Goal: Task Accomplishment & Management: Use online tool/utility

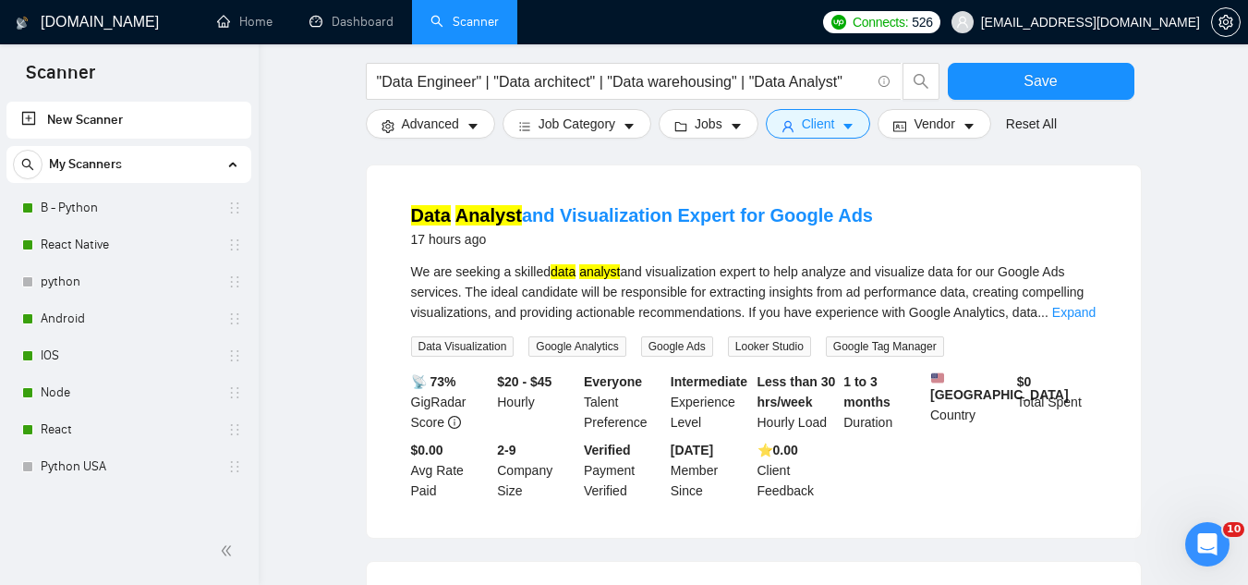
scroll to position [1016, 0]
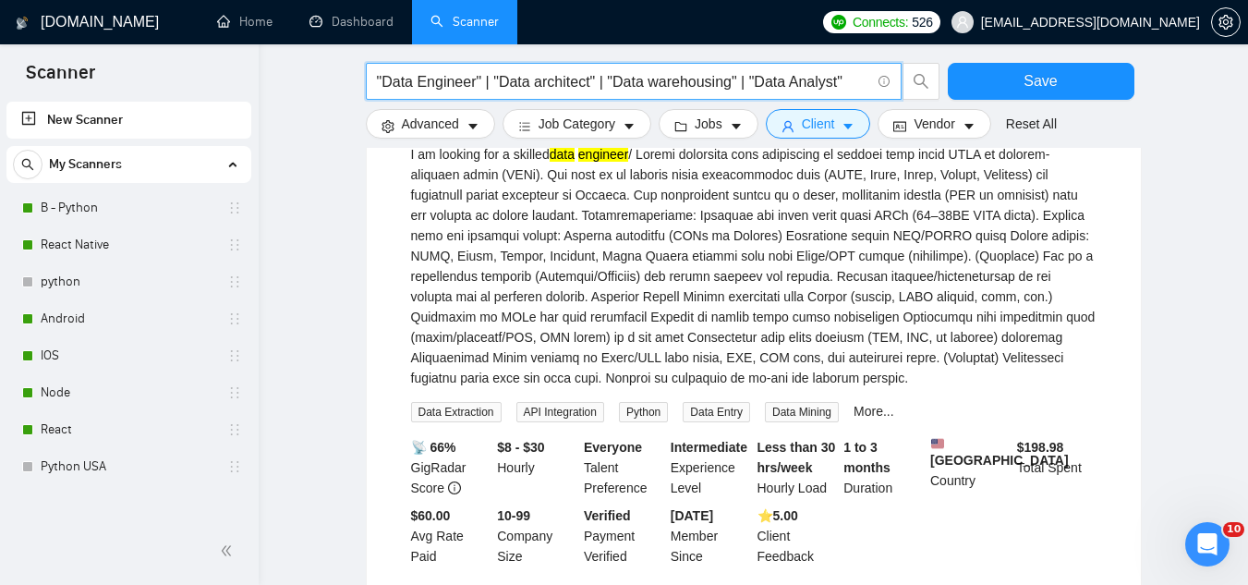
click at [504, 79] on input ""Data Engineer" | "Data architect" | "Data warehousing" | "Data Analyst"" at bounding box center [623, 81] width 493 height 23
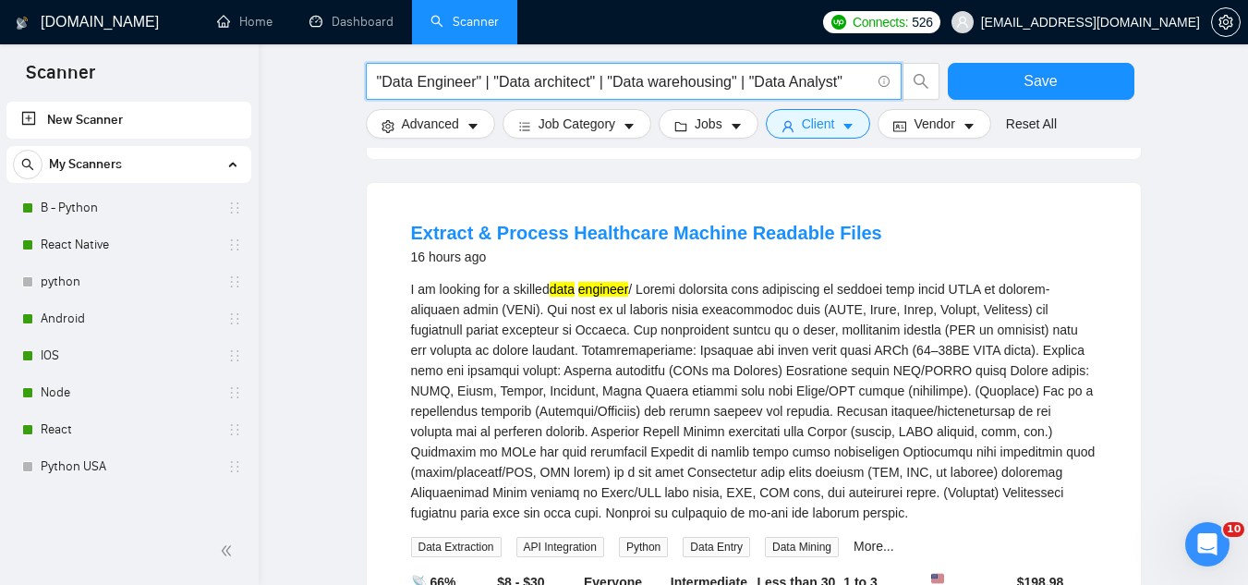
scroll to position [647, 0]
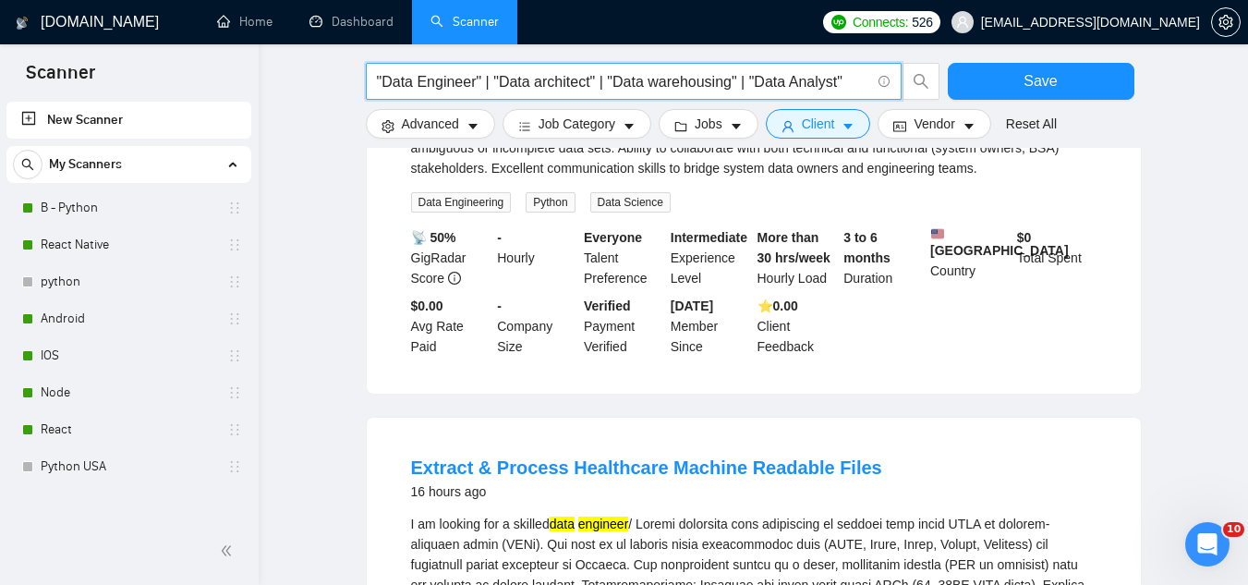
drag, startPoint x: 130, startPoint y: 433, endPoint x: 721, endPoint y: 108, distance: 674.1
click at [130, 433] on link "React" at bounding box center [129, 429] width 176 height 37
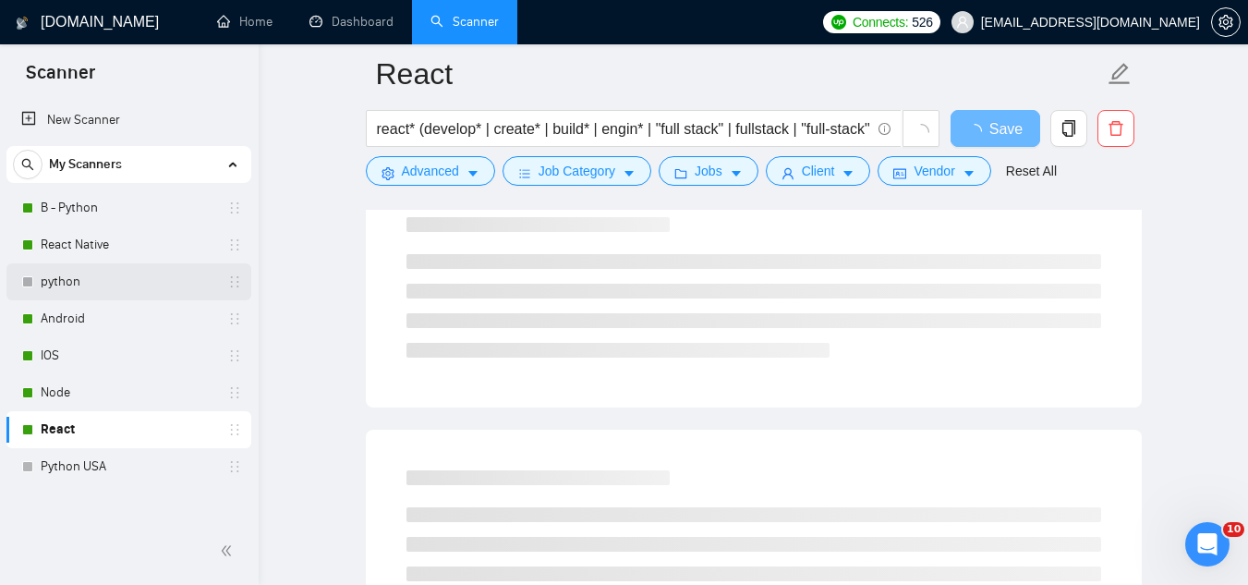
scroll to position [462, 0]
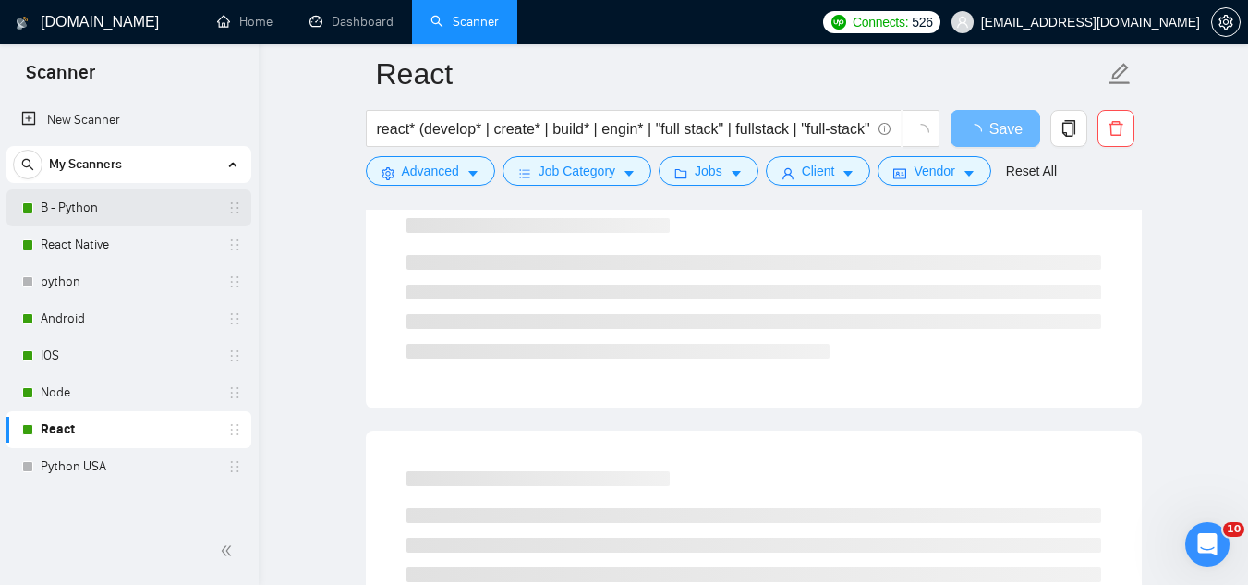
click at [115, 218] on link "B - Python" at bounding box center [129, 207] width 176 height 37
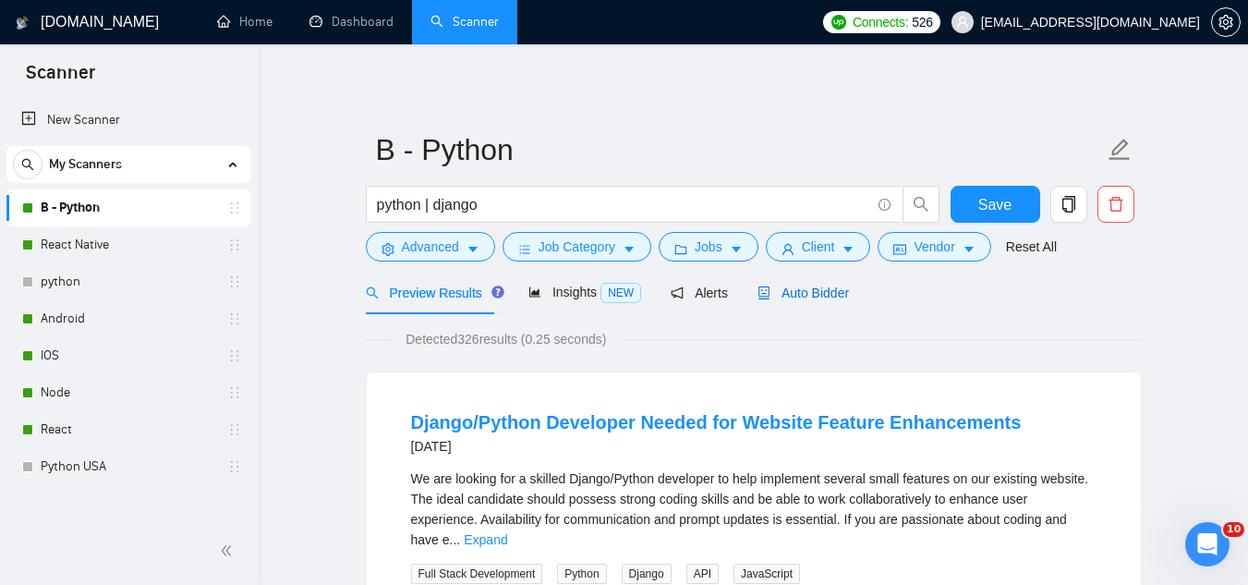
click at [792, 292] on span "Auto Bidder" at bounding box center [803, 293] width 91 height 15
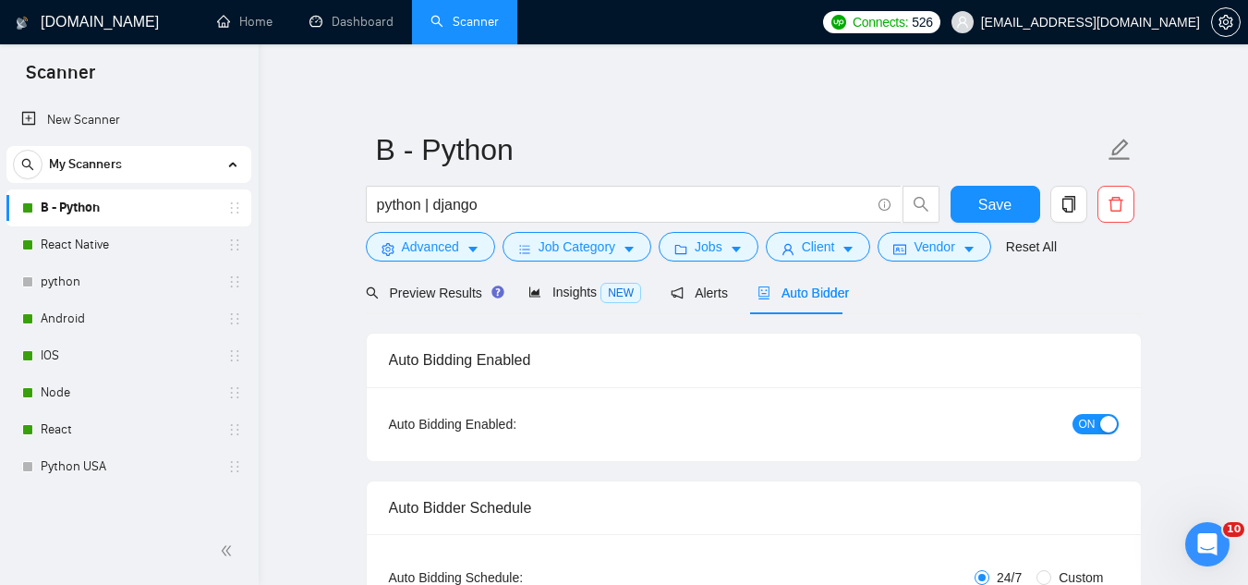
click at [1052, 22] on span "[EMAIL_ADDRESS][DOMAIN_NAME]" at bounding box center [1090, 22] width 219 height 0
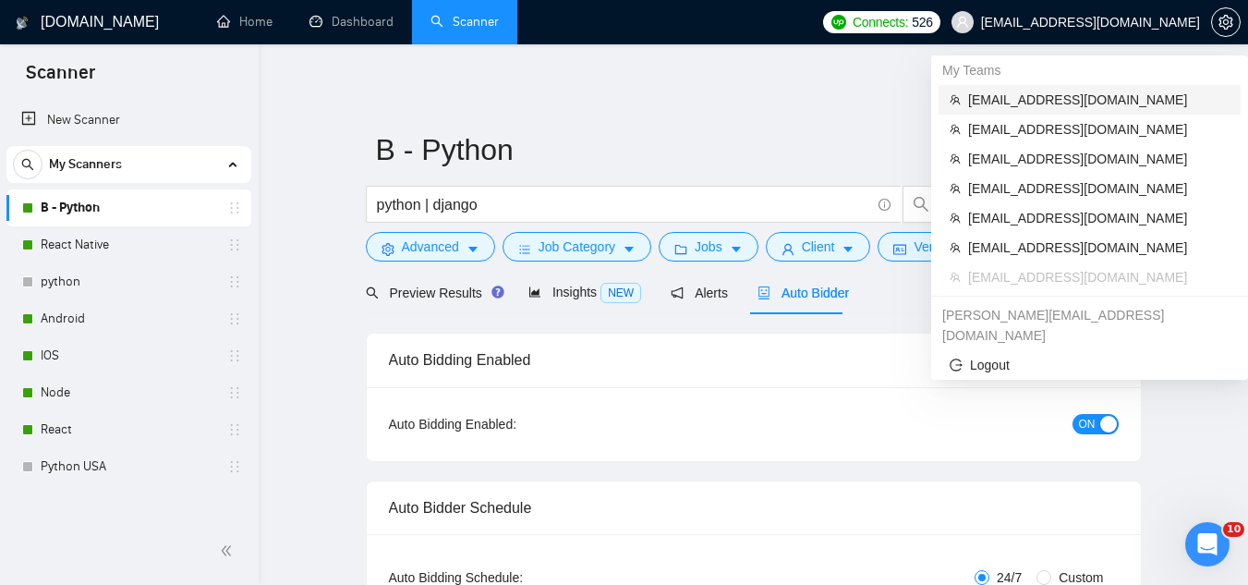
click at [990, 92] on span "[EMAIL_ADDRESS][DOMAIN_NAME]" at bounding box center [1098, 100] width 261 height 20
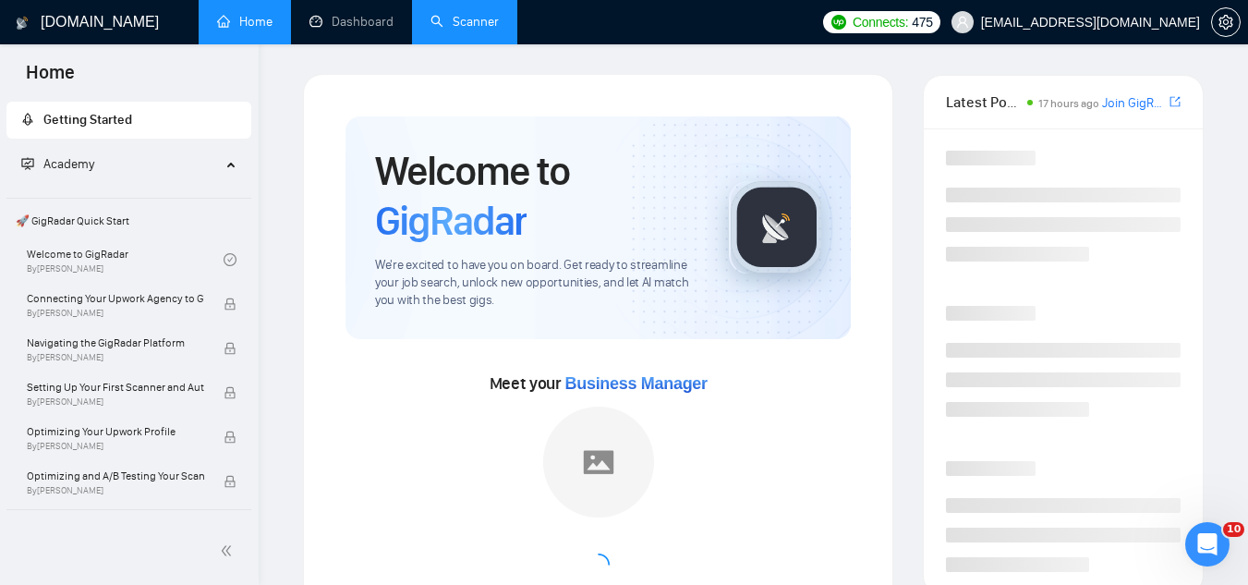
click at [482, 30] on link "Scanner" at bounding box center [465, 22] width 68 height 16
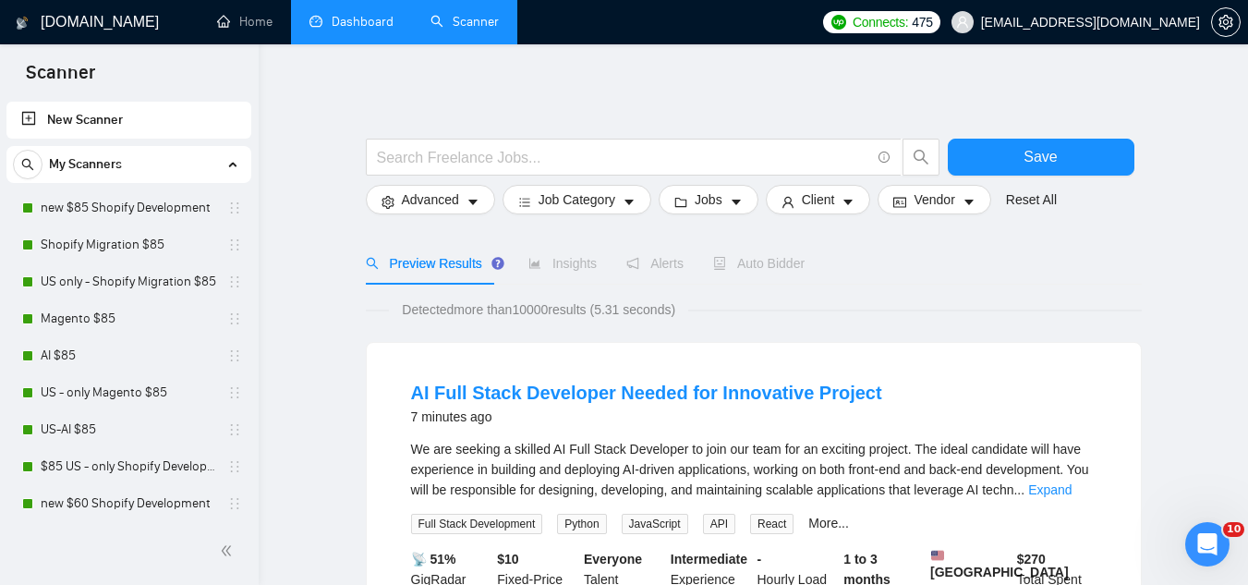
click at [388, 43] on li "Dashboard" at bounding box center [351, 22] width 121 height 44
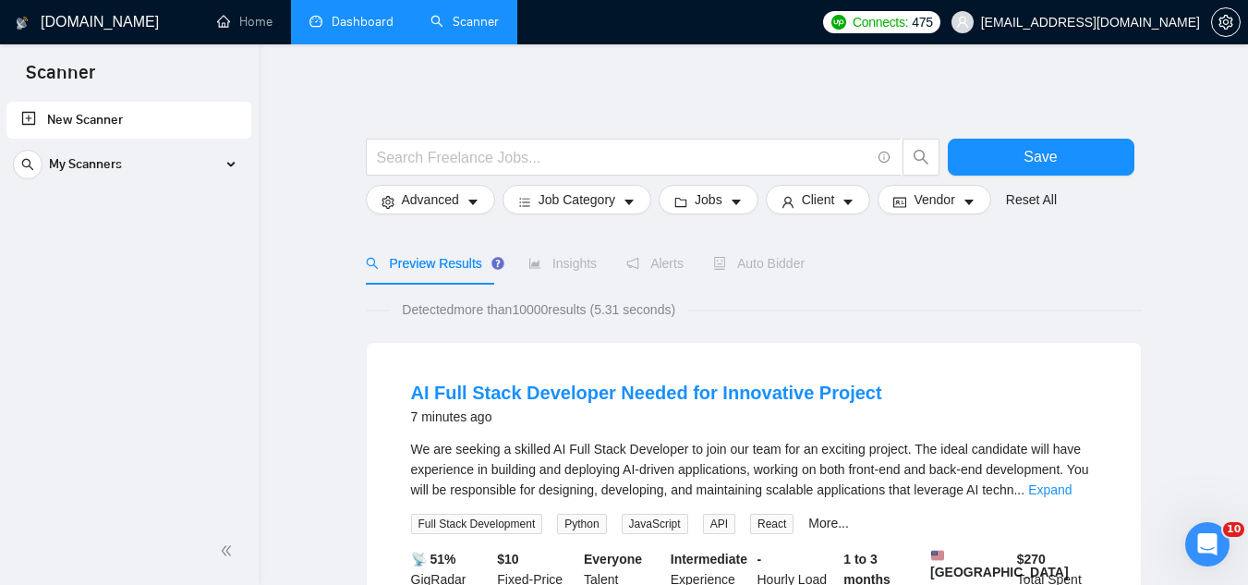
click at [380, 30] on link "Dashboard" at bounding box center [352, 22] width 84 height 16
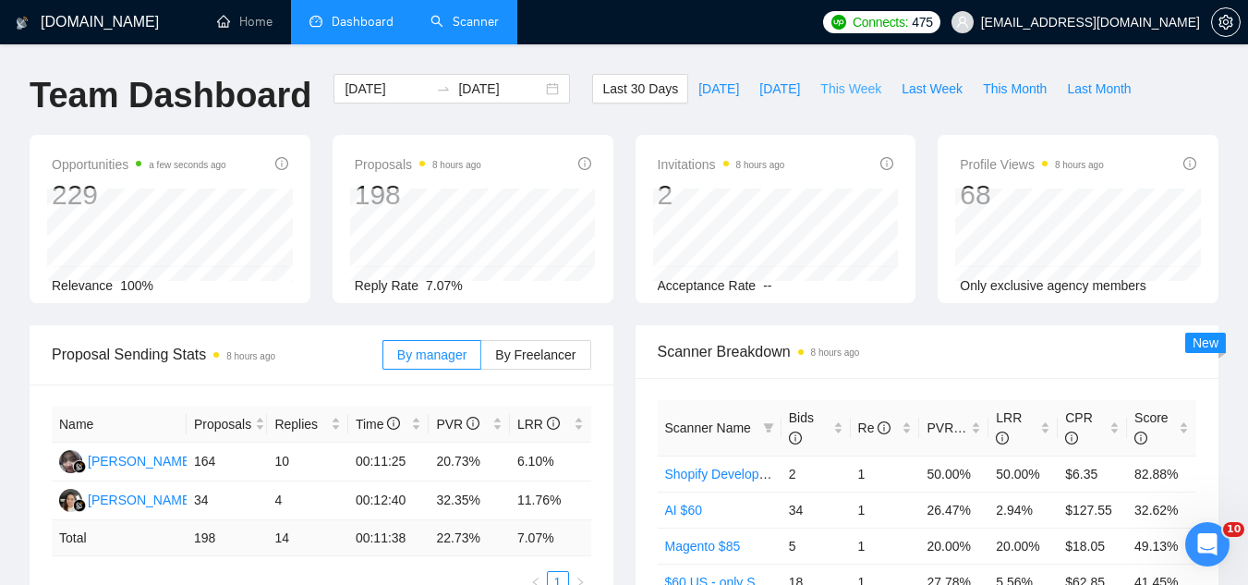
click at [820, 81] on span "This Week" at bounding box center [850, 89] width 61 height 20
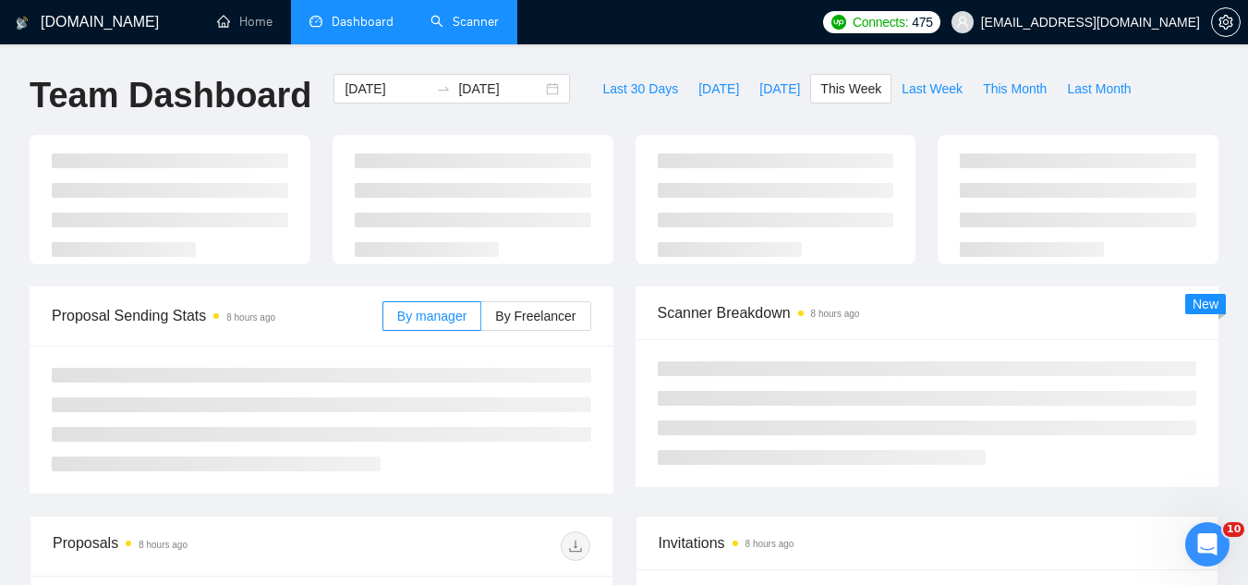
type input "[DATE]"
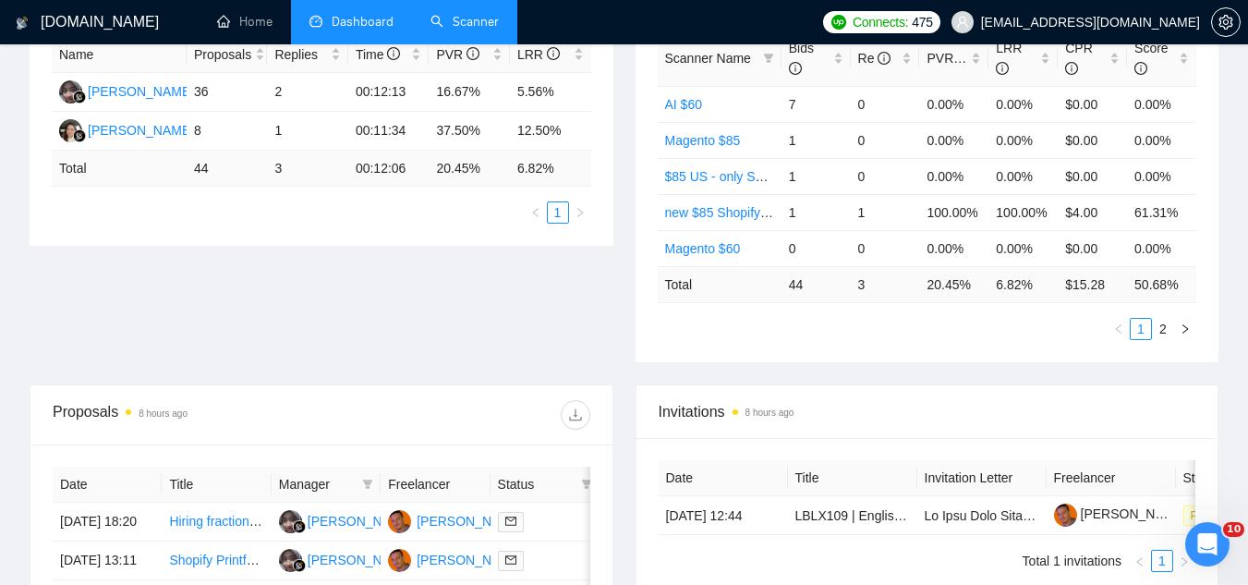
scroll to position [92, 0]
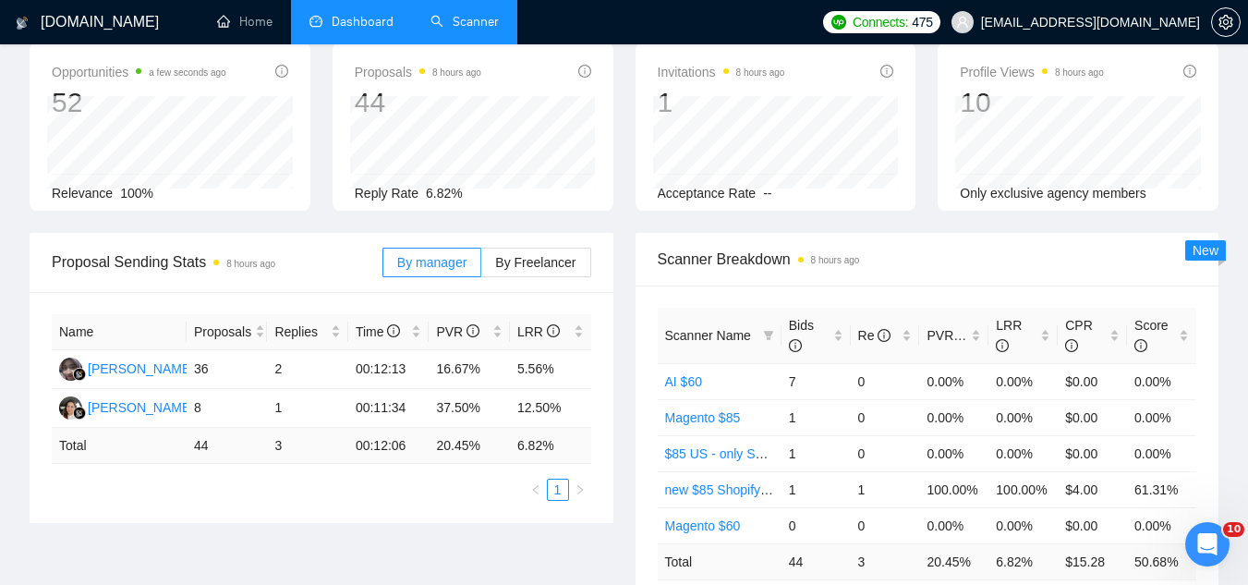
click at [1135, 39] on span "[EMAIL_ADDRESS][DOMAIN_NAME]" at bounding box center [1076, 22] width 271 height 59
click at [1145, 22] on span "[EMAIL_ADDRESS][DOMAIN_NAME]" at bounding box center [1090, 22] width 219 height 0
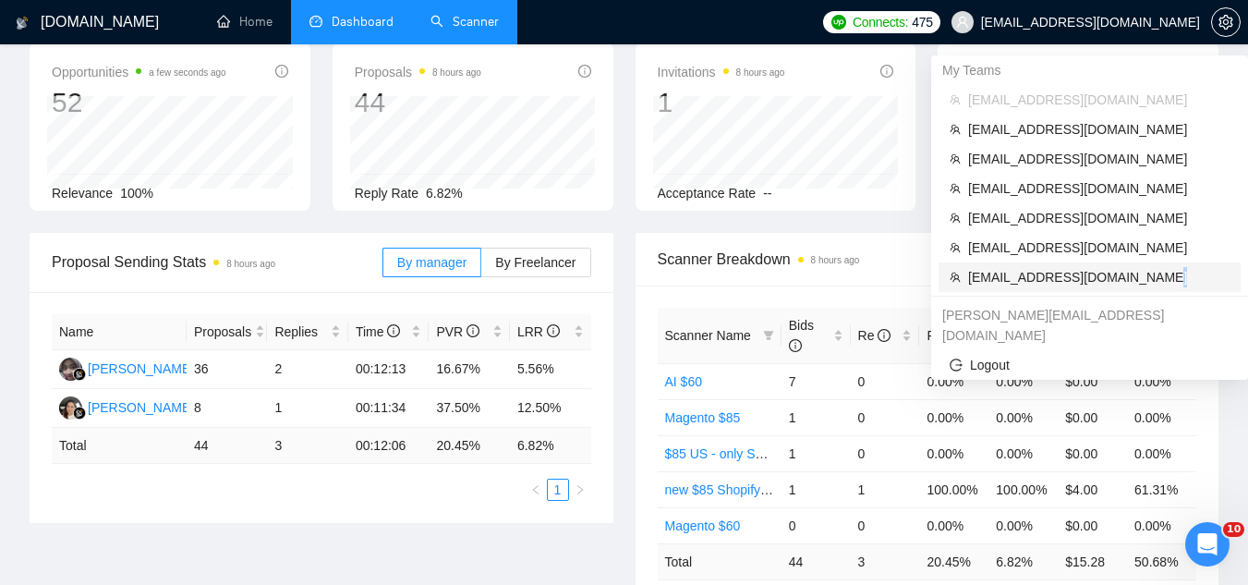
click at [1142, 284] on span "[EMAIL_ADDRESS][DOMAIN_NAME]" at bounding box center [1098, 277] width 261 height 20
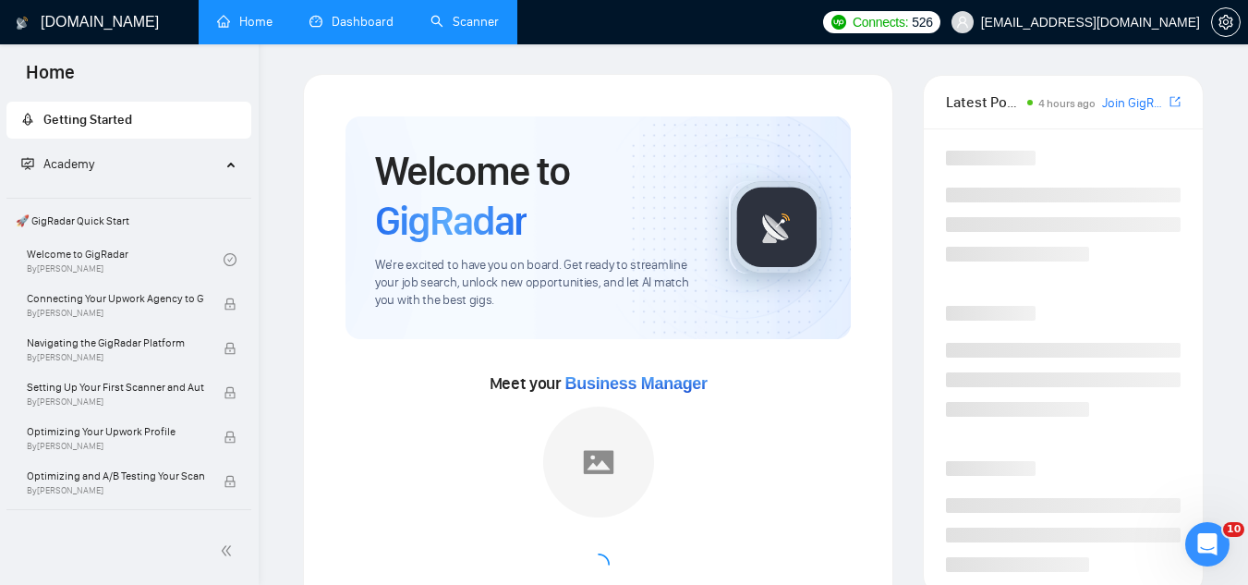
click at [358, 15] on link "Dashboard" at bounding box center [352, 22] width 84 height 16
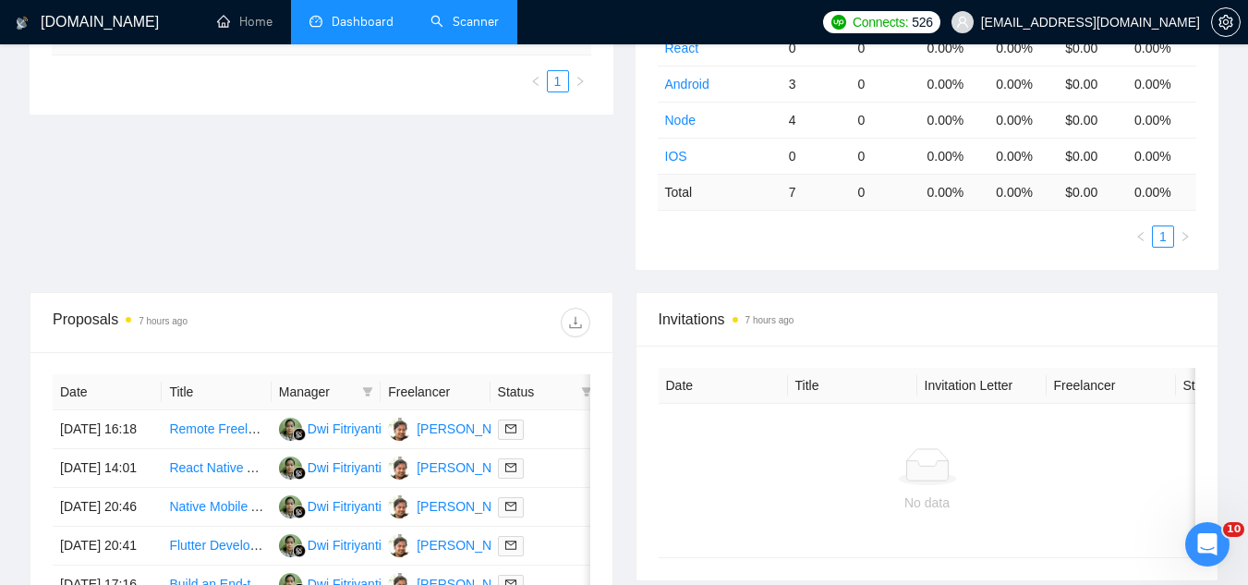
scroll to position [92, 0]
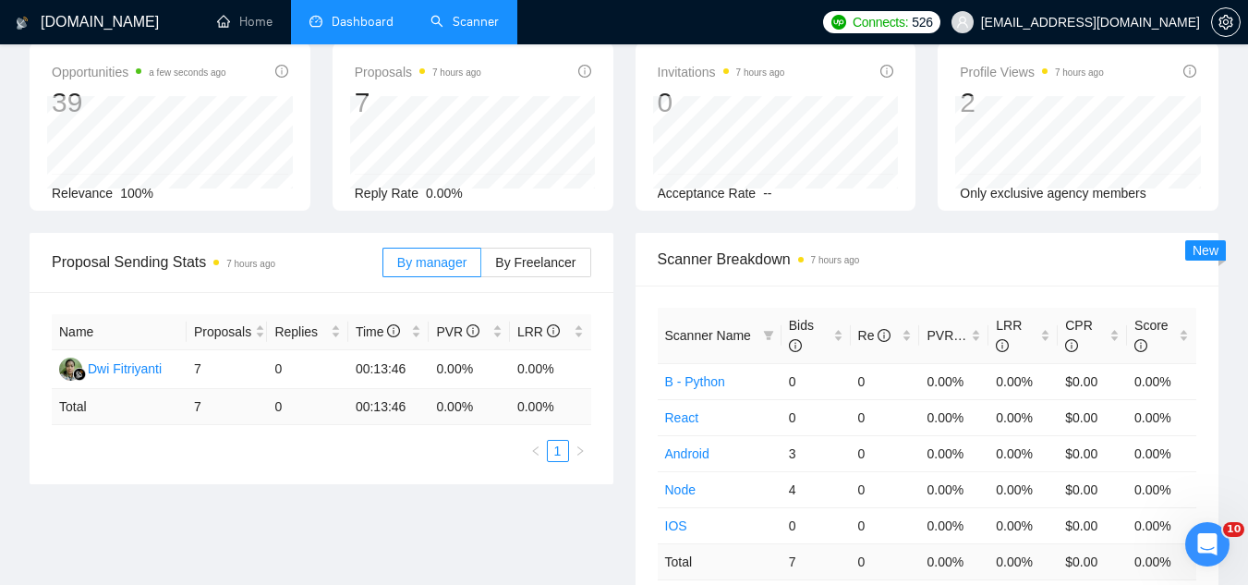
click at [468, 29] on link "Scanner" at bounding box center [465, 22] width 68 height 16
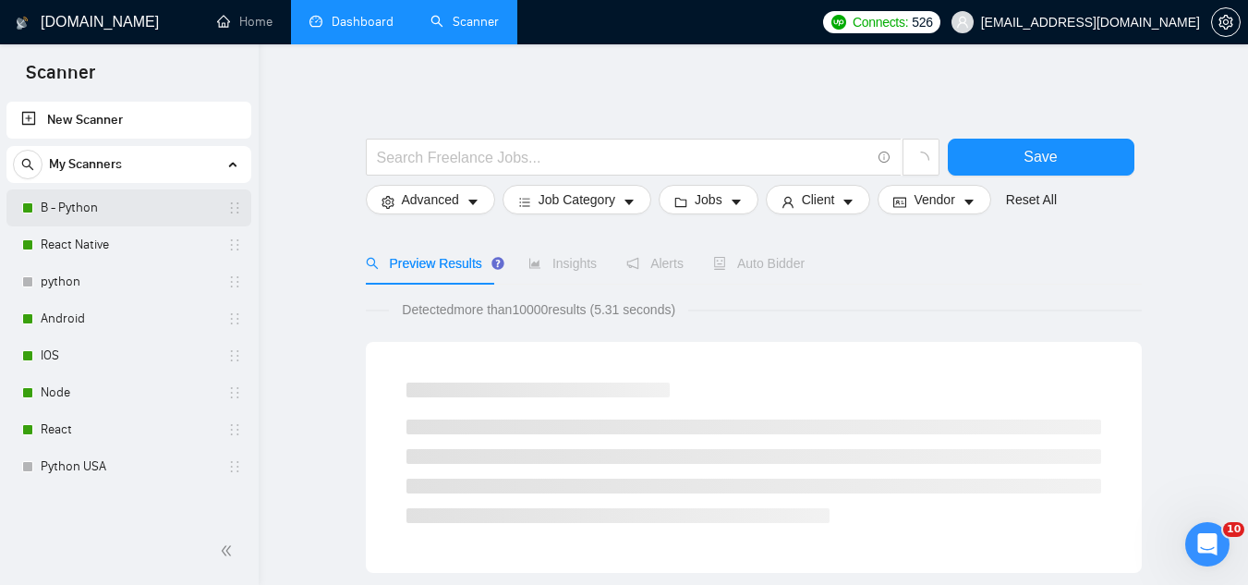
click at [128, 215] on link "B - Python" at bounding box center [129, 207] width 176 height 37
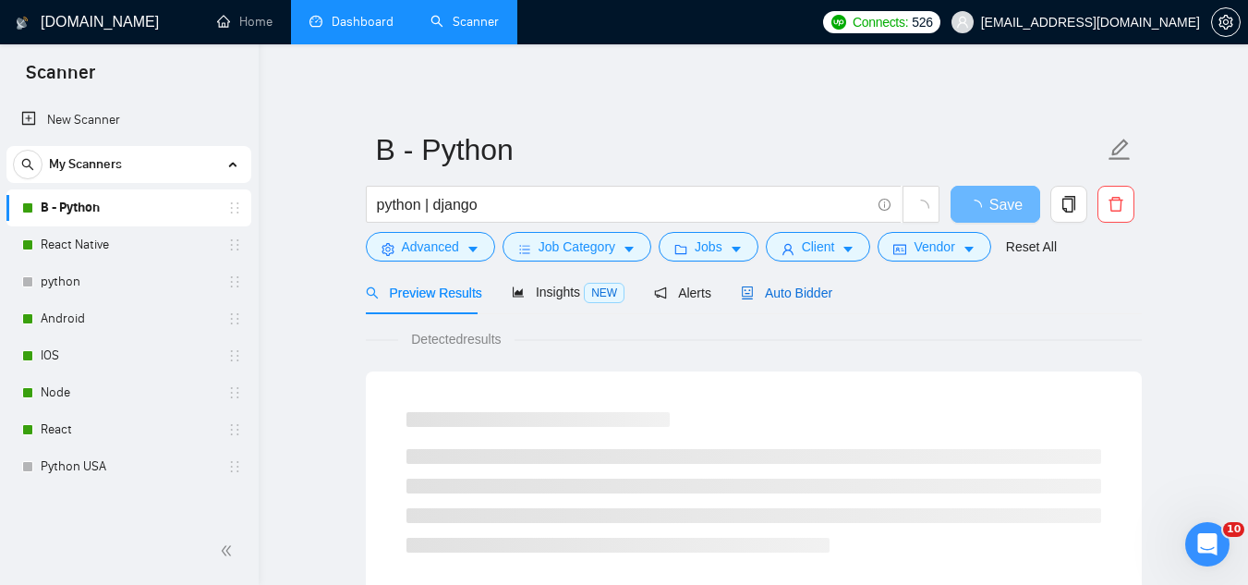
click at [791, 294] on span "Auto Bidder" at bounding box center [786, 293] width 91 height 15
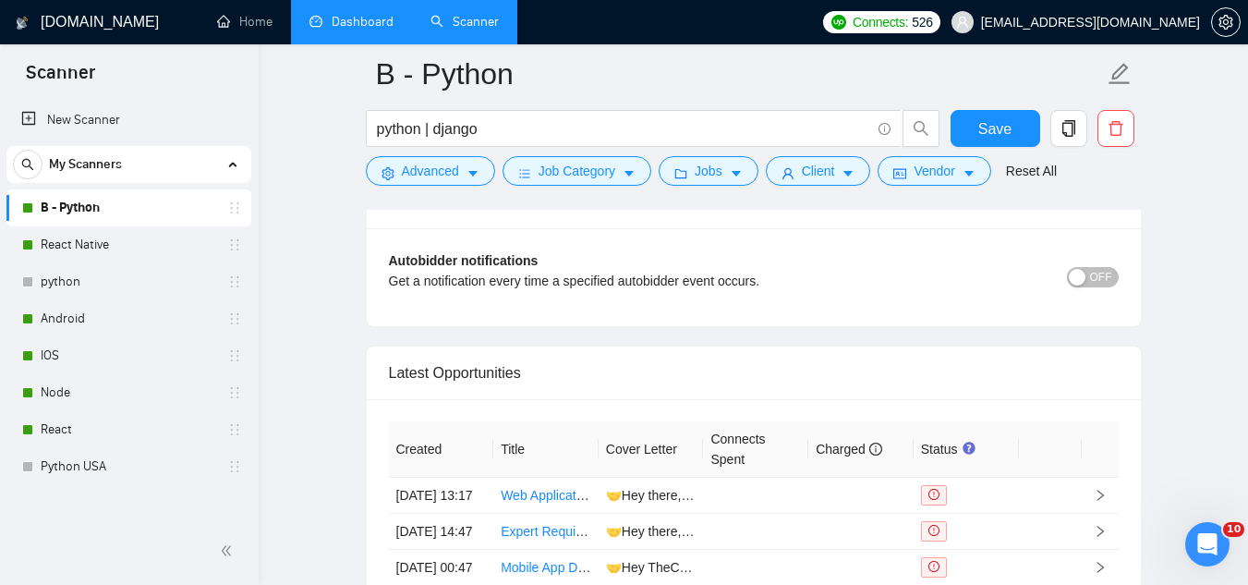
scroll to position [4435, 0]
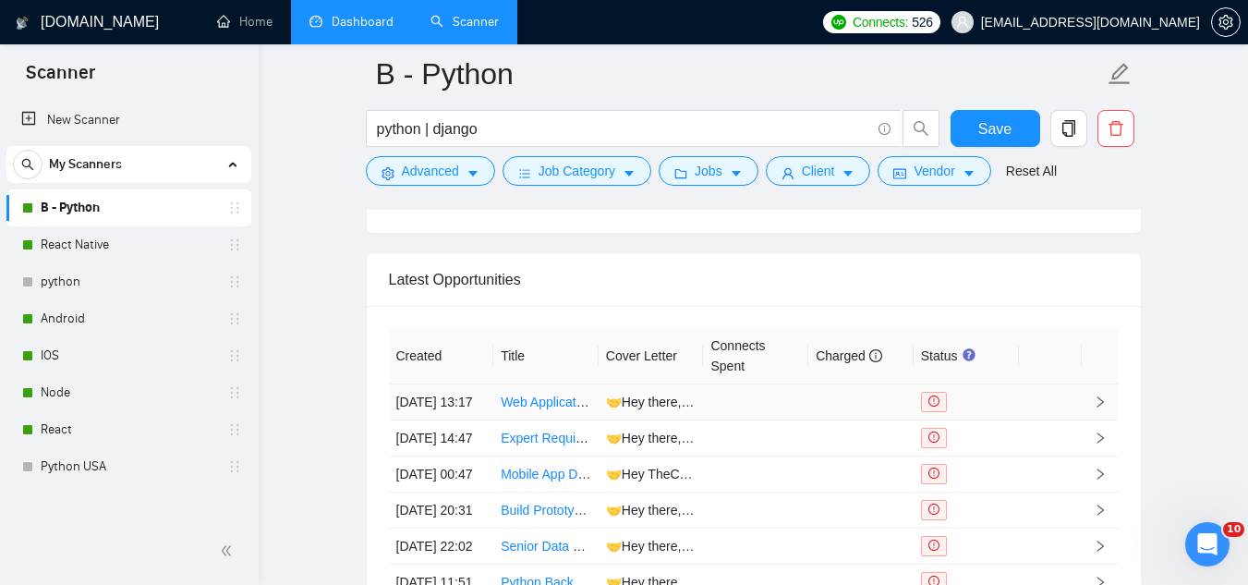
click at [650, 420] on td "🤝Hey there, You're looking for a web app that lets event attendees vote for the…" at bounding box center [651, 402] width 105 height 36
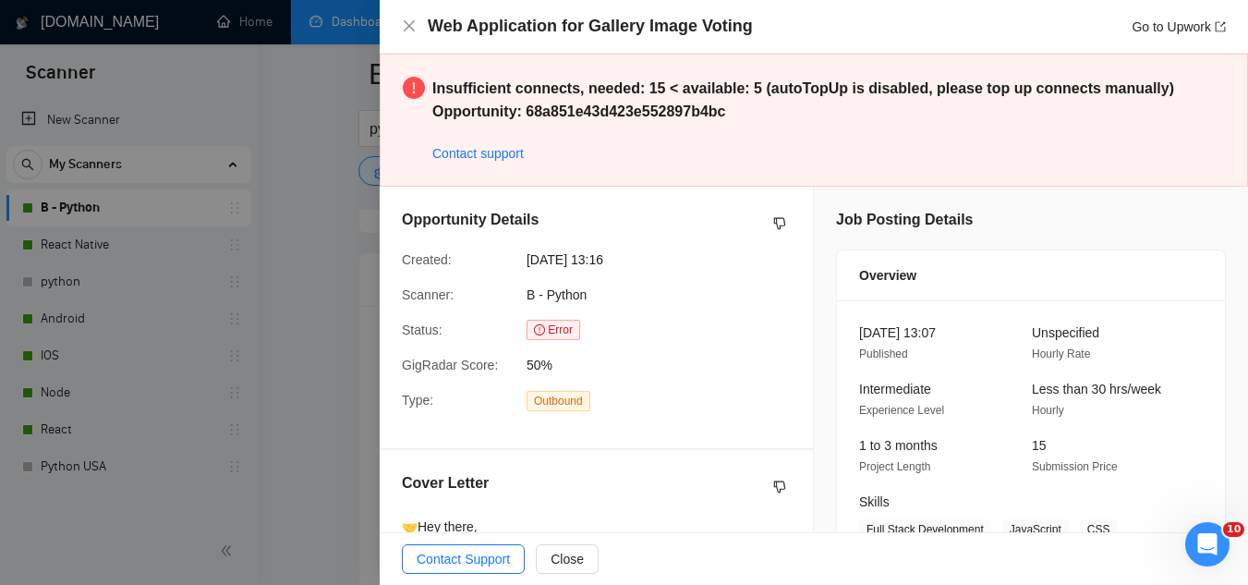
scroll to position [370, 0]
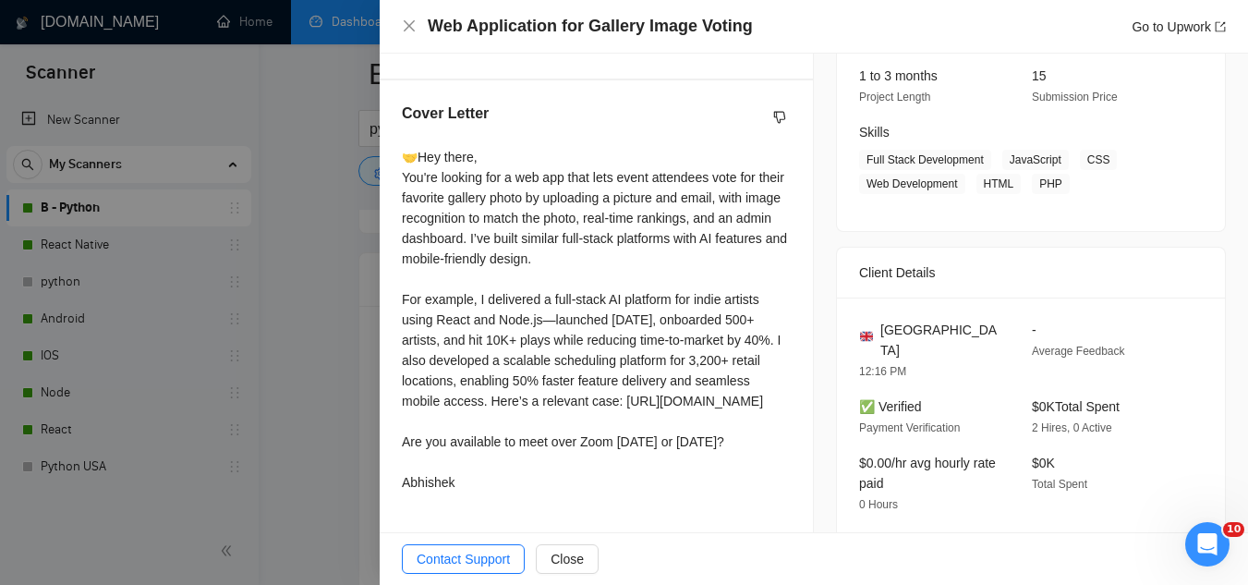
click at [341, 320] on div at bounding box center [624, 292] width 1248 height 585
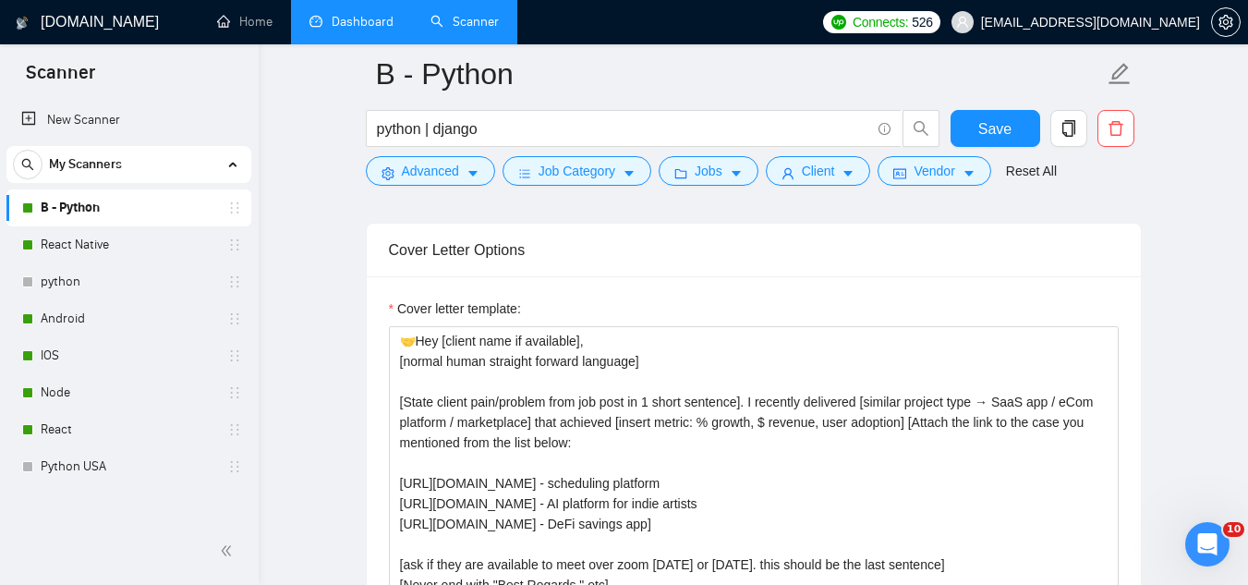
scroll to position [2033, 0]
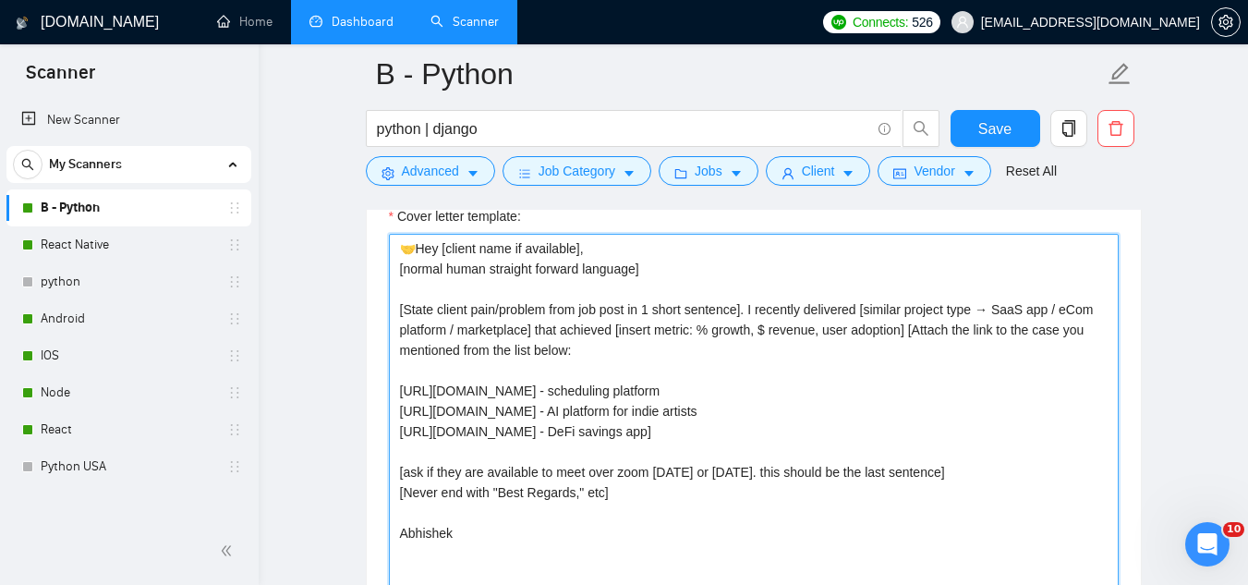
click at [909, 330] on textarea "🤝Hey [client name if available], [normal human straight forward language] [Stat…" at bounding box center [754, 442] width 730 height 416
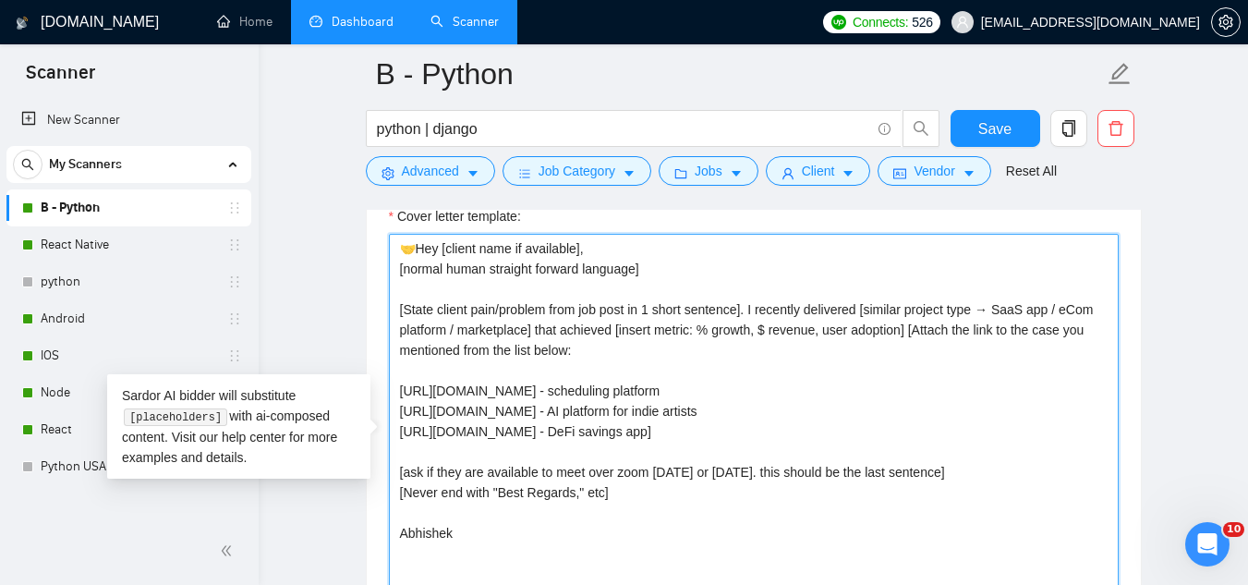
drag, startPoint x: 916, startPoint y: 332, endPoint x: 1039, endPoint y: 437, distance: 162.6
click at [1039, 437] on textarea "🤝Hey [client name if available], [normal human straight forward language] [Stat…" at bounding box center [754, 442] width 730 height 416
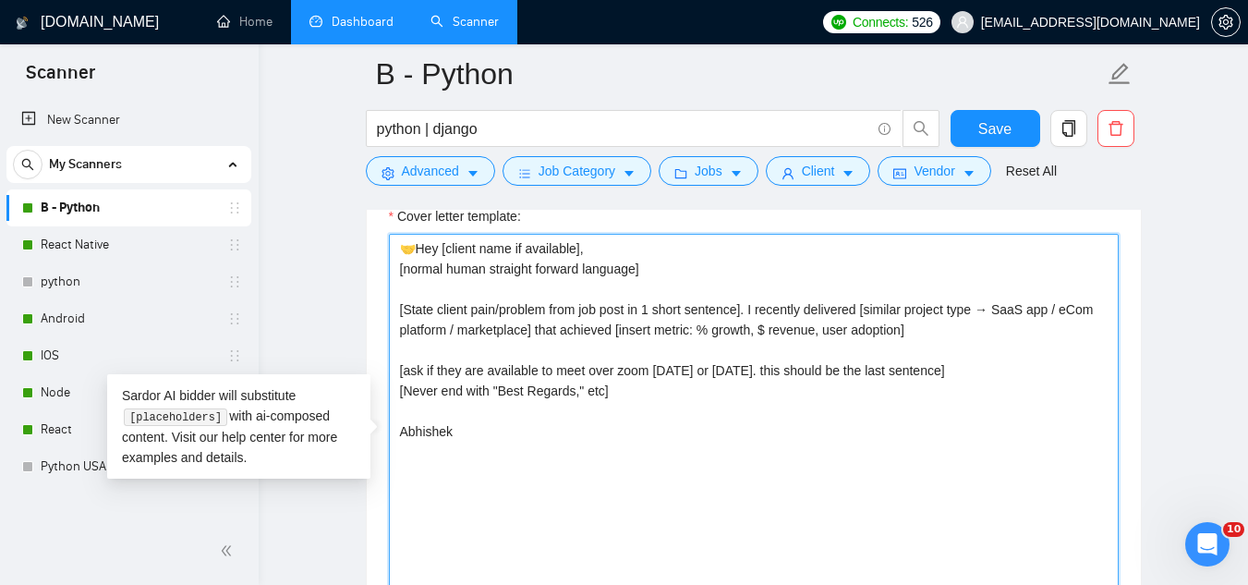
drag, startPoint x: 406, startPoint y: 247, endPoint x: 679, endPoint y: 284, distance: 276.0
click at [679, 284] on textarea "🤝Hey [client name if available], [normal human straight forward language] [Stat…" at bounding box center [754, 442] width 730 height 416
paste textarea "Hey [client name], [State client pain/problem from job post in 1 short sentence…"
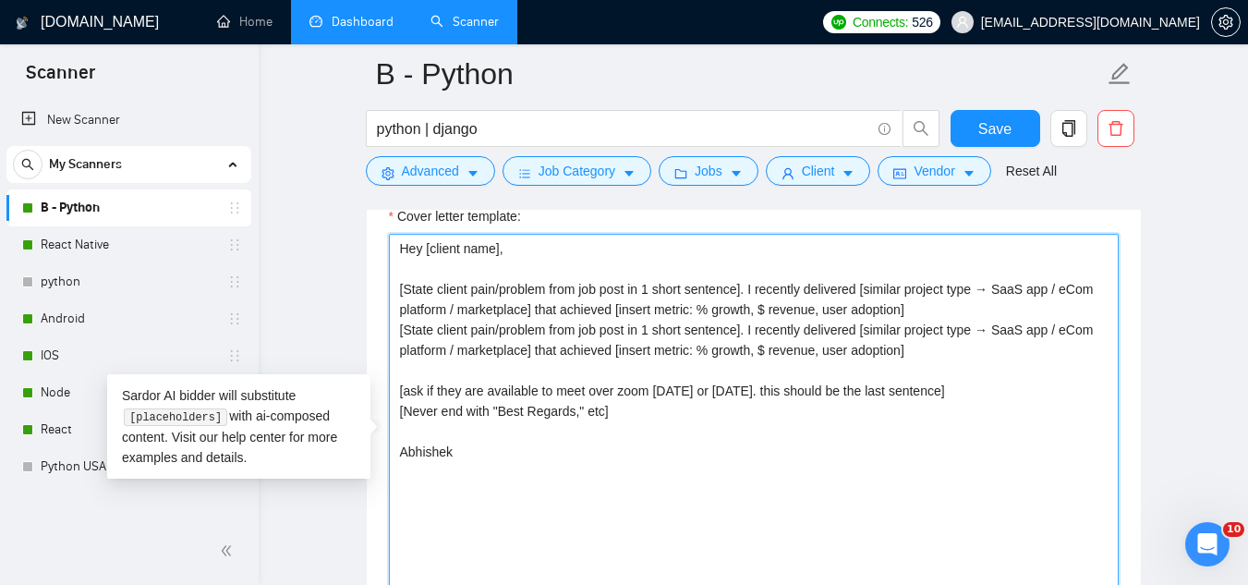
click at [565, 247] on textarea "Hey [client name], [State client pain/problem from job post in 1 short sentence…" at bounding box center [754, 442] width 730 height 416
drag, startPoint x: 914, startPoint y: 354, endPoint x: 394, endPoint y: 332, distance: 520.7
click at [394, 332] on textarea "Hey [client name], [State client pain/problem from job post in 1 short sentence…" at bounding box center [754, 442] width 730 height 416
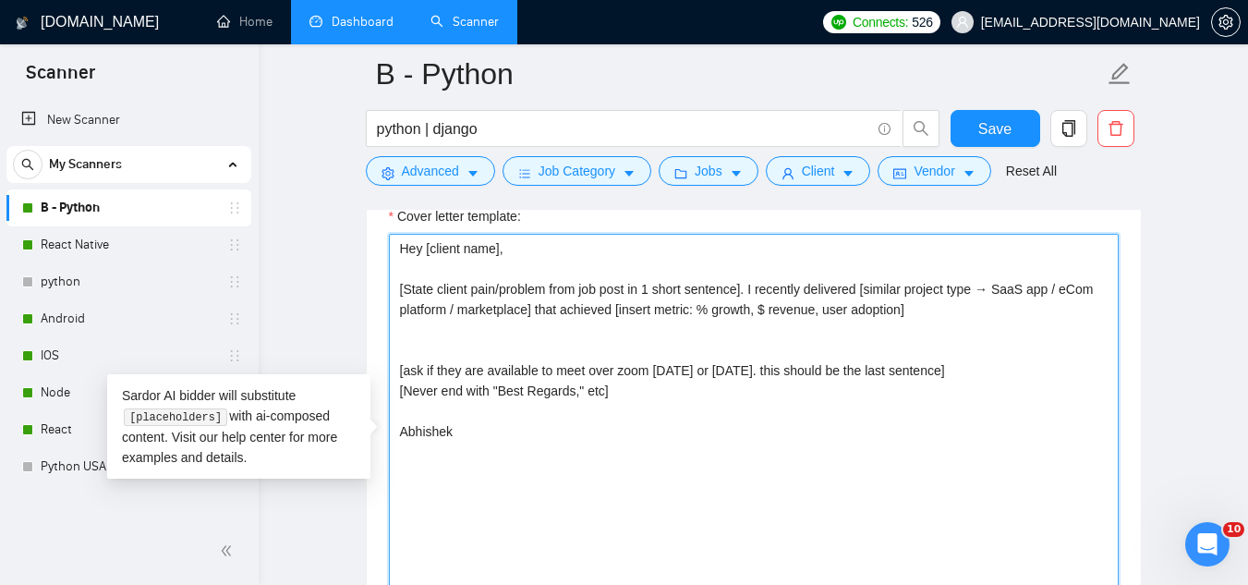
click at [988, 286] on textarea "Hey [client name], [State client pain/problem from job post in 1 short sentence…" at bounding box center [754, 442] width 730 height 416
click at [770, 334] on textarea "Hey [client name], [State client pain/problem from job post in 1 short sentence…" at bounding box center [754, 442] width 730 height 416
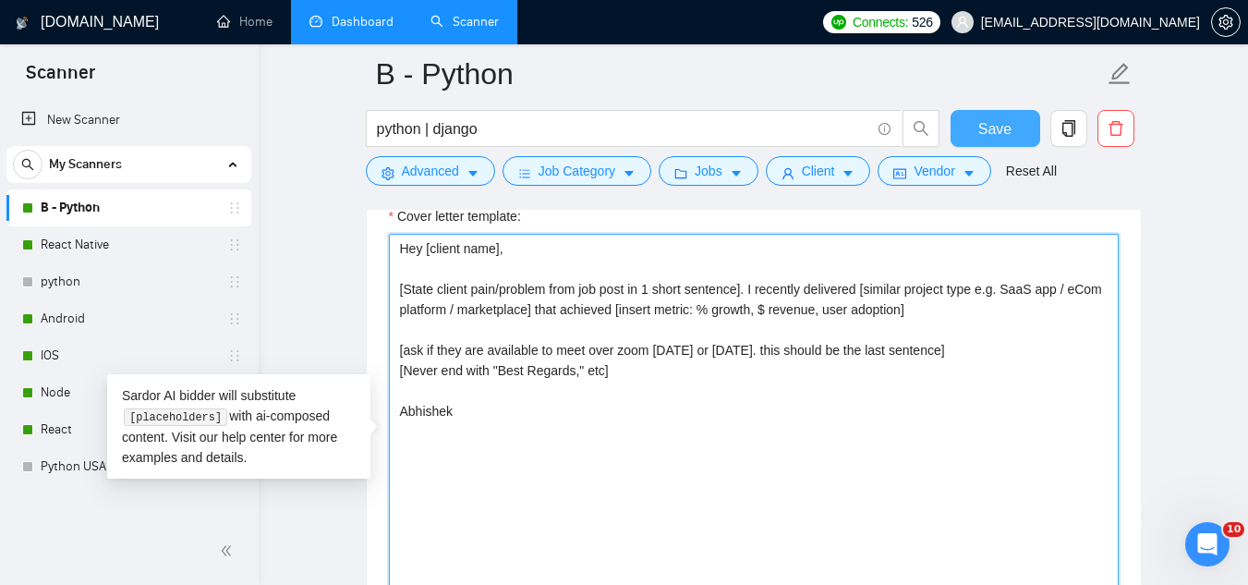
type textarea "Hey [client name], [State client pain/problem from job post in 1 short sentence…"
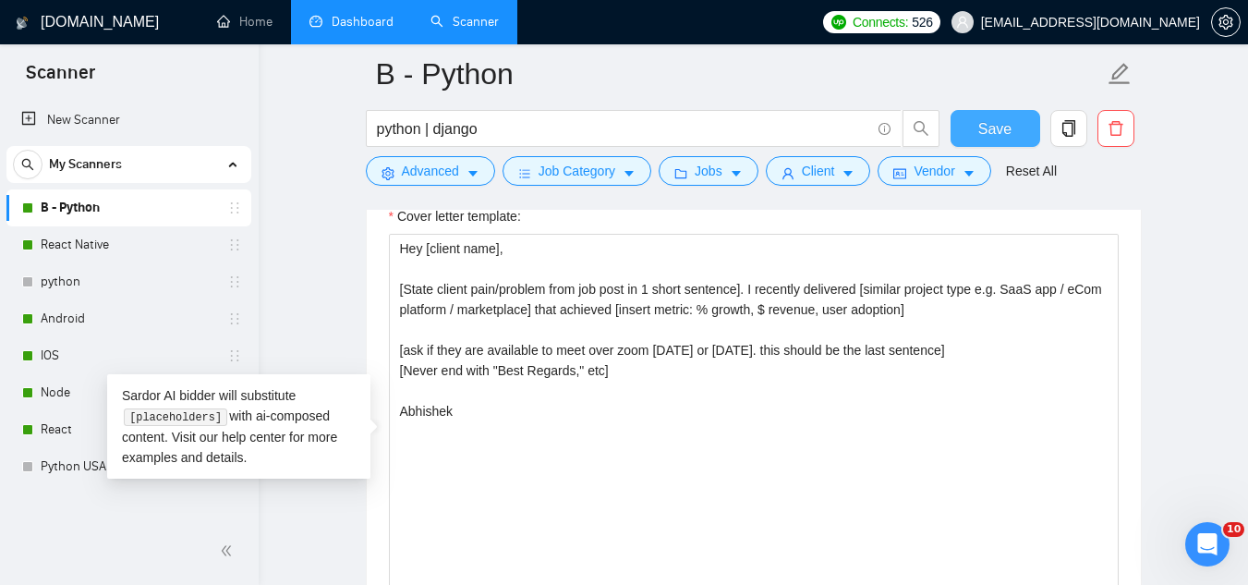
click at [980, 138] on span "Save" at bounding box center [994, 128] width 33 height 23
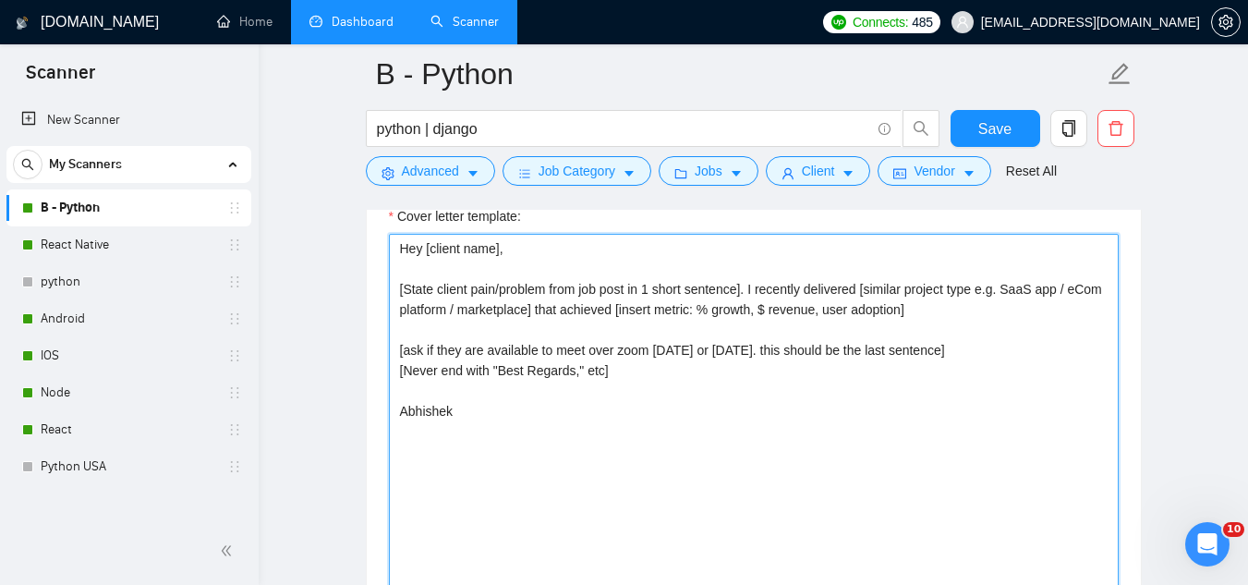
click at [943, 312] on textarea "Hey [client name], [State client pain/problem from job post in 1 short sentence…" at bounding box center [754, 442] width 730 height 416
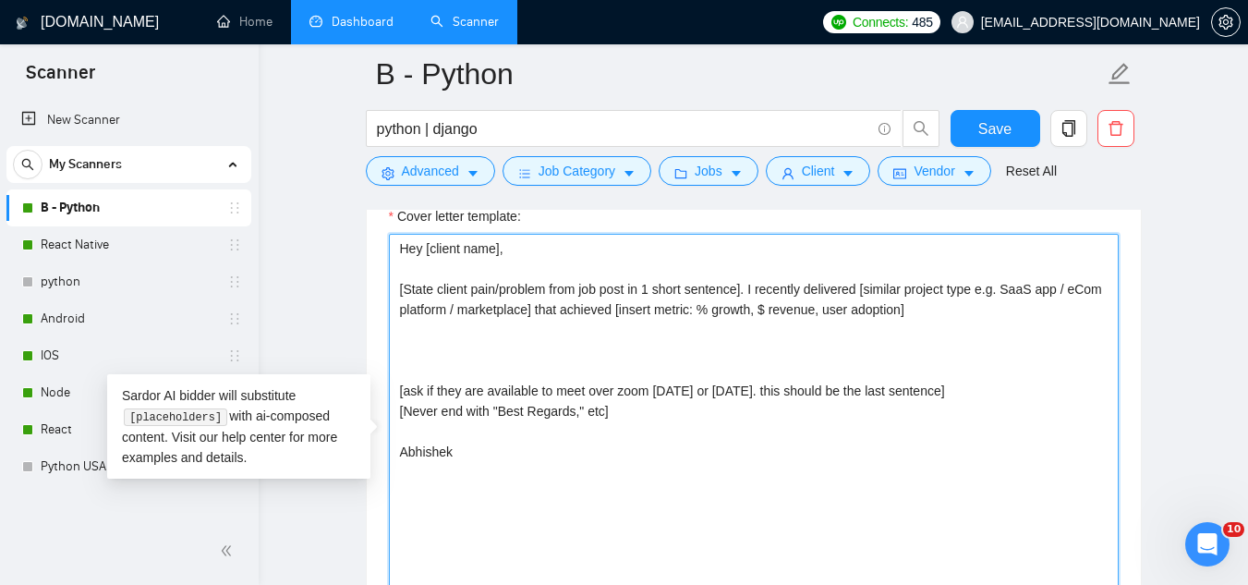
paste textarea "My process: [1-line process relevant to this client → e.g., “discovery → protot…"
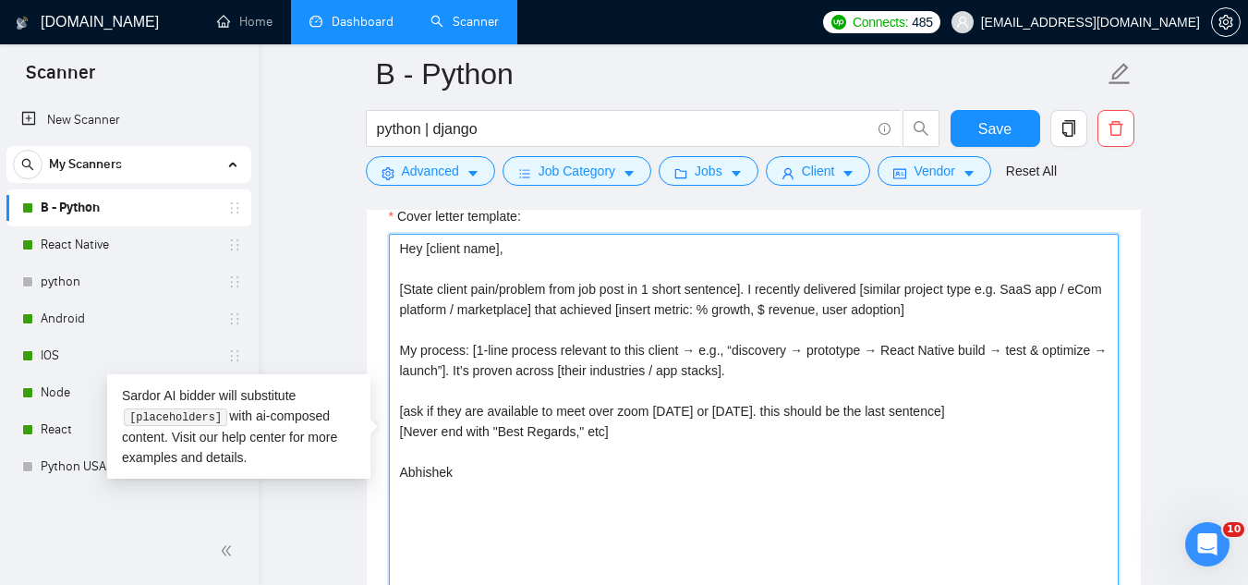
click at [935, 357] on textarea "Hey [client name], [State client pain/problem from job post in 1 short sentence…" at bounding box center [754, 442] width 730 height 416
click at [943, 346] on textarea "Hey [client name], [State client pain/problem from job post in 1 short sentence…" at bounding box center [754, 442] width 730 height 416
click at [768, 370] on textarea "Hey [client name], [State client pain/problem from job post in 1 short sentence…" at bounding box center [754, 442] width 730 height 416
drag, startPoint x: 652, startPoint y: 437, endPoint x: 384, endPoint y: 410, distance: 269.3
click at [384, 410] on div "Cover letter template: Hey [client name], [State client pain/problem from job p…" at bounding box center [754, 439] width 774 height 510
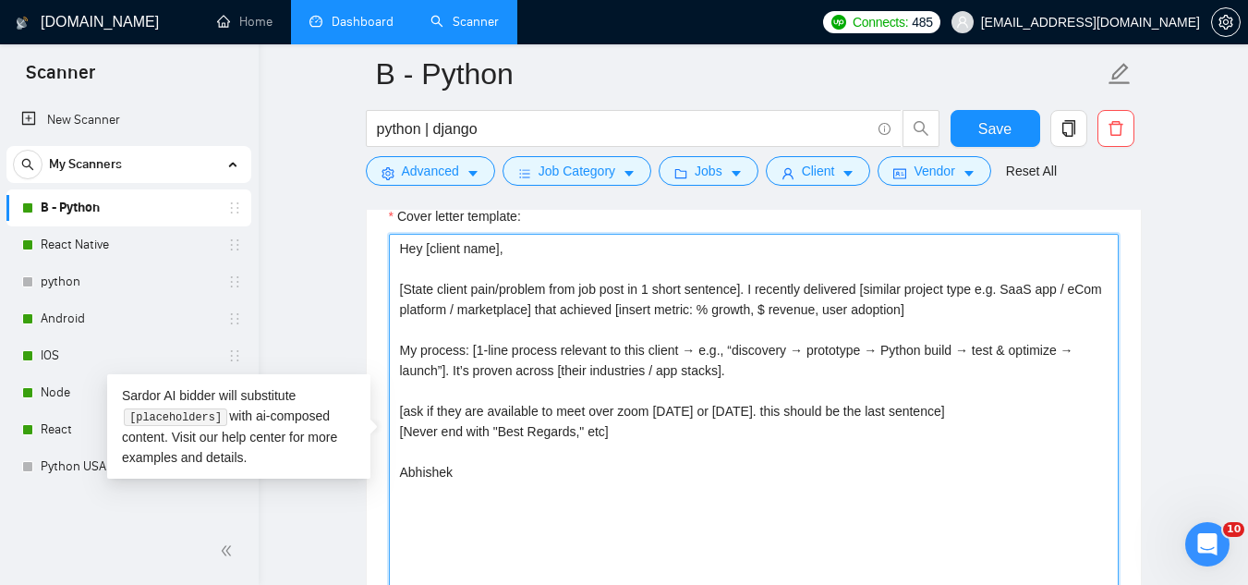
paste textarea "Quick Q: [easy, project-forward question e.g. “Do you have wireframes ready?”]."
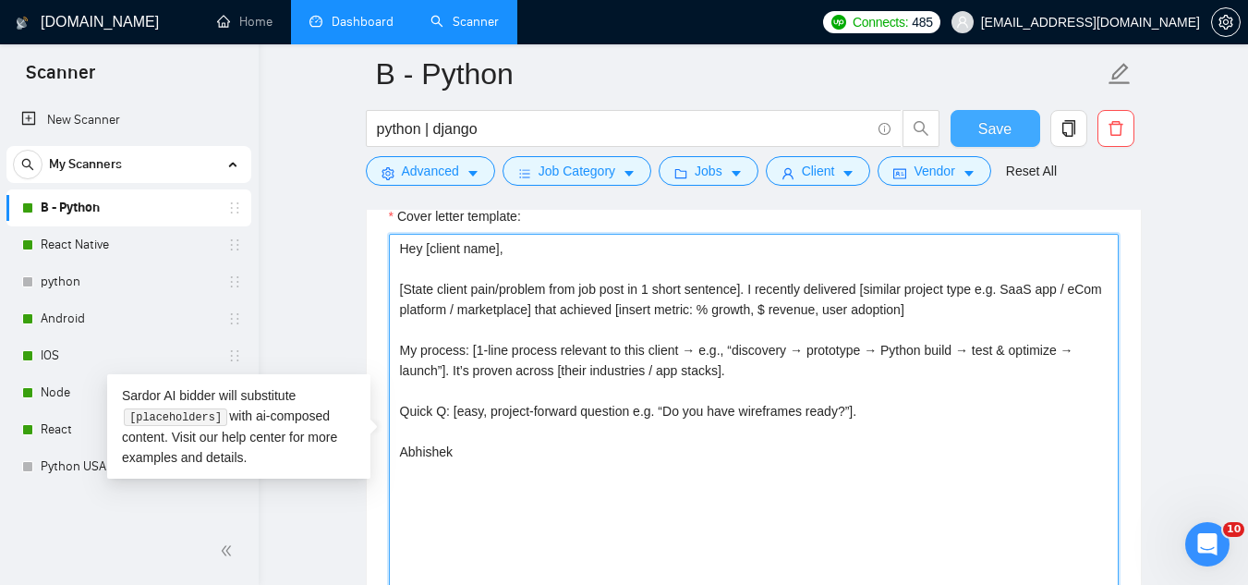
type textarea "Hey [client name], [State client pain/problem from job post in 1 short sentence…"
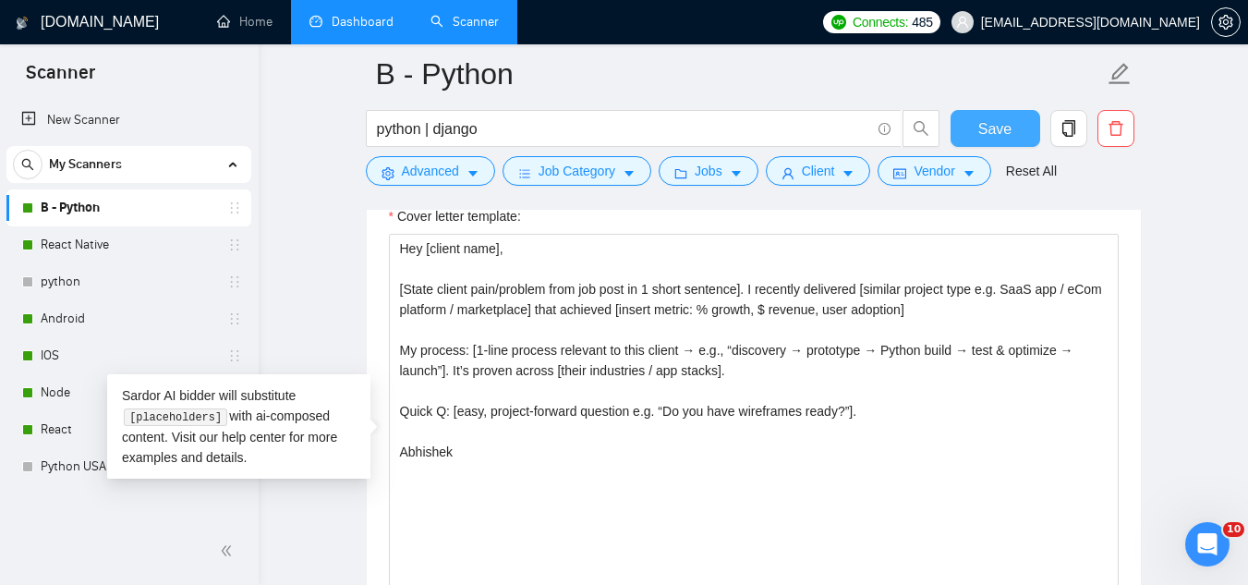
click at [1008, 132] on span "Save" at bounding box center [994, 128] width 33 height 23
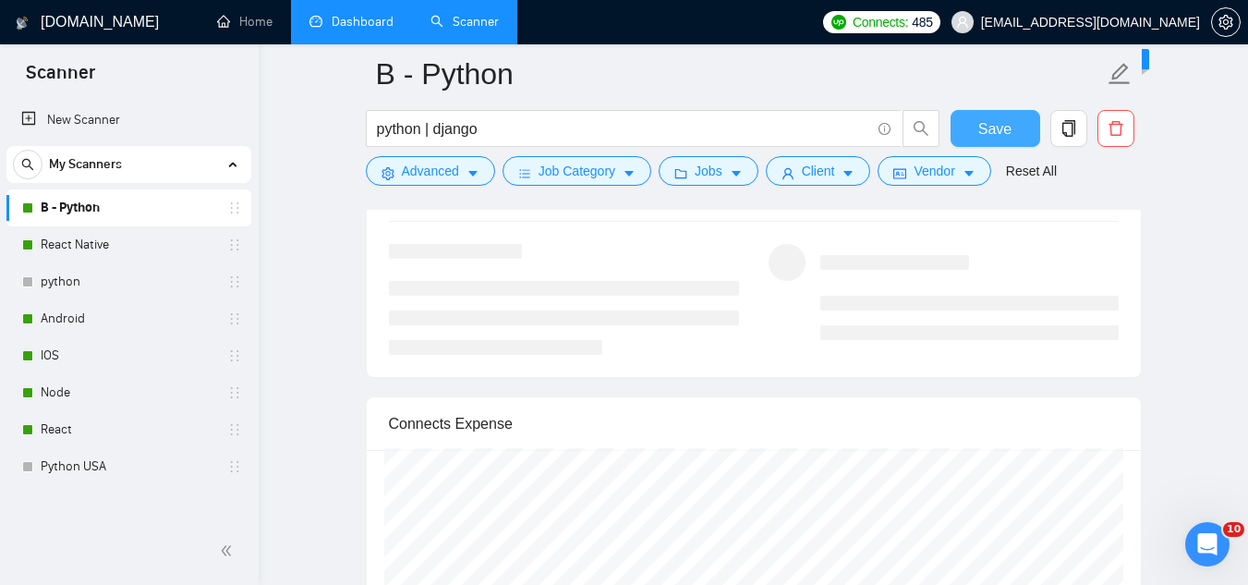
scroll to position [3419, 0]
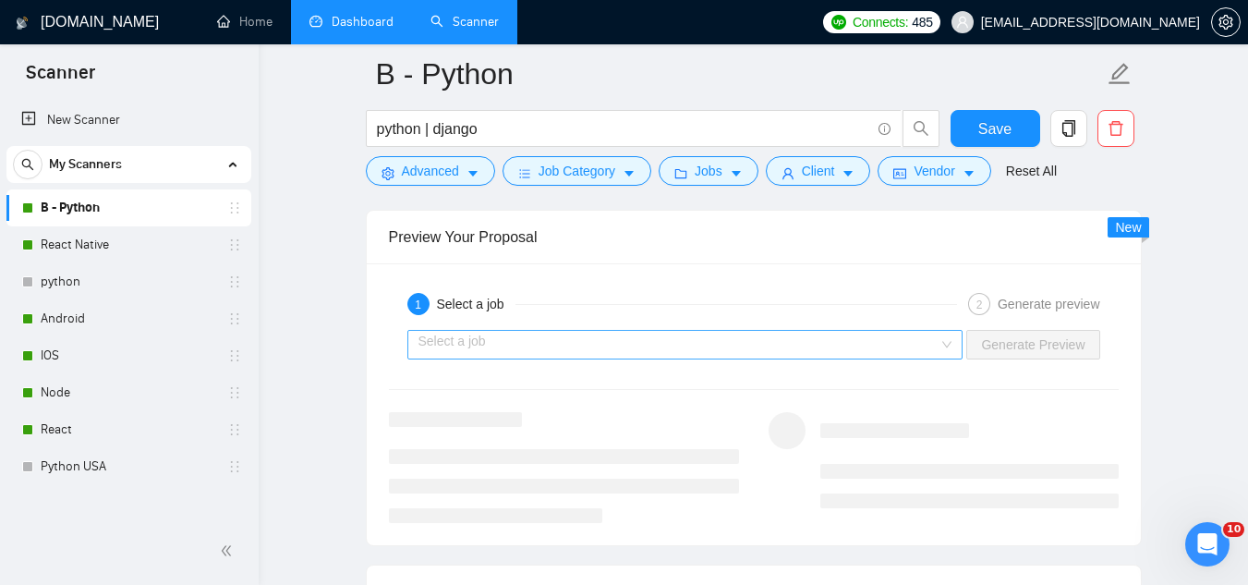
click at [634, 342] on input "search" at bounding box center [679, 345] width 521 height 28
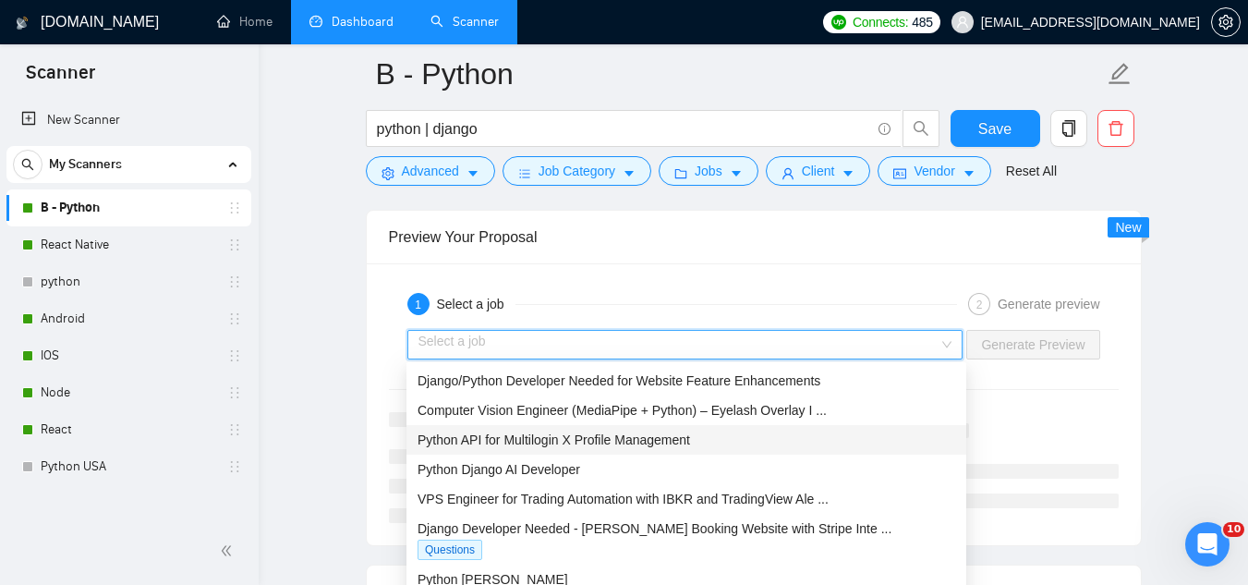
click at [625, 441] on span "Python API for Multilogin X Profile Management" at bounding box center [554, 439] width 273 height 15
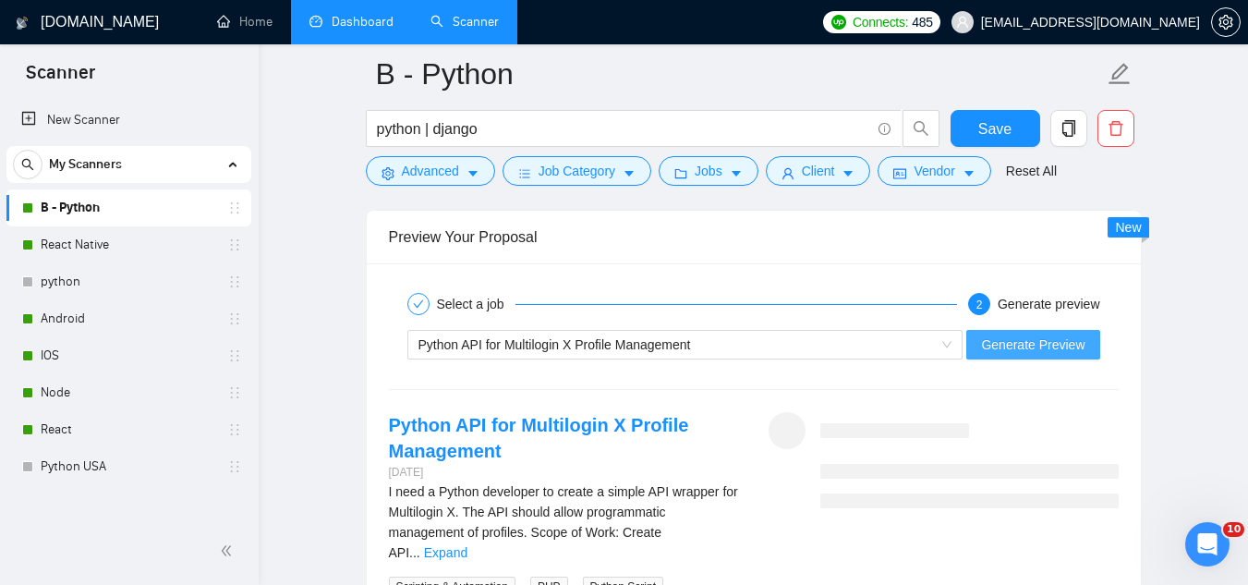
click at [1009, 343] on span "Generate Preview" at bounding box center [1032, 344] width 103 height 20
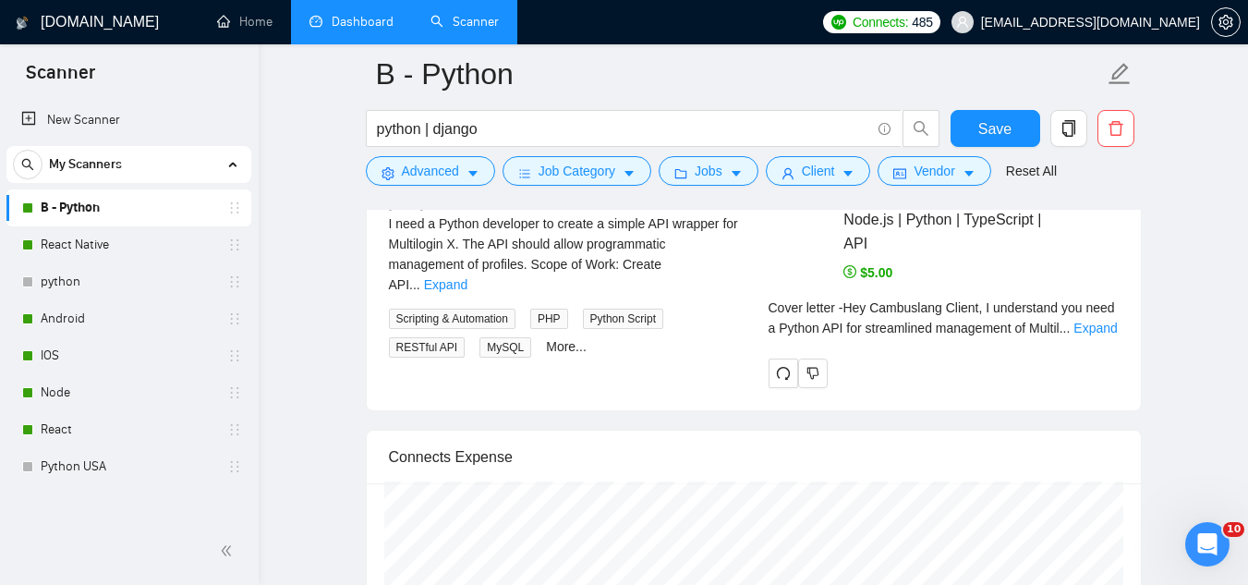
scroll to position [3696, 0]
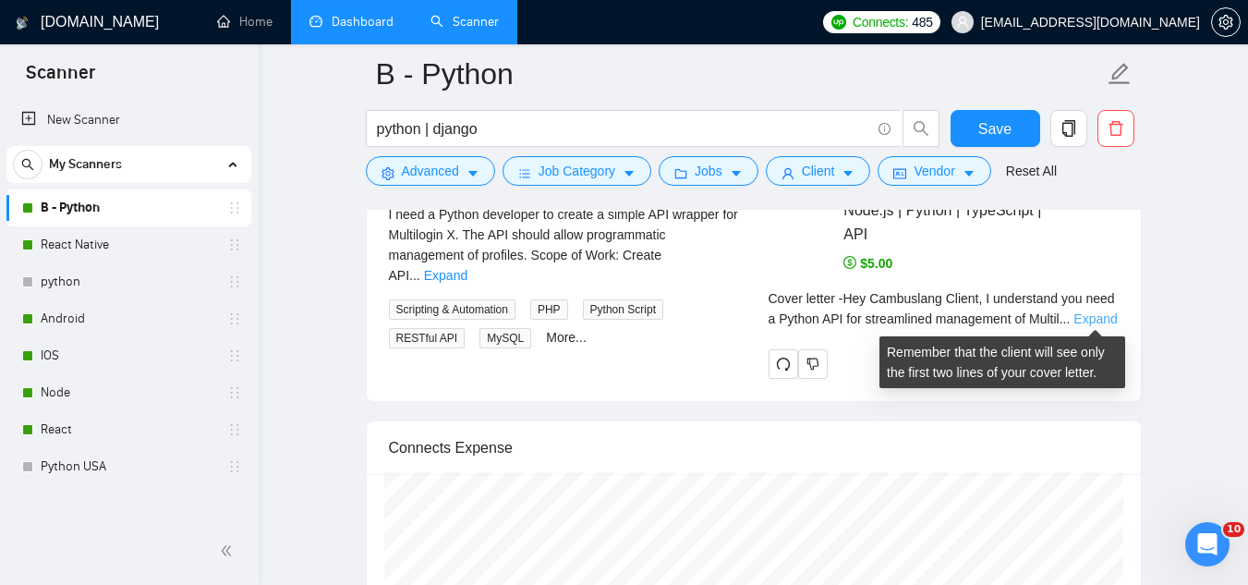
click at [1095, 318] on link "Expand" at bounding box center [1095, 318] width 43 height 15
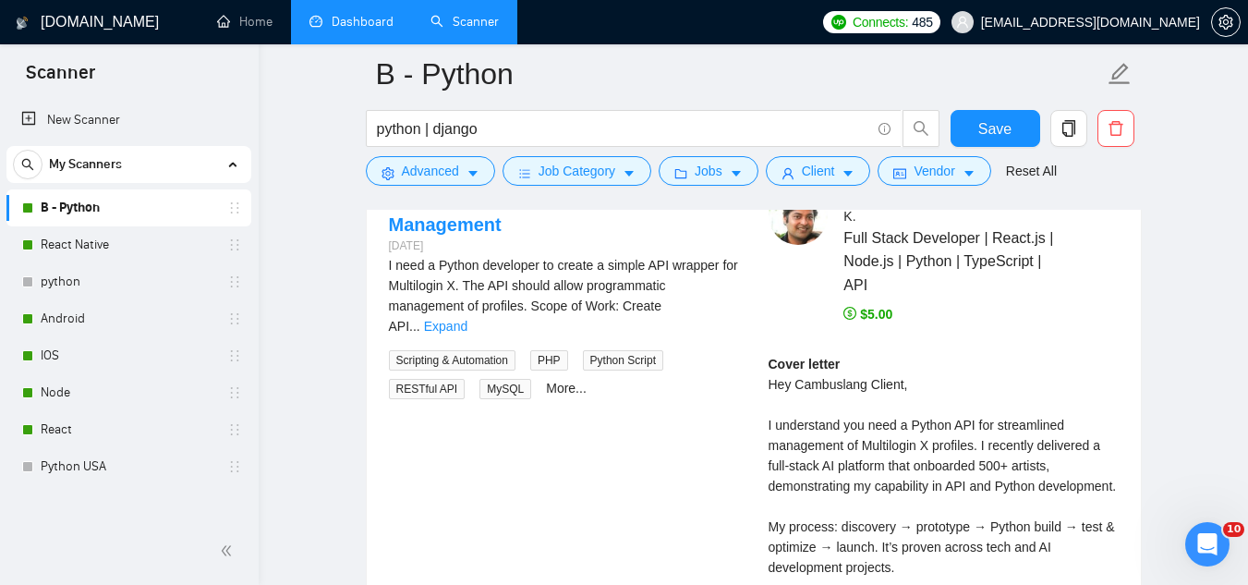
scroll to position [3603, 0]
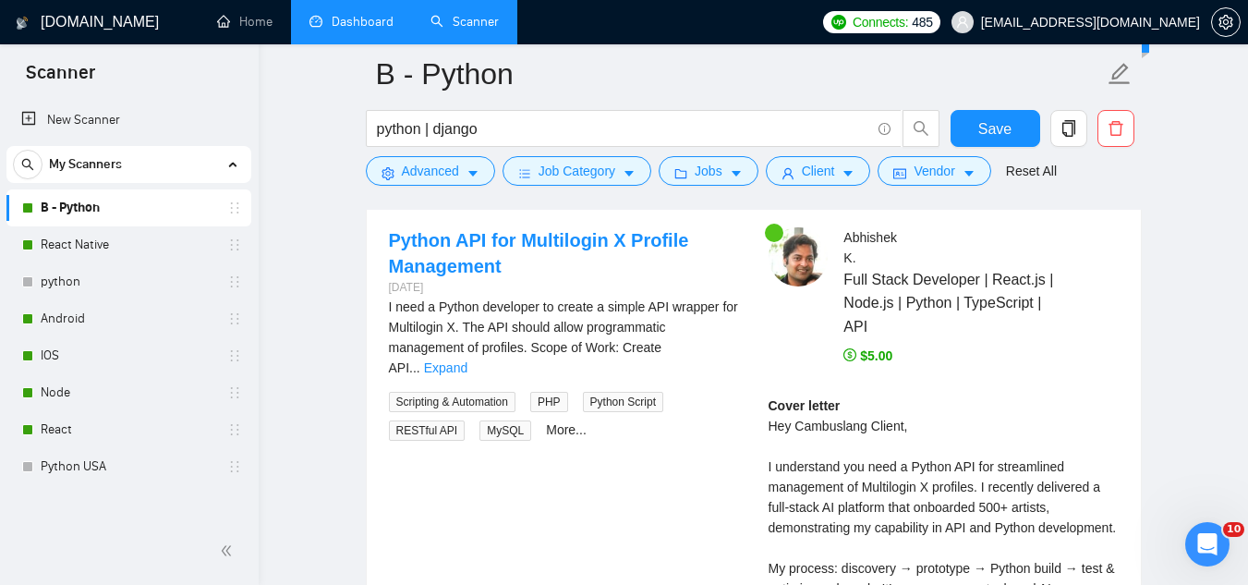
click at [715, 355] on div "I need a Python developer to create a simple API wrapper for Multilogin X. The …" at bounding box center [564, 337] width 350 height 81
click at [468, 360] on link "Expand" at bounding box center [445, 367] width 43 height 15
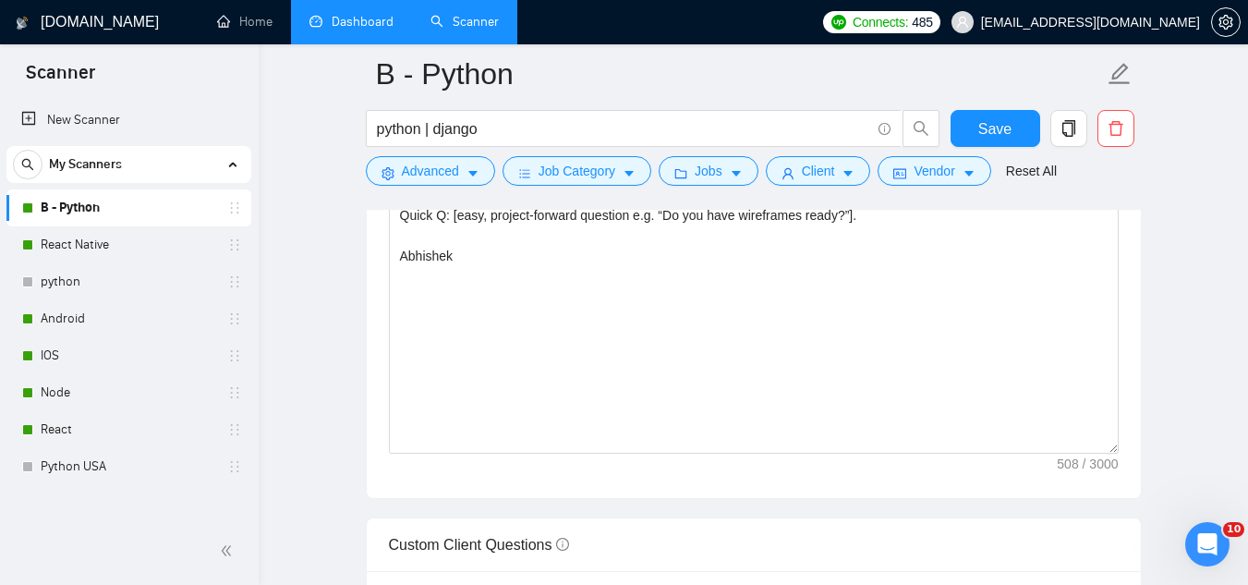
scroll to position [2125, 0]
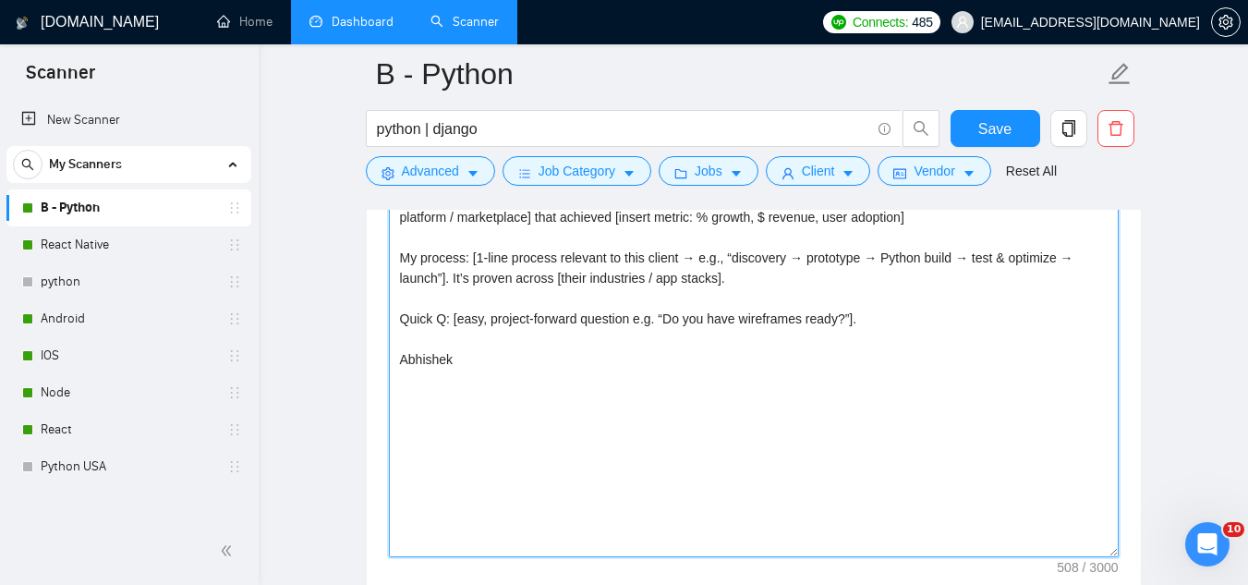
drag, startPoint x: 459, startPoint y: 316, endPoint x: 494, endPoint y: 297, distance: 40.1
click at [460, 316] on textarea "Hey [client name], [State client pain/problem from job post in 1 short sentence…" at bounding box center [754, 349] width 730 height 416
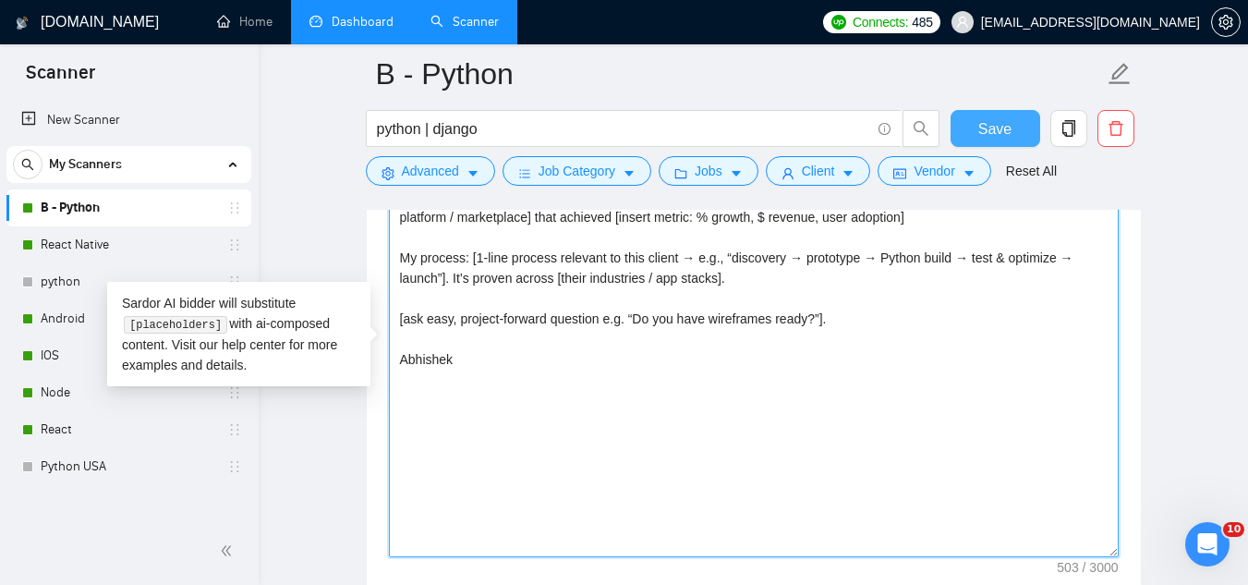
type textarea "Hey [client name], [State client pain/problem from job post in 1 short sentence…"
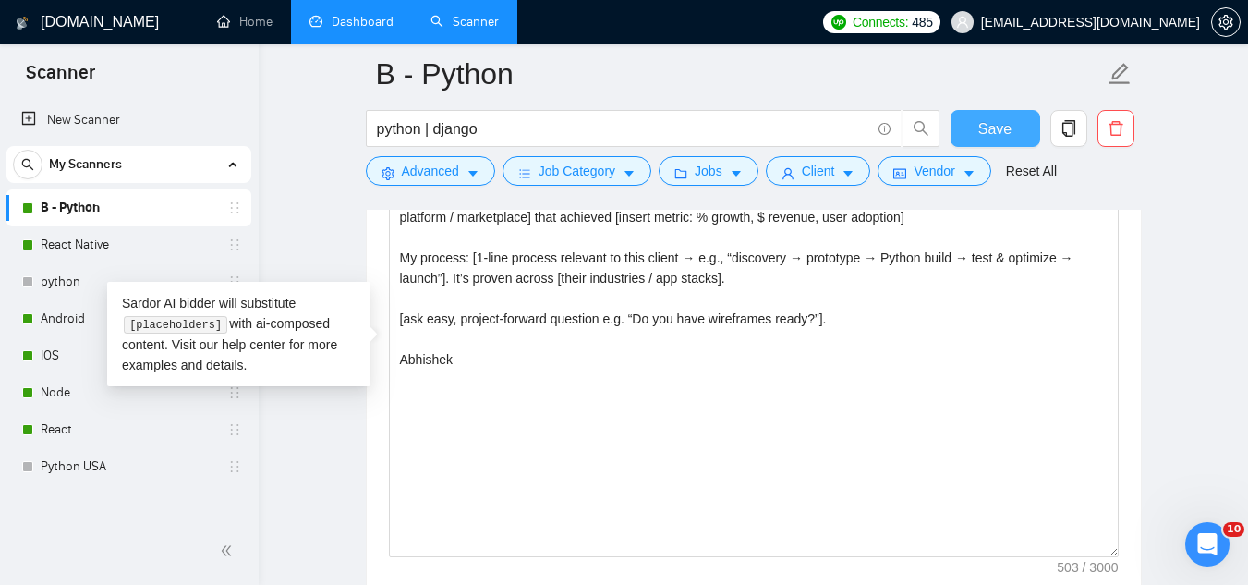
click at [1009, 140] on span "Save" at bounding box center [994, 128] width 33 height 23
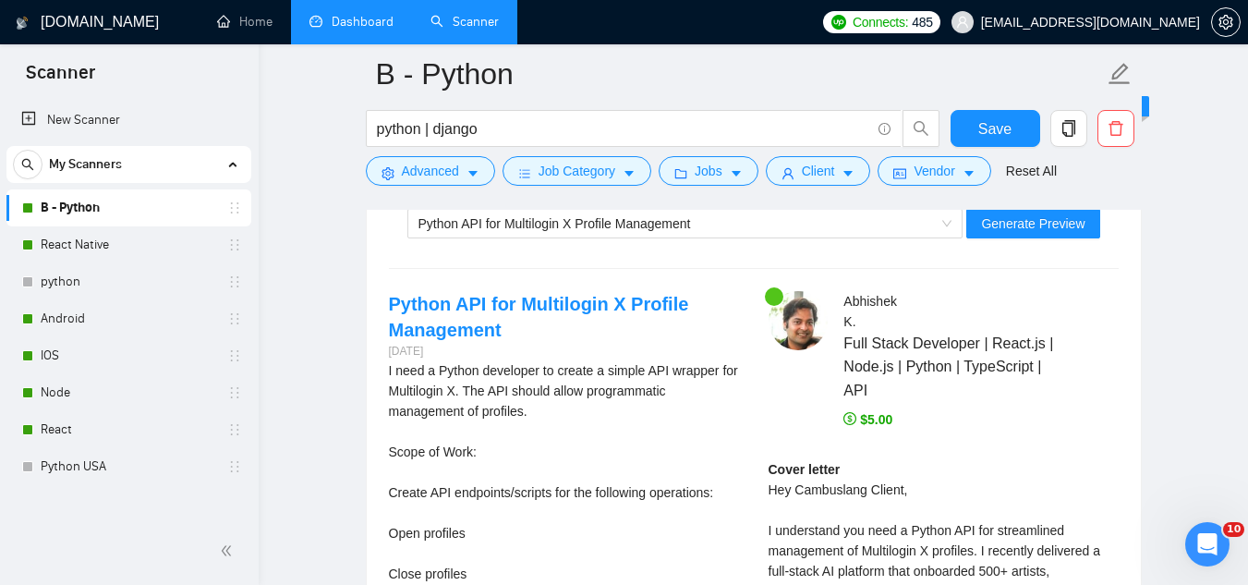
scroll to position [3419, 0]
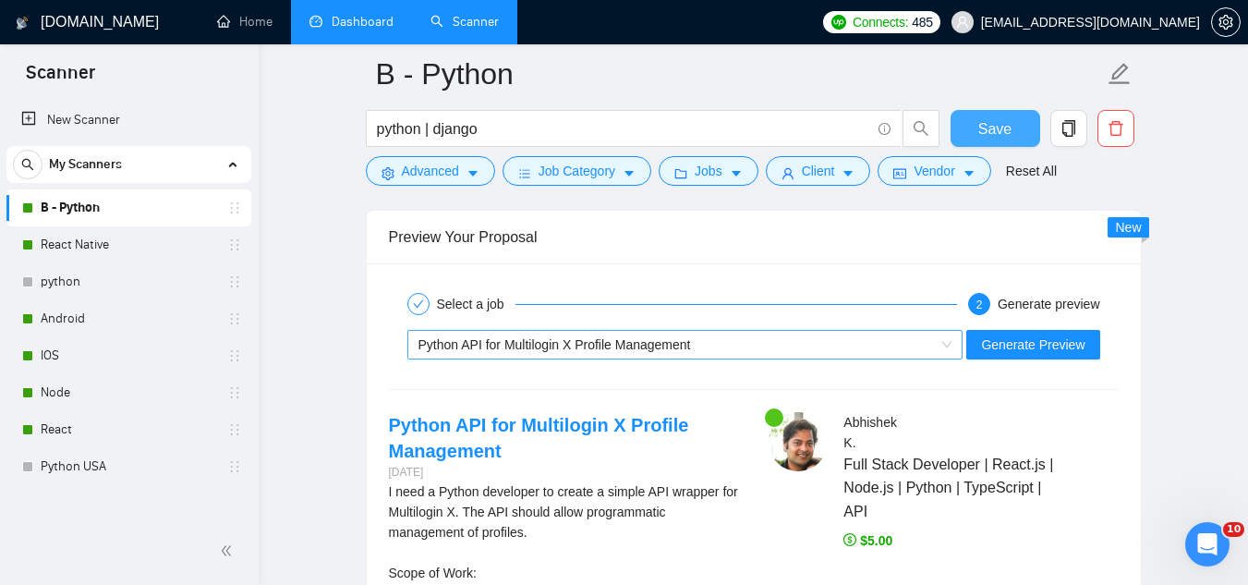
click at [823, 346] on div "Python API for Multilogin X Profile Management" at bounding box center [677, 345] width 517 height 28
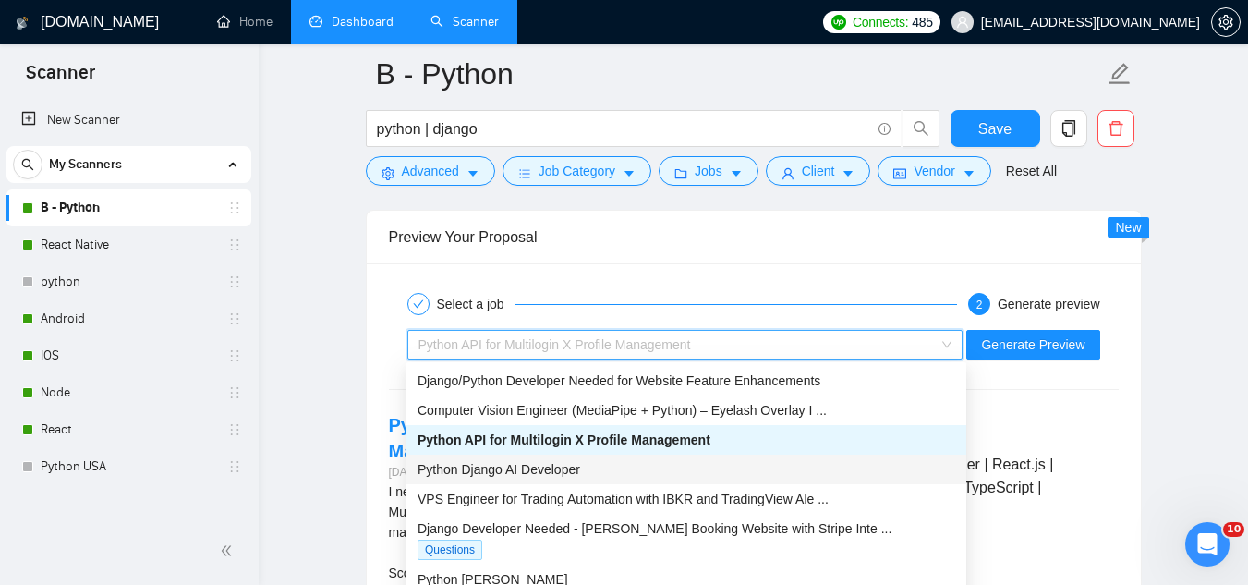
click at [745, 463] on div "Python Django AI Developer" at bounding box center [687, 469] width 538 height 20
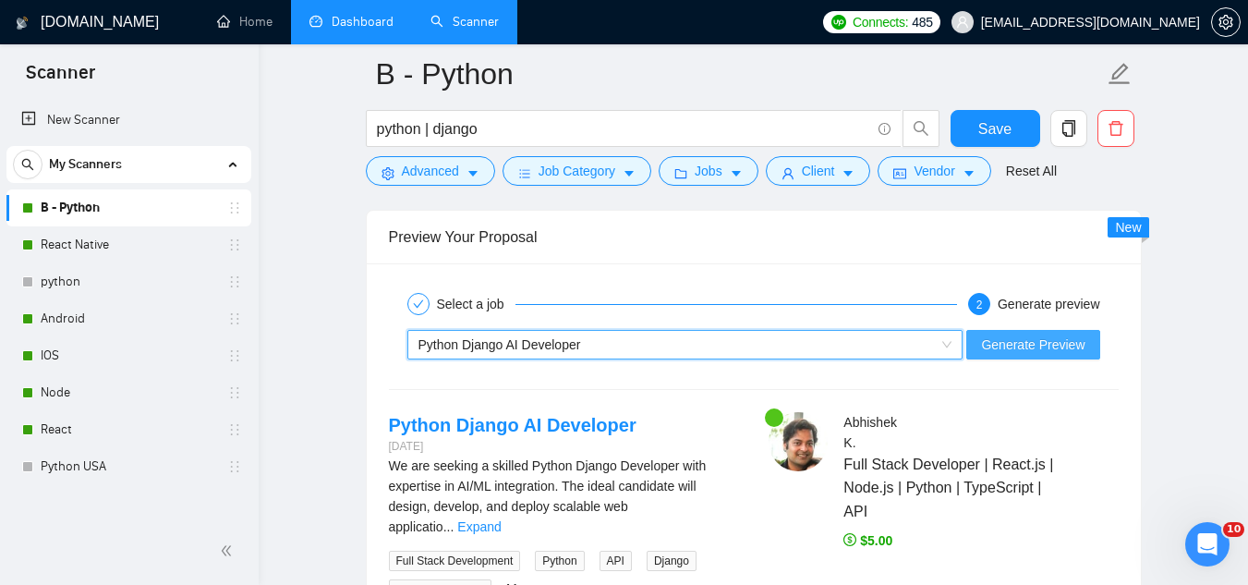
click at [993, 344] on span "Generate Preview" at bounding box center [1032, 344] width 103 height 20
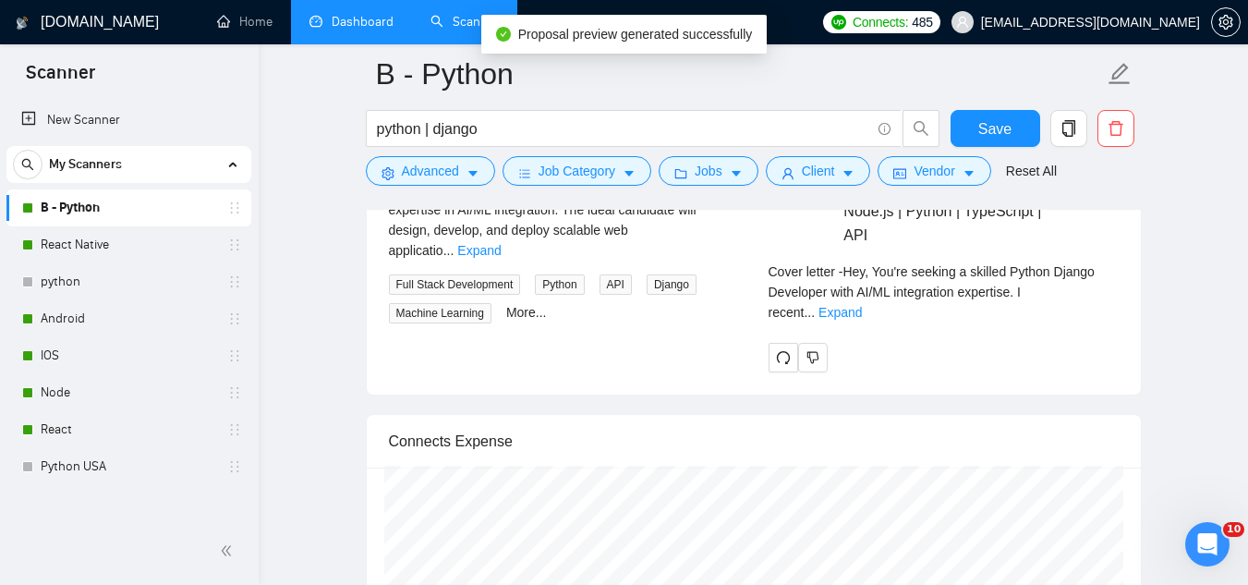
scroll to position [3696, 0]
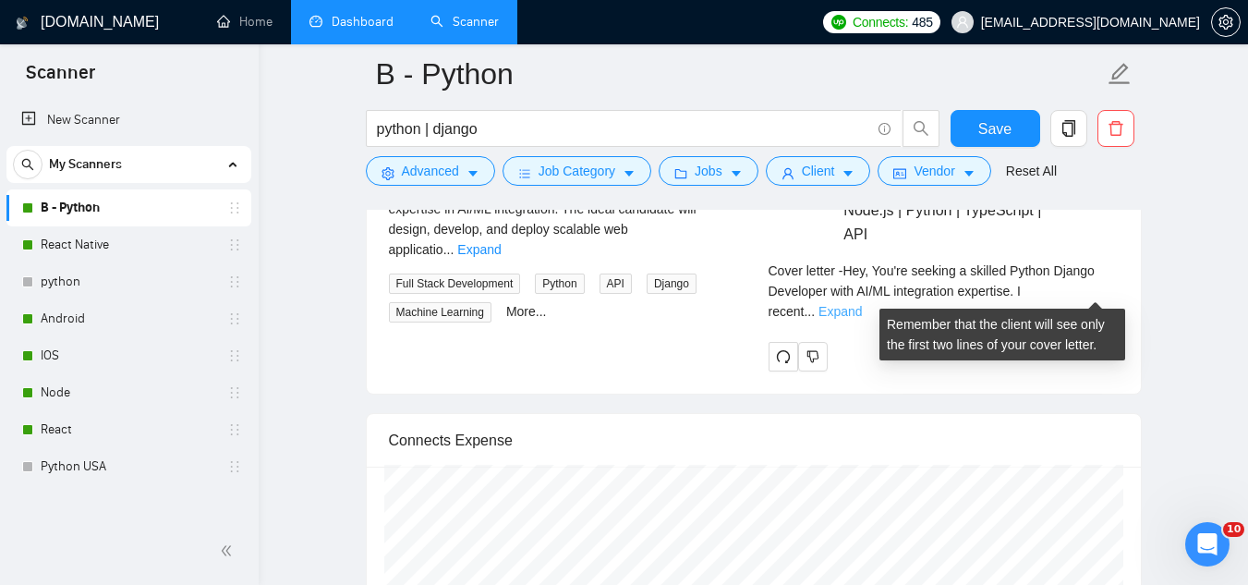
click at [862, 304] on link "Expand" at bounding box center [840, 311] width 43 height 15
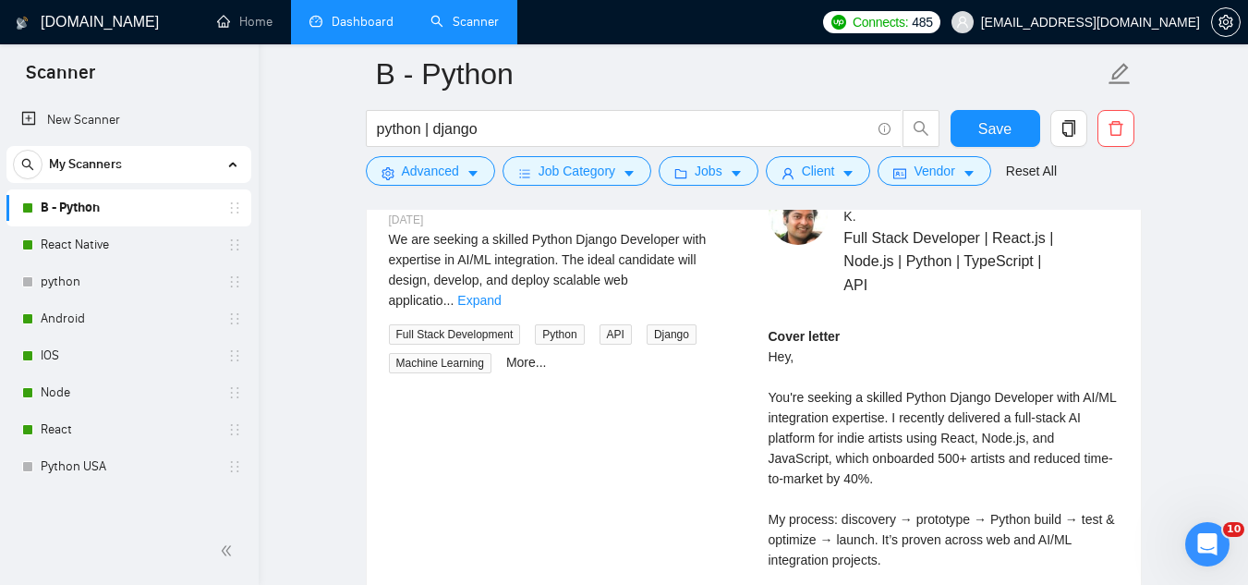
scroll to position [3603, 0]
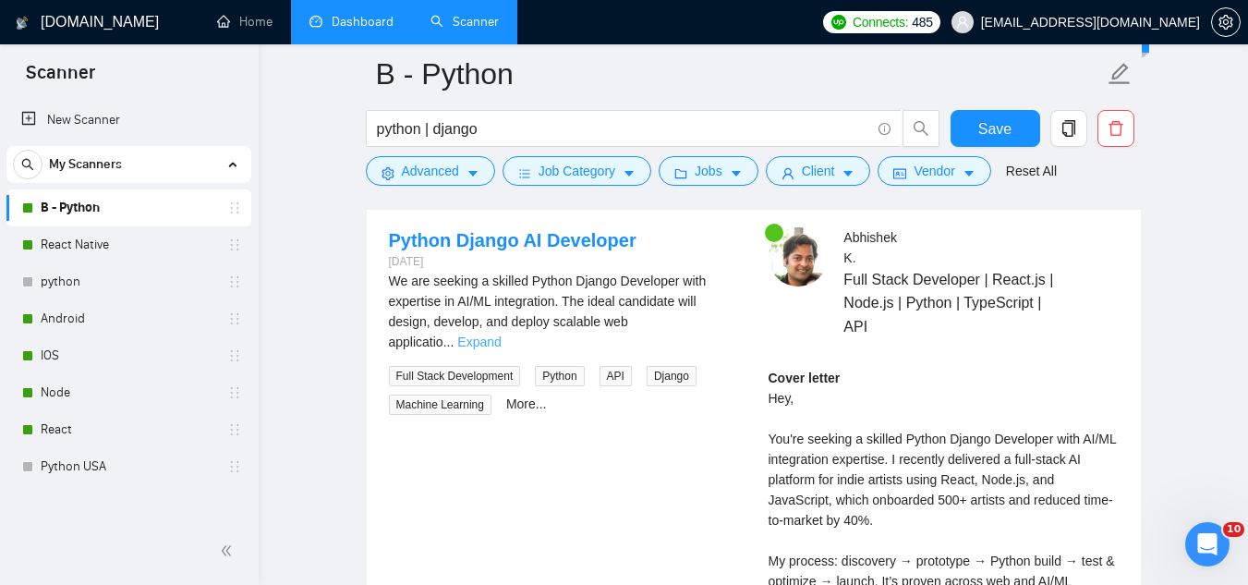
click at [501, 334] on link "Expand" at bounding box center [478, 341] width 43 height 15
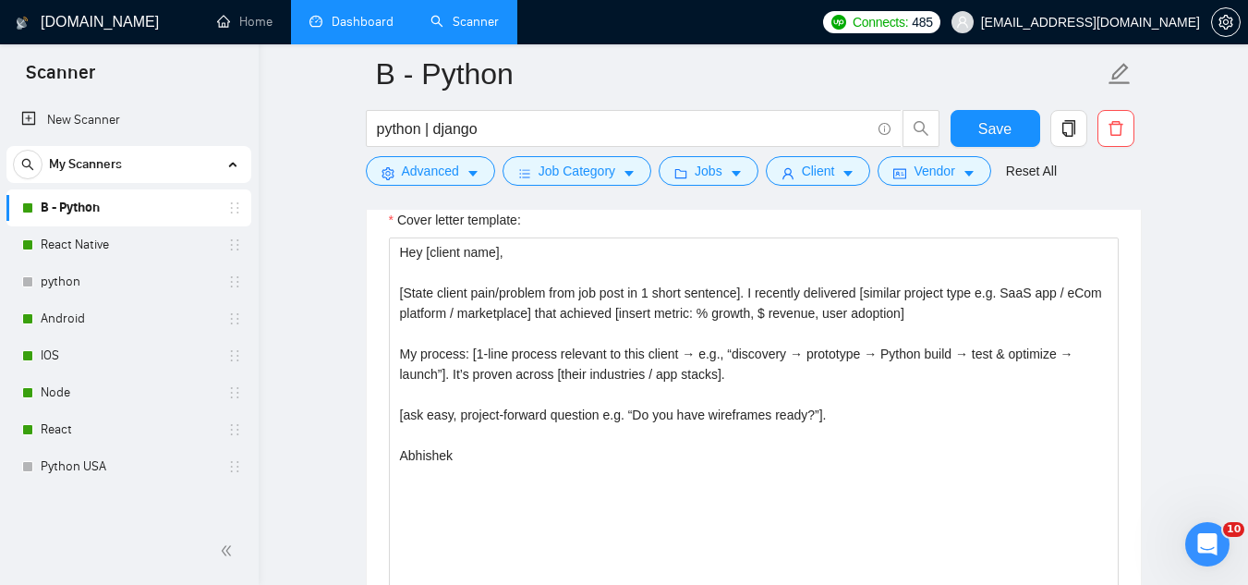
scroll to position [2033, 0]
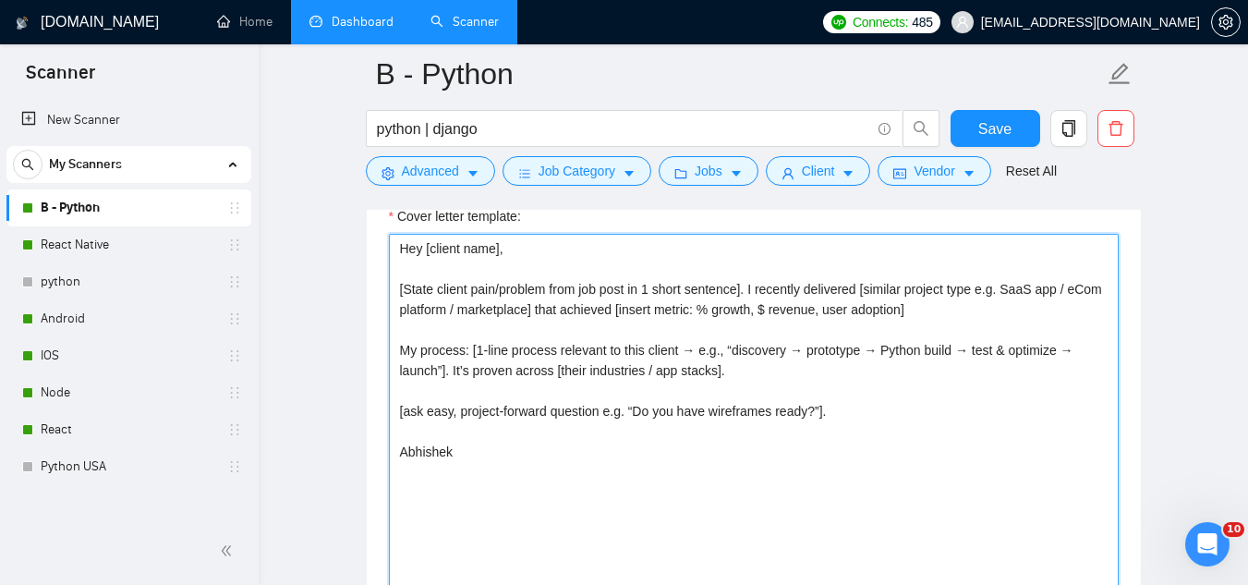
click at [907, 286] on textarea "Hey [client name], [State client pain/problem from job post in 1 short sentence…" at bounding box center [754, 442] width 730 height 416
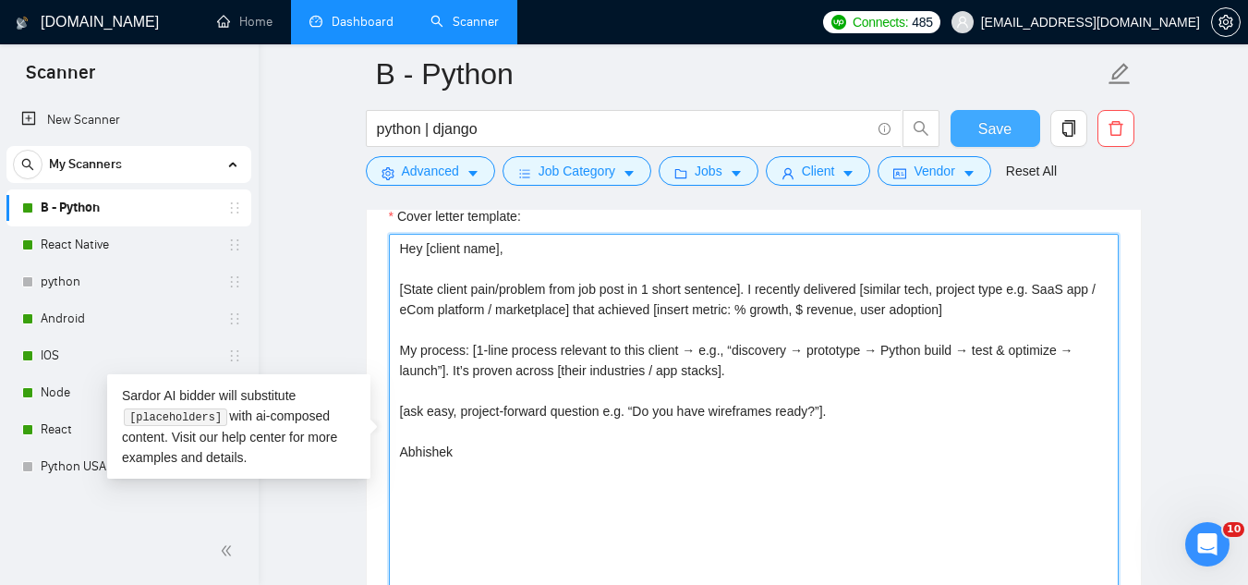
type textarea "Hey [client name], [State client pain/problem from job post in 1 short sentence…"
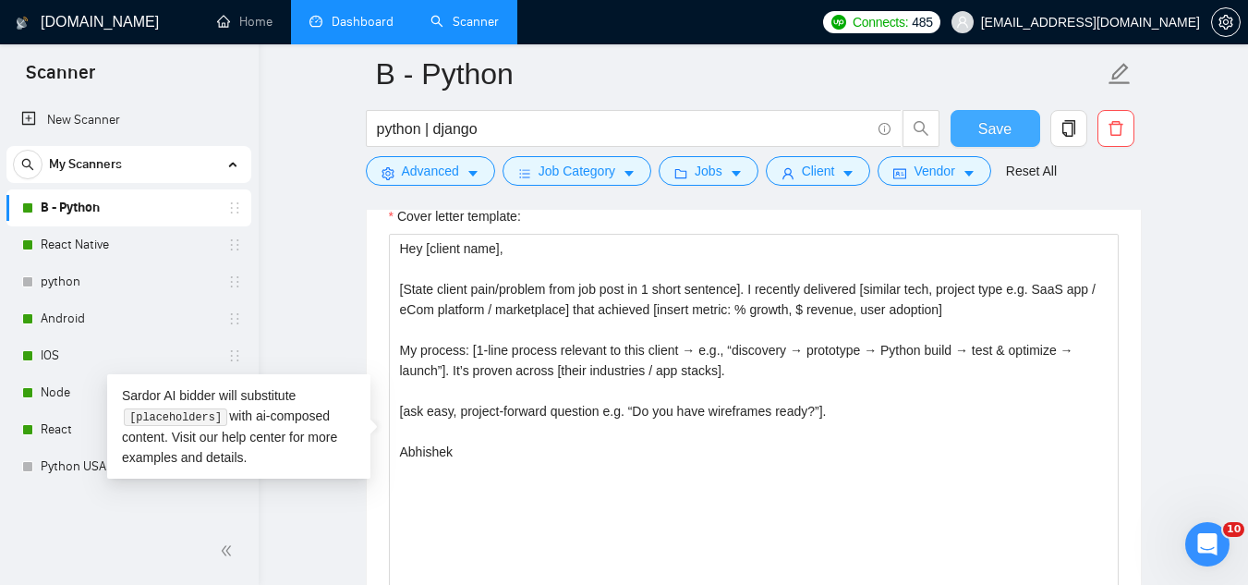
click at [989, 132] on span "Save" at bounding box center [994, 128] width 33 height 23
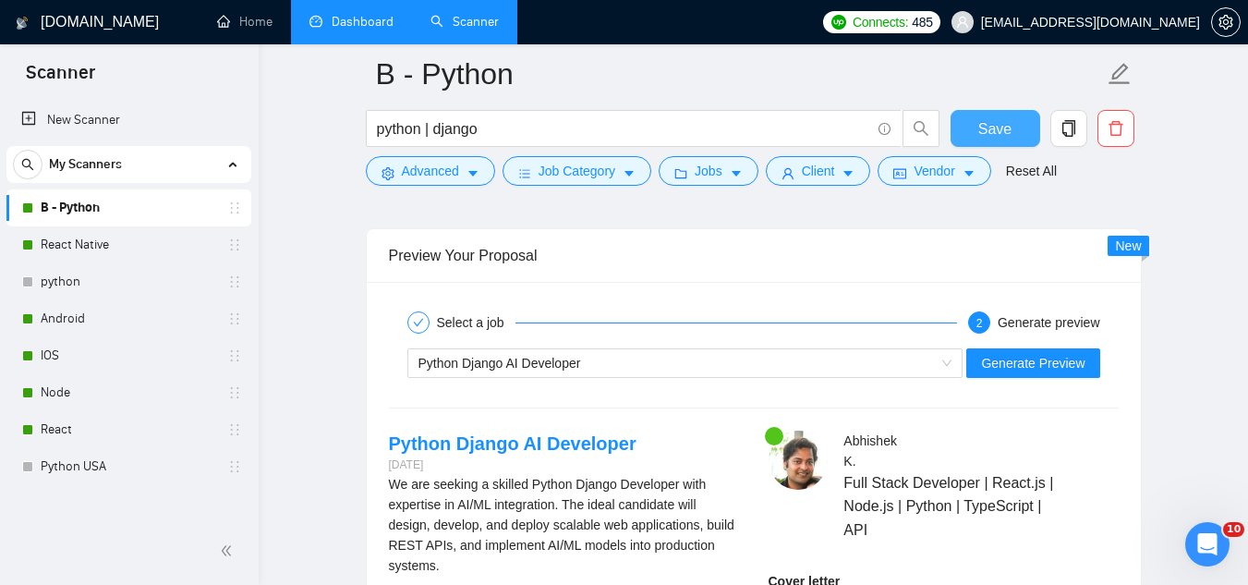
scroll to position [3511, 0]
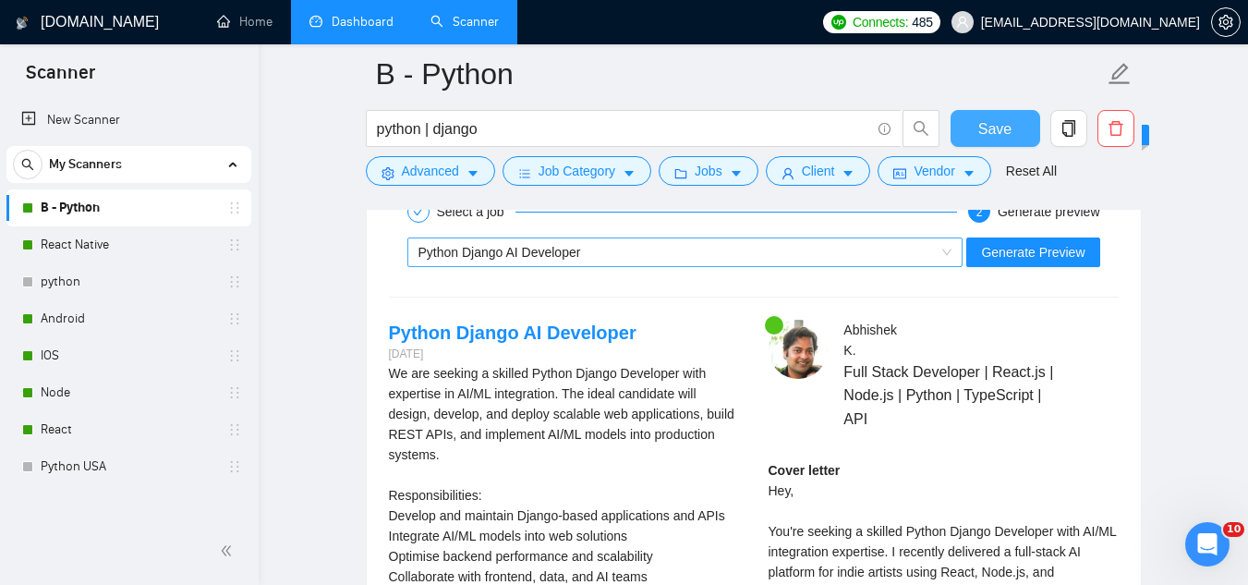
click at [574, 261] on div "Python Django AI Developer" at bounding box center [677, 252] width 517 height 28
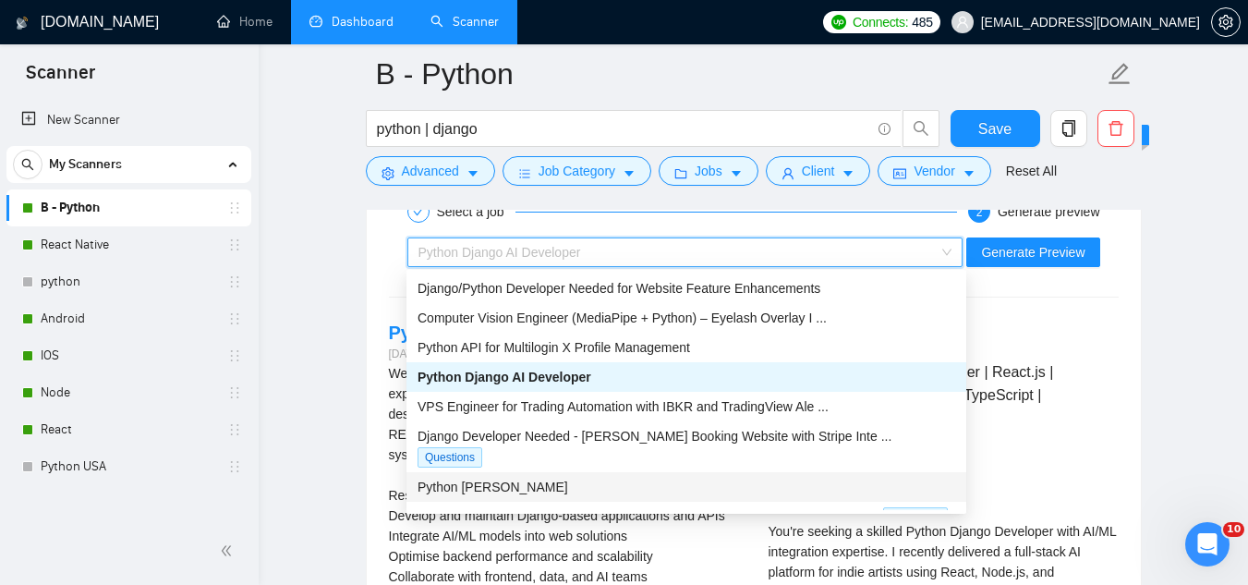
click at [641, 477] on div "Python [PERSON_NAME]" at bounding box center [687, 487] width 538 height 20
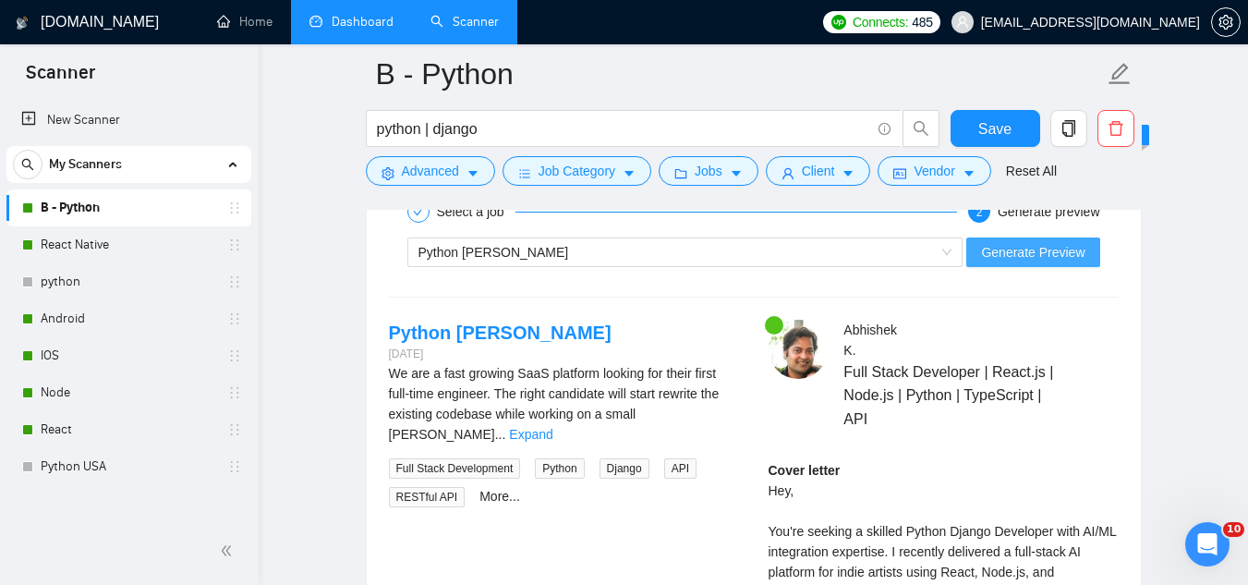
click at [991, 254] on span "Generate Preview" at bounding box center [1032, 252] width 103 height 20
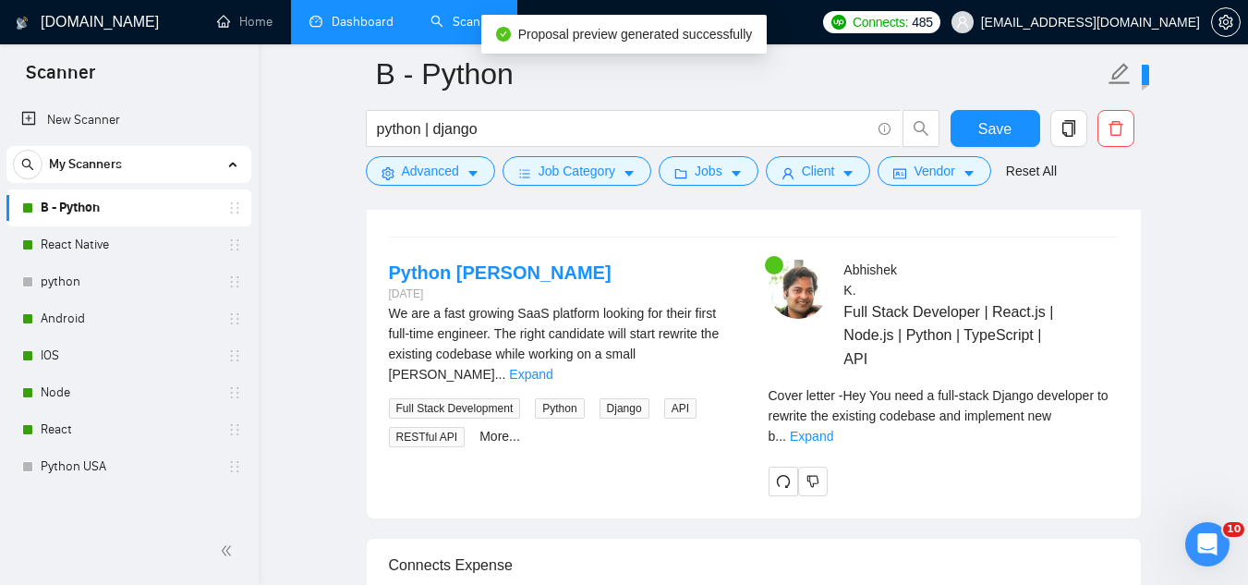
scroll to position [3603, 0]
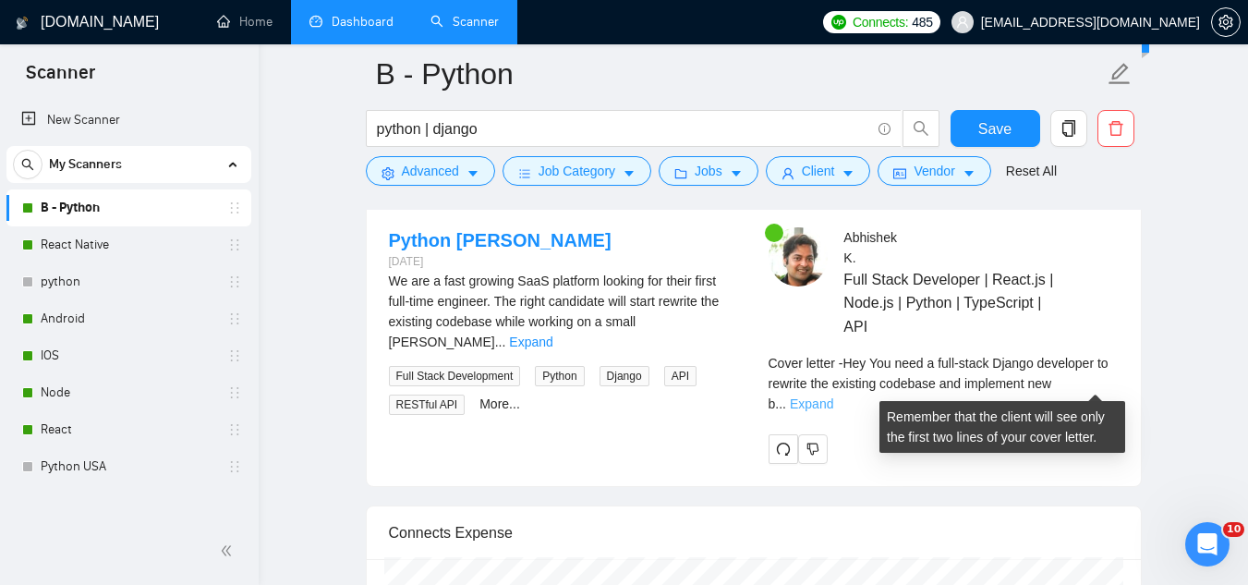
click at [833, 396] on link "Expand" at bounding box center [811, 403] width 43 height 15
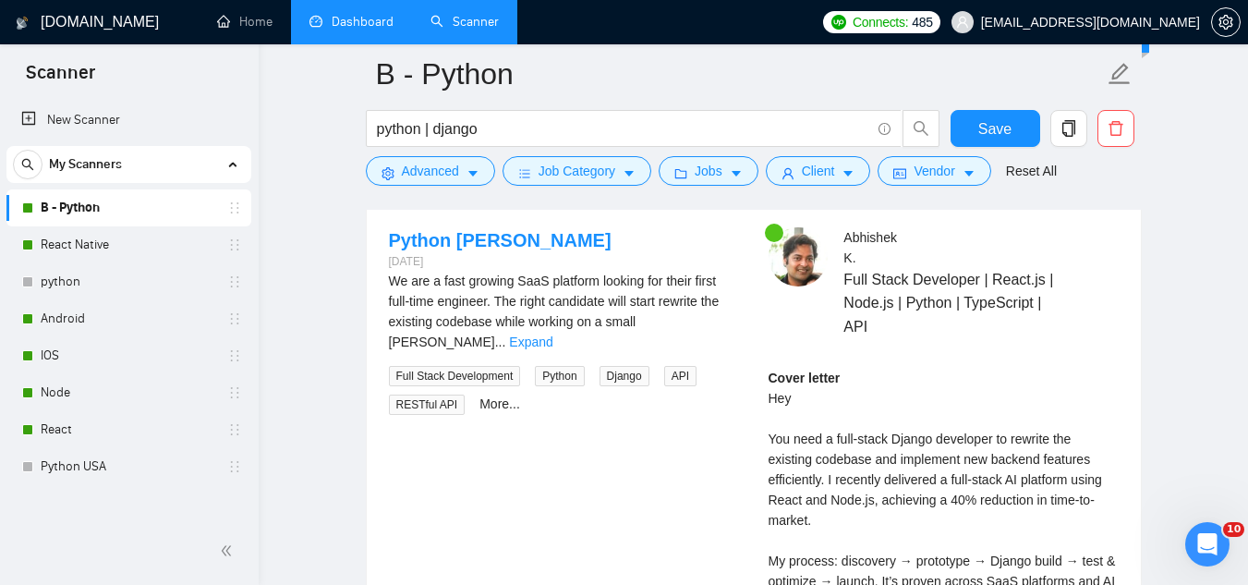
click at [1089, 383] on div "Cover letter Hey You need a full-stack Django developer to rewrite the existing…" at bounding box center [944, 541] width 350 height 346
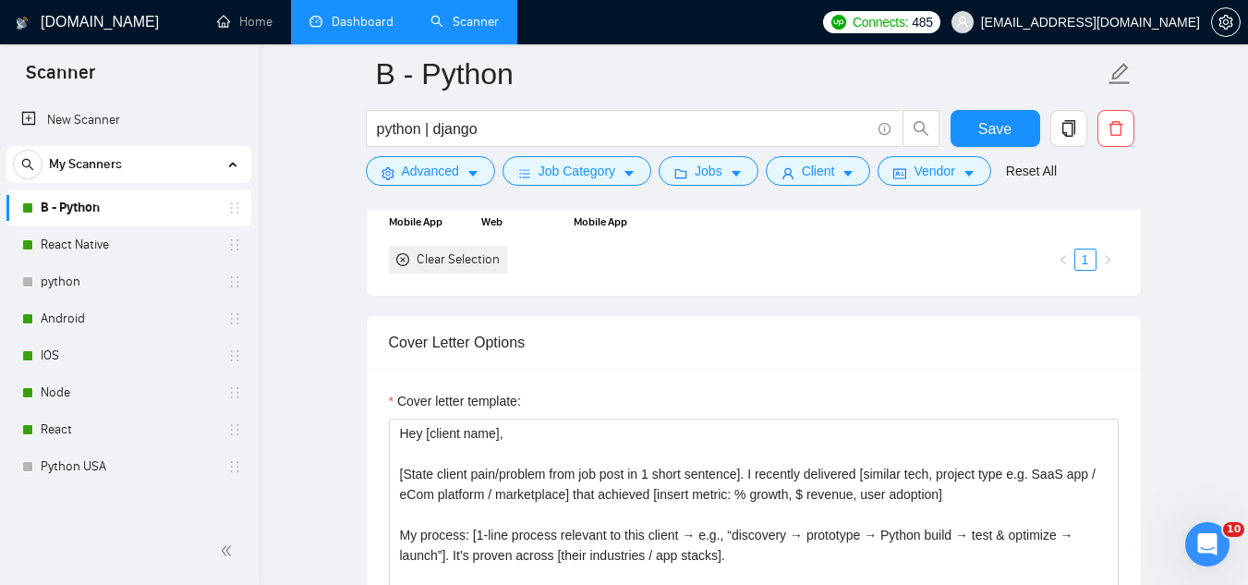
scroll to position [1940, 0]
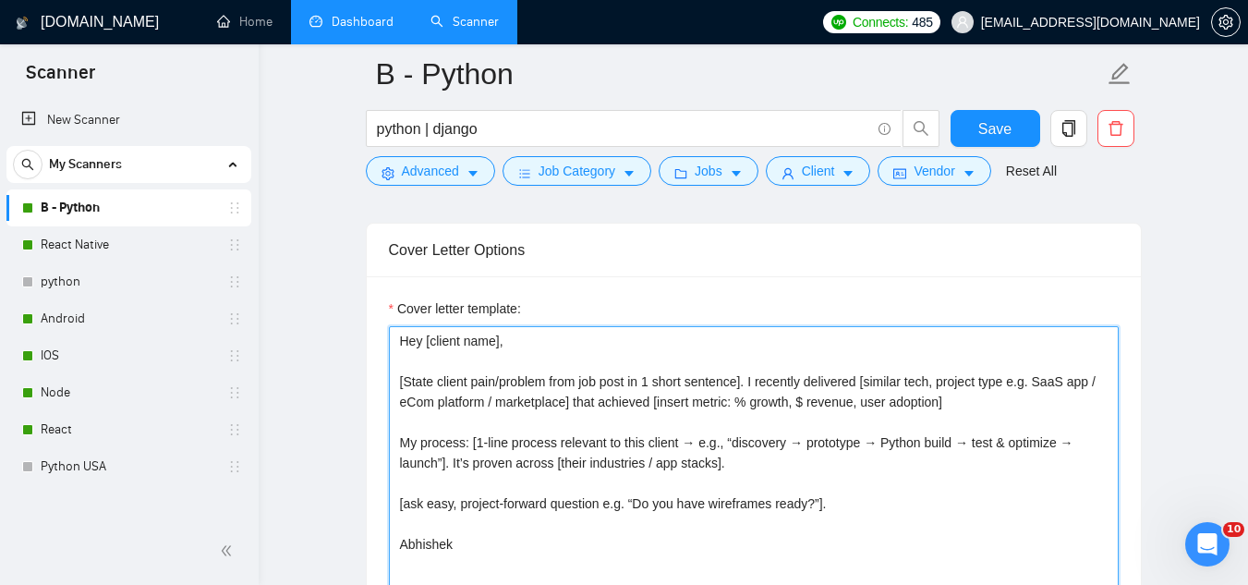
click at [929, 378] on textarea "Hey [client name], [State client pain/problem from job post in 1 short sentence…" at bounding box center [754, 534] width 730 height 416
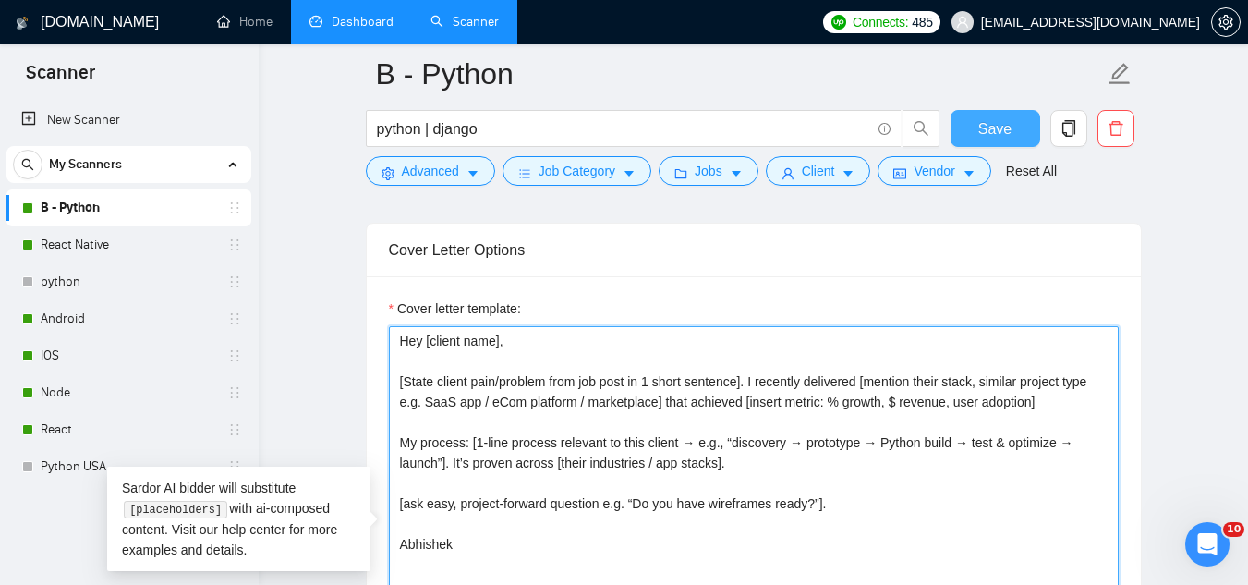
type textarea "Hey [client name], [State client pain/problem from job post in 1 short sentence…"
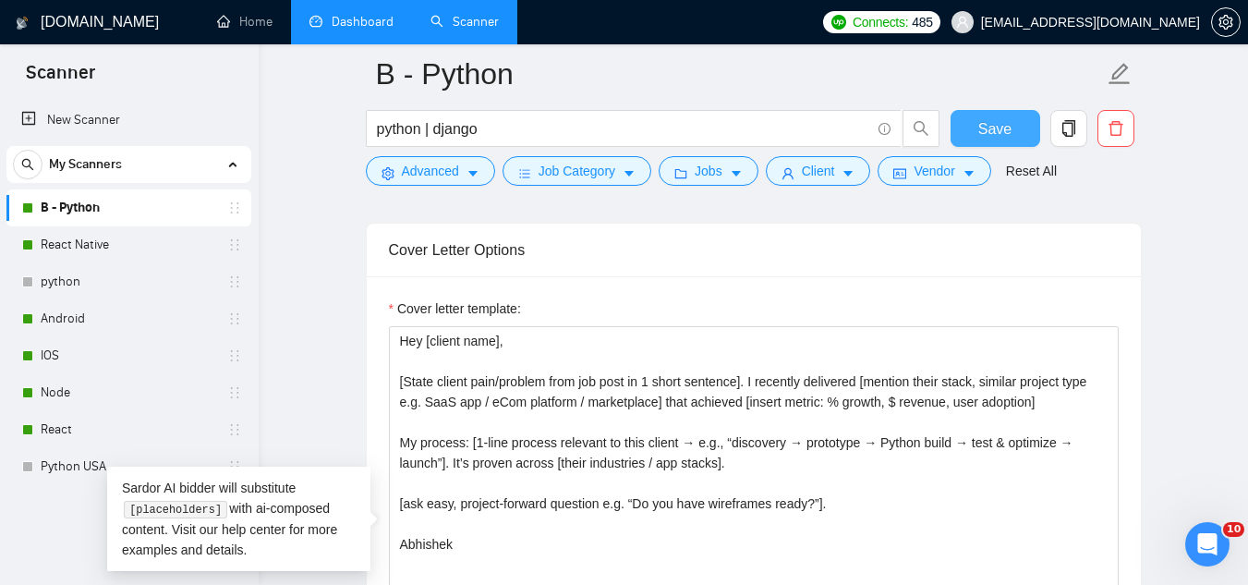
click at [999, 135] on span "Save" at bounding box center [994, 128] width 33 height 23
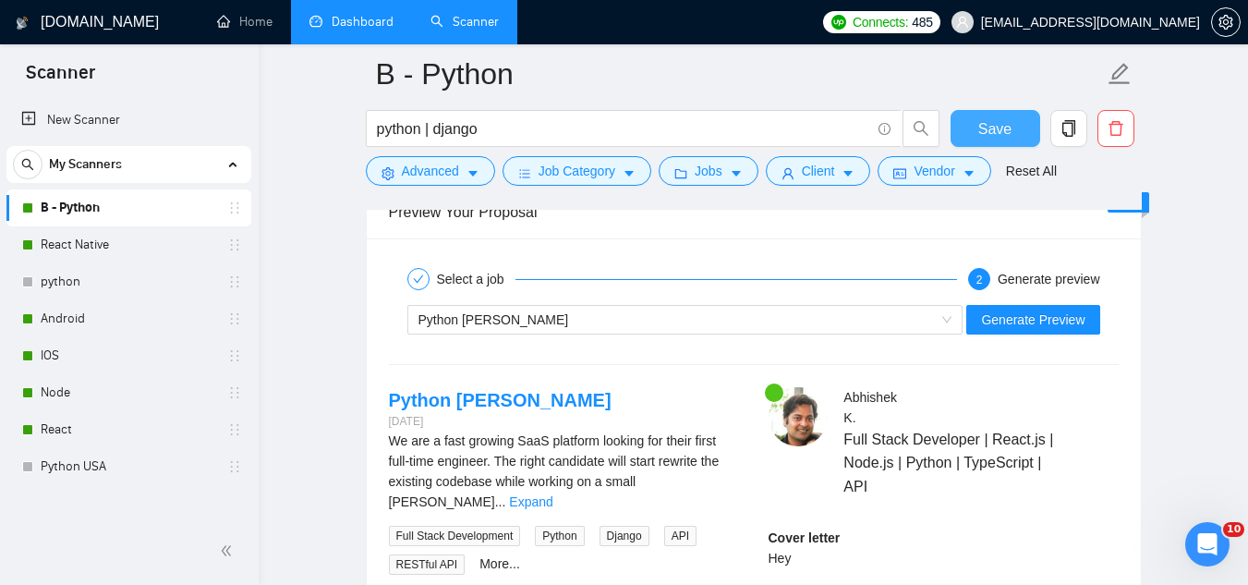
scroll to position [3419, 0]
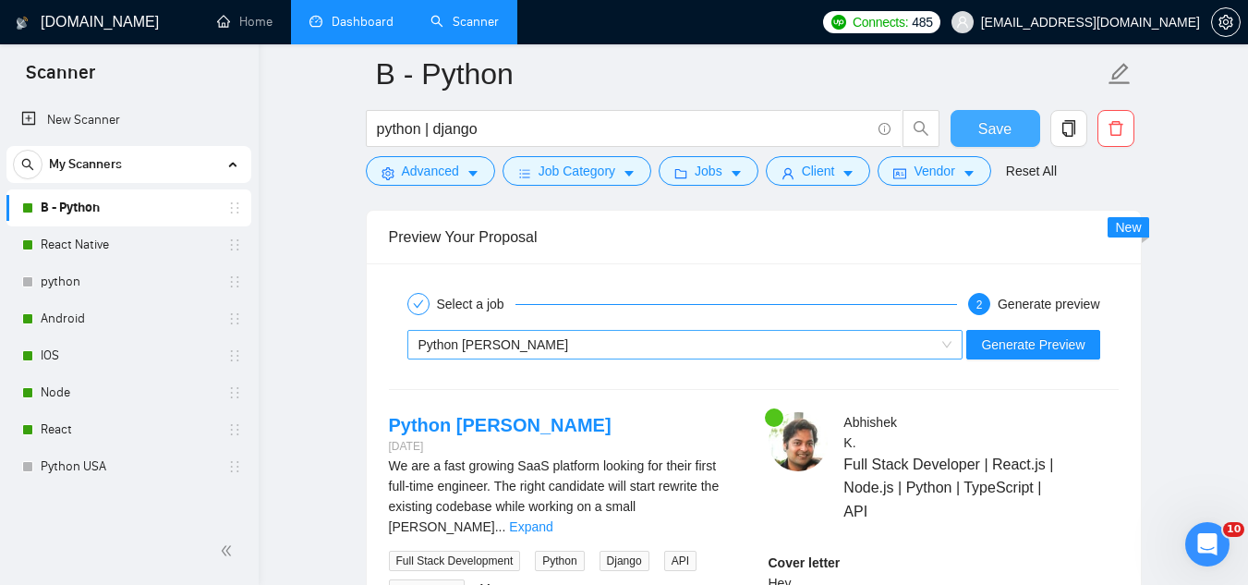
click at [649, 345] on div "Python [PERSON_NAME]" at bounding box center [677, 345] width 517 height 28
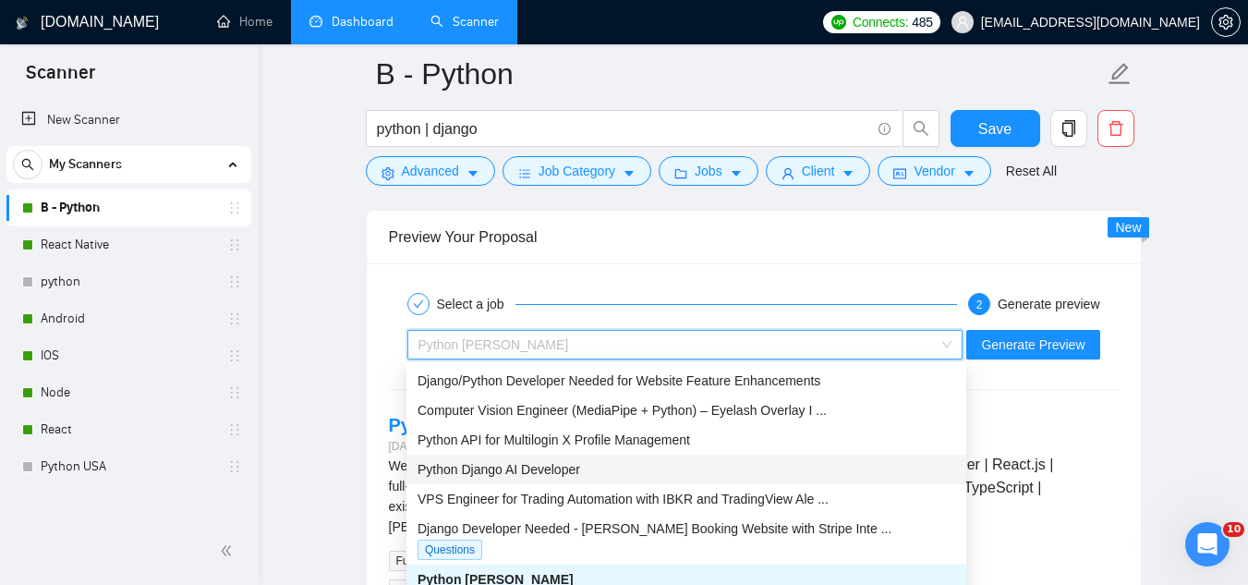
click at [681, 472] on div "Python Django AI Developer" at bounding box center [687, 469] width 538 height 20
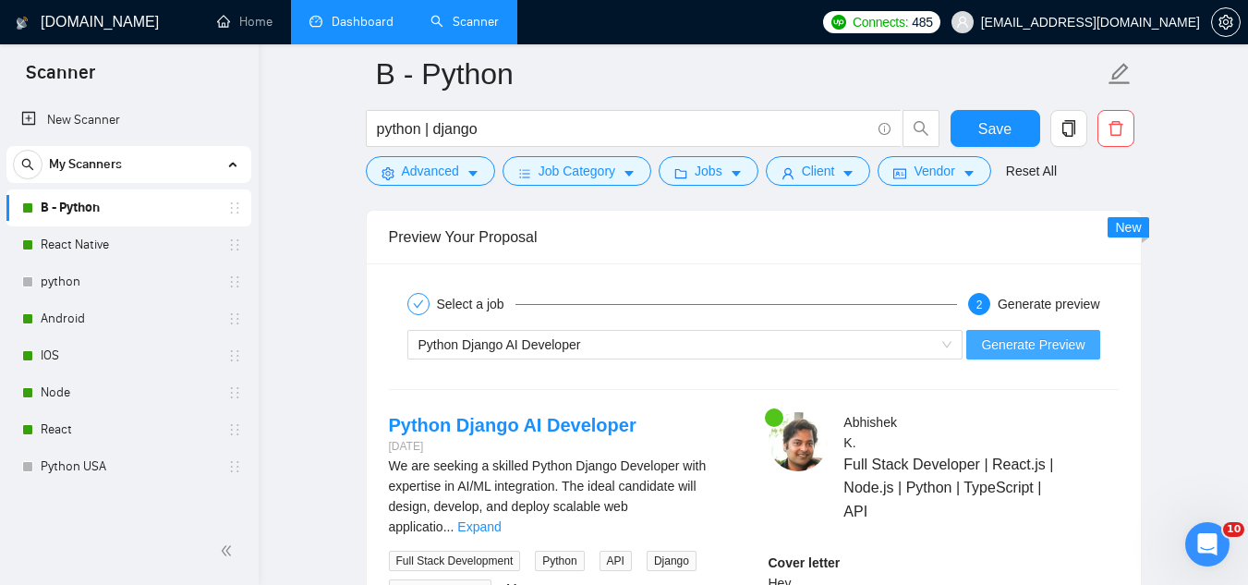
click at [1002, 352] on span "Generate Preview" at bounding box center [1032, 344] width 103 height 20
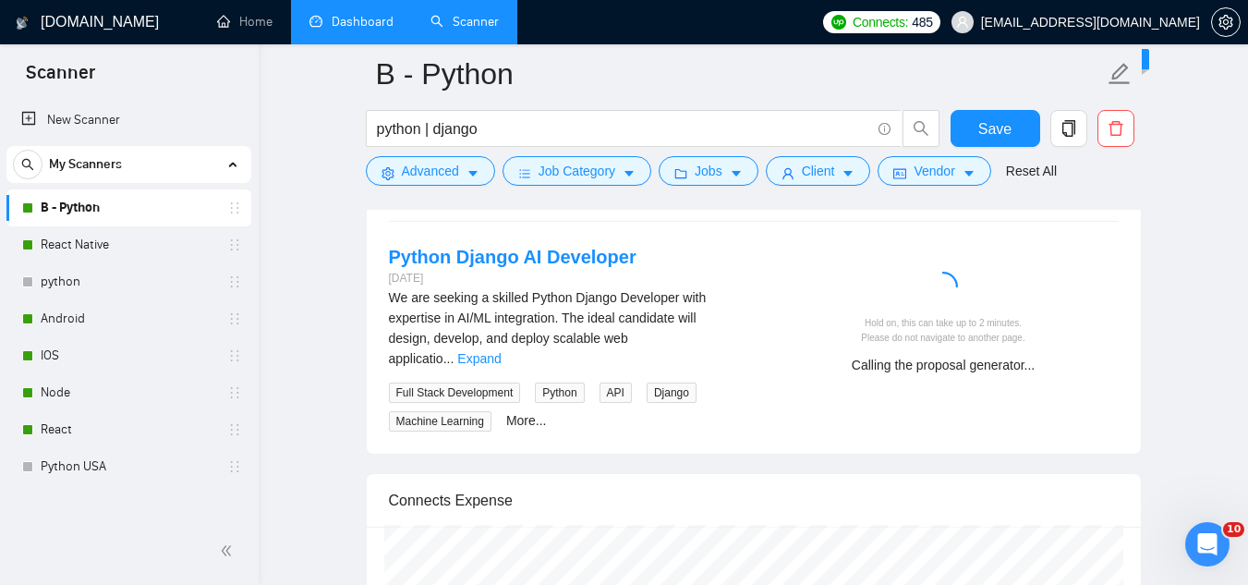
scroll to position [3603, 0]
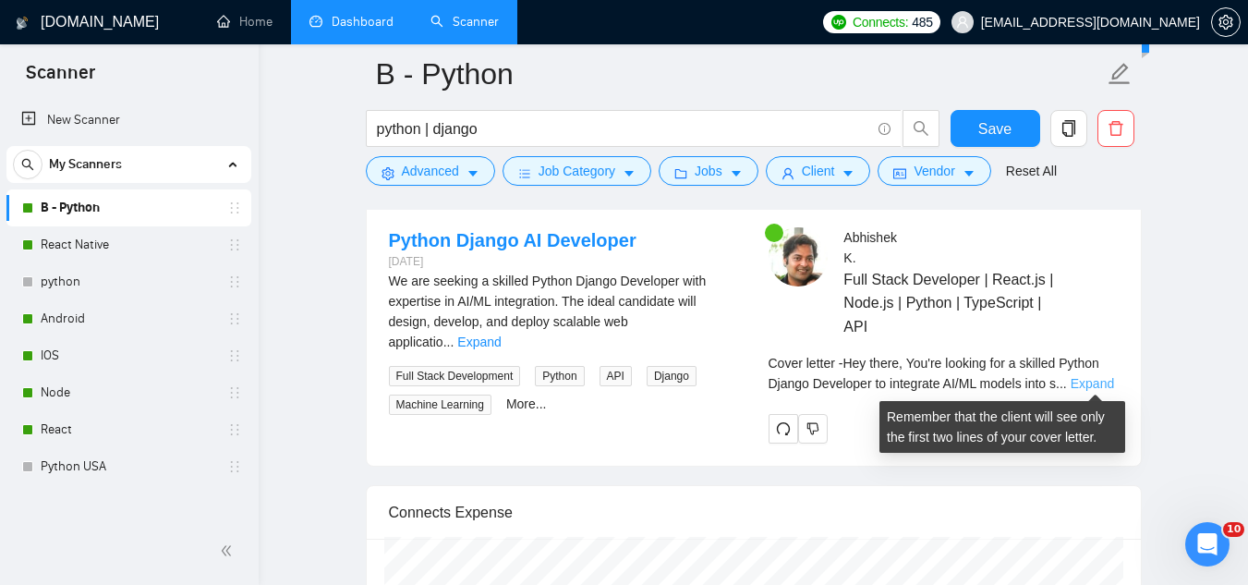
click at [1098, 377] on link "Expand" at bounding box center [1092, 383] width 43 height 15
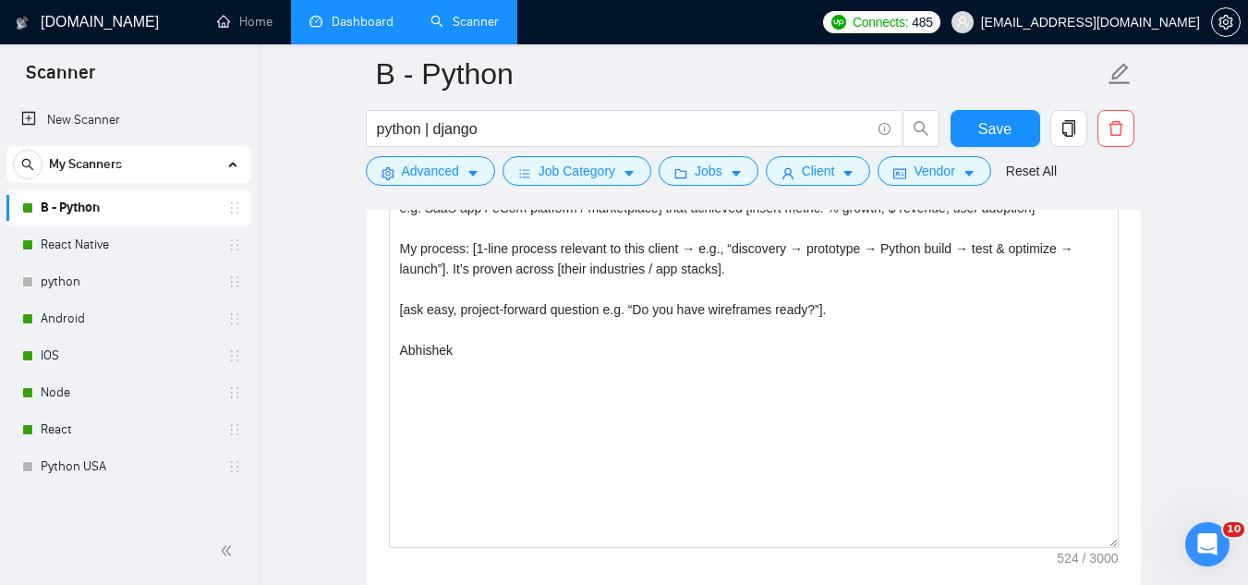
scroll to position [2033, 0]
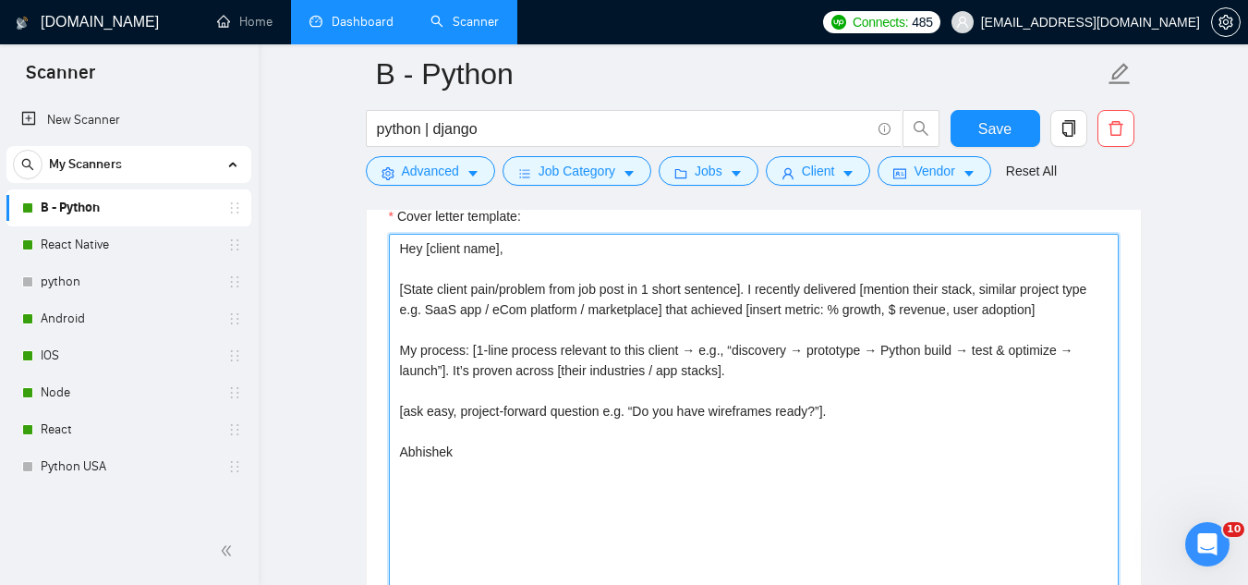
click at [973, 287] on textarea "Hey [client name], [State client pain/problem from job post in 1 short sentence…" at bounding box center [754, 442] width 730 height 416
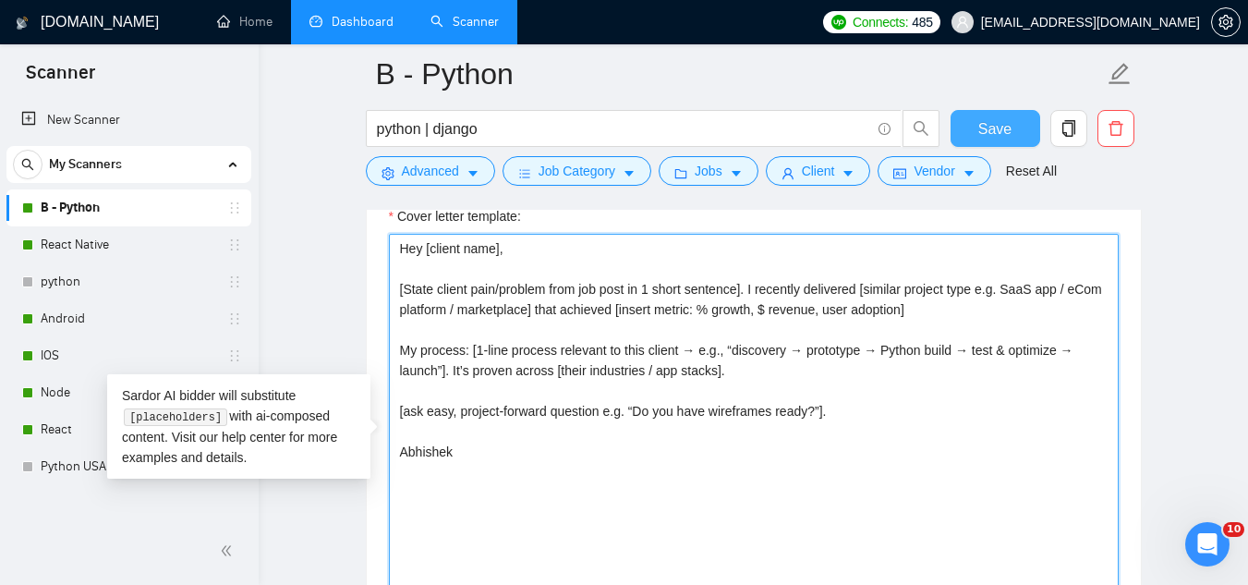
type textarea "Hey [client name], [State client pain/problem from job post in 1 short sentence…"
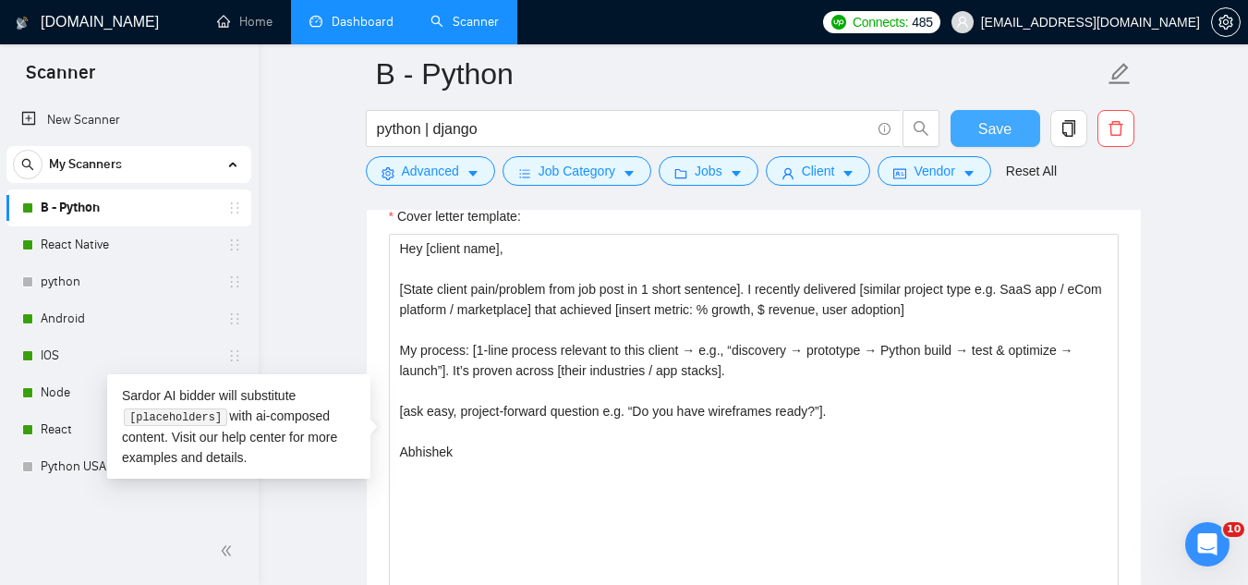
click at [983, 136] on span "Save" at bounding box center [994, 128] width 33 height 23
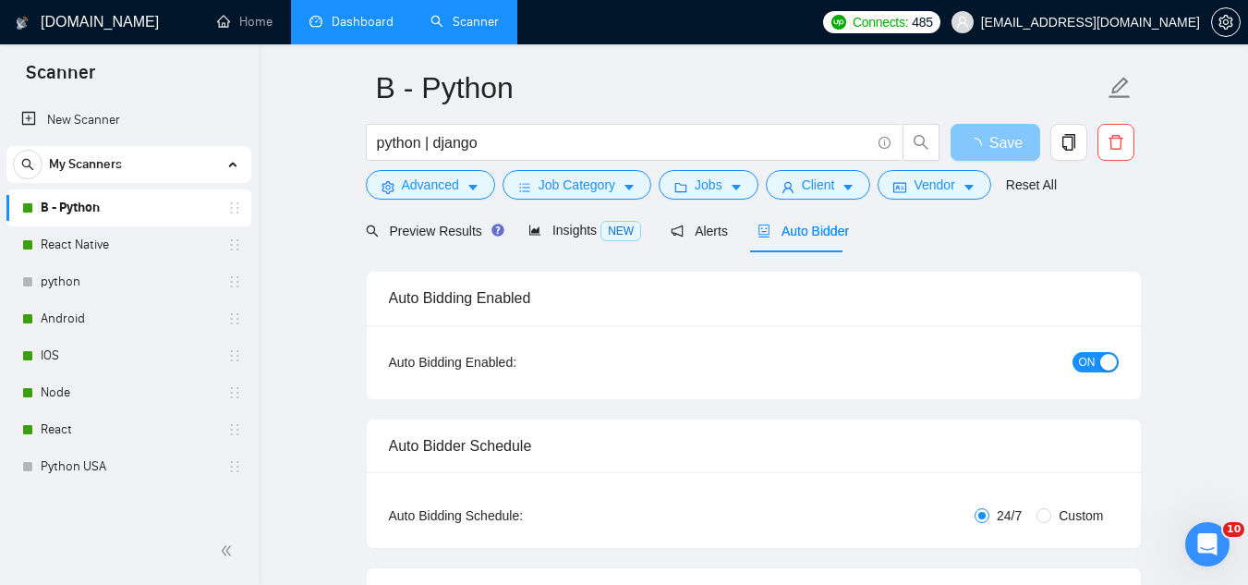
scroll to position [0, 0]
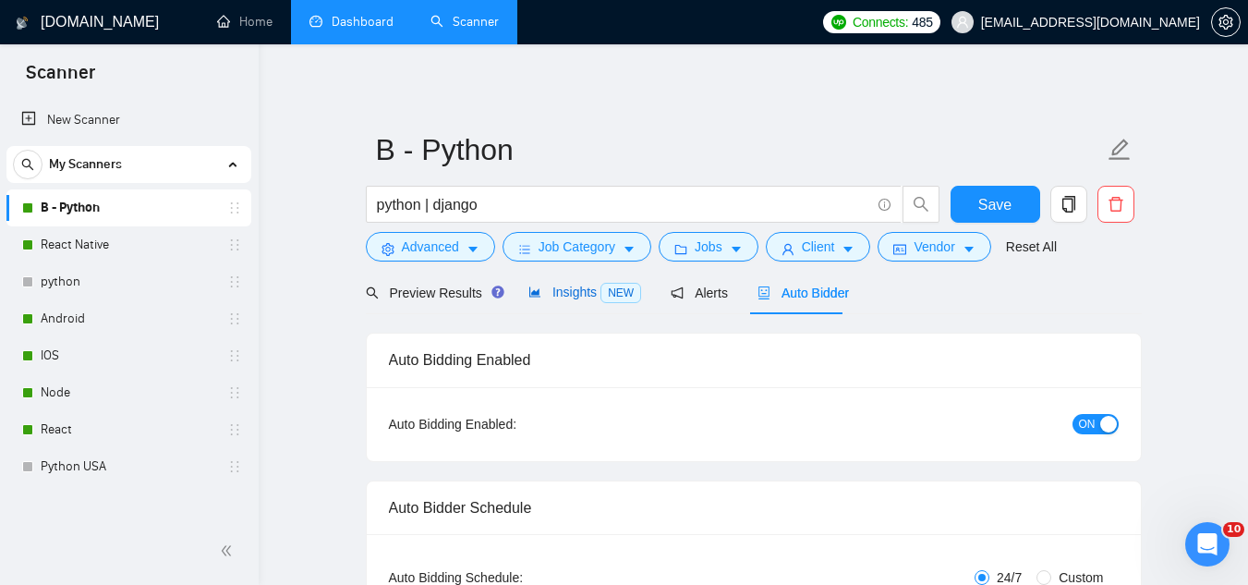
click at [558, 285] on span "Insights NEW" at bounding box center [585, 292] width 113 height 15
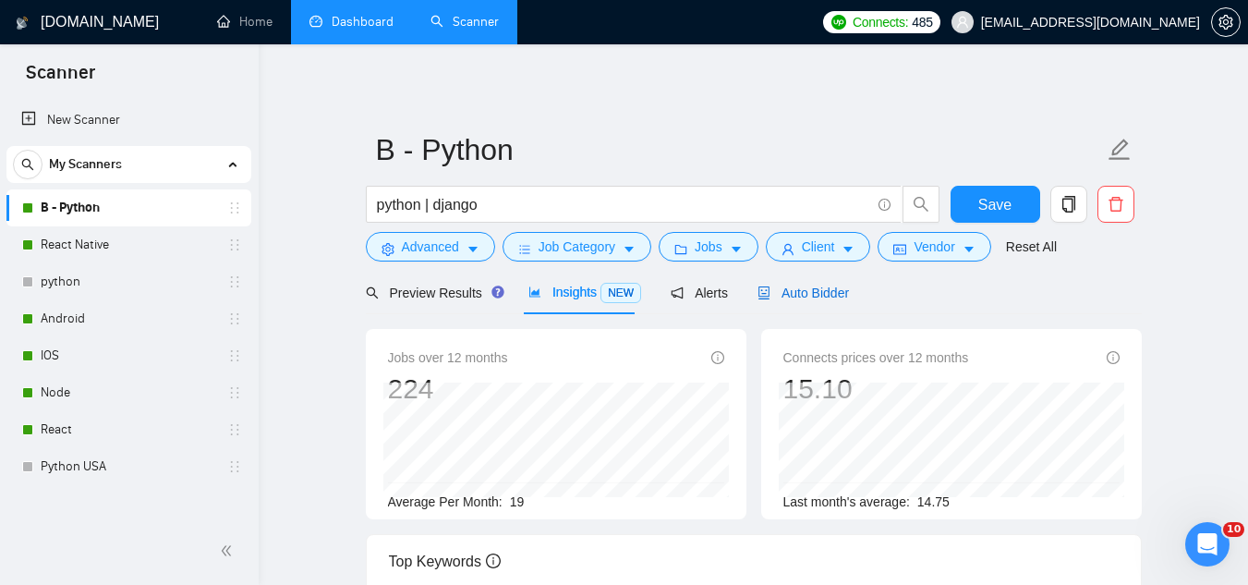
click at [801, 287] on span "Auto Bidder" at bounding box center [803, 293] width 91 height 15
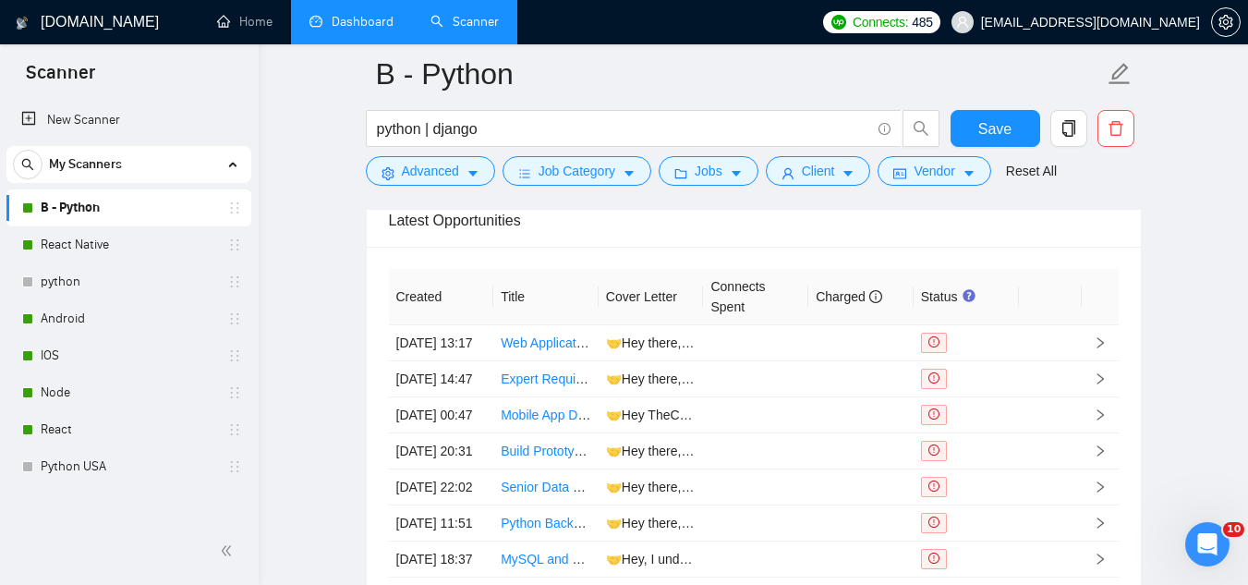
scroll to position [4527, 0]
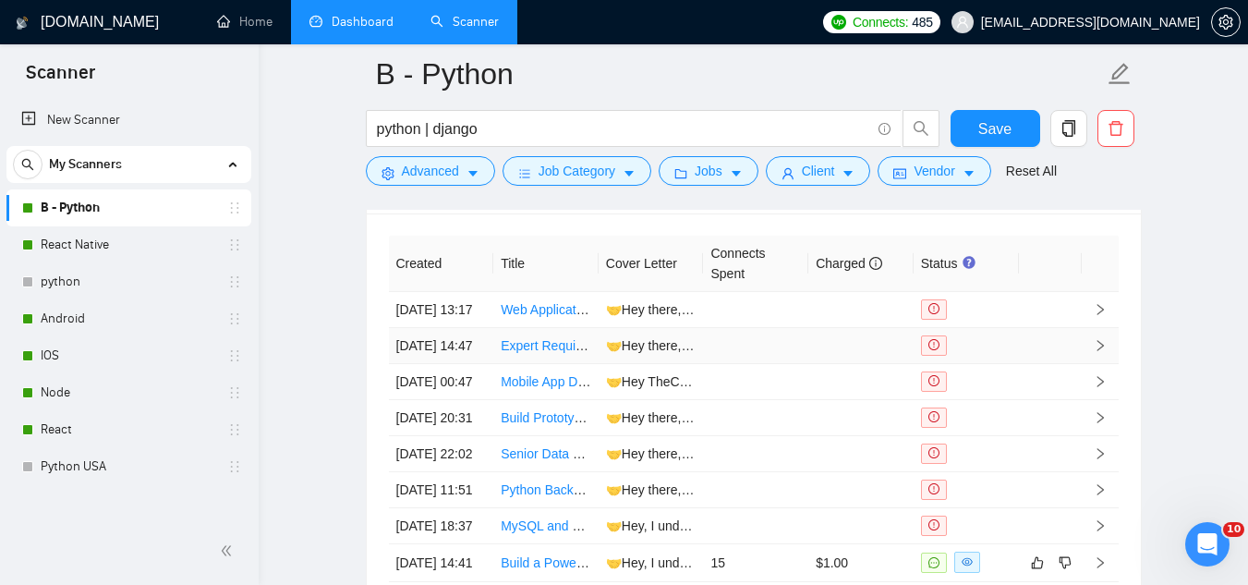
click at [653, 364] on td "🤝Hey there, I hope you're having a great afternoon in [GEOGRAPHIC_DATA]! I unde…" at bounding box center [651, 346] width 105 height 36
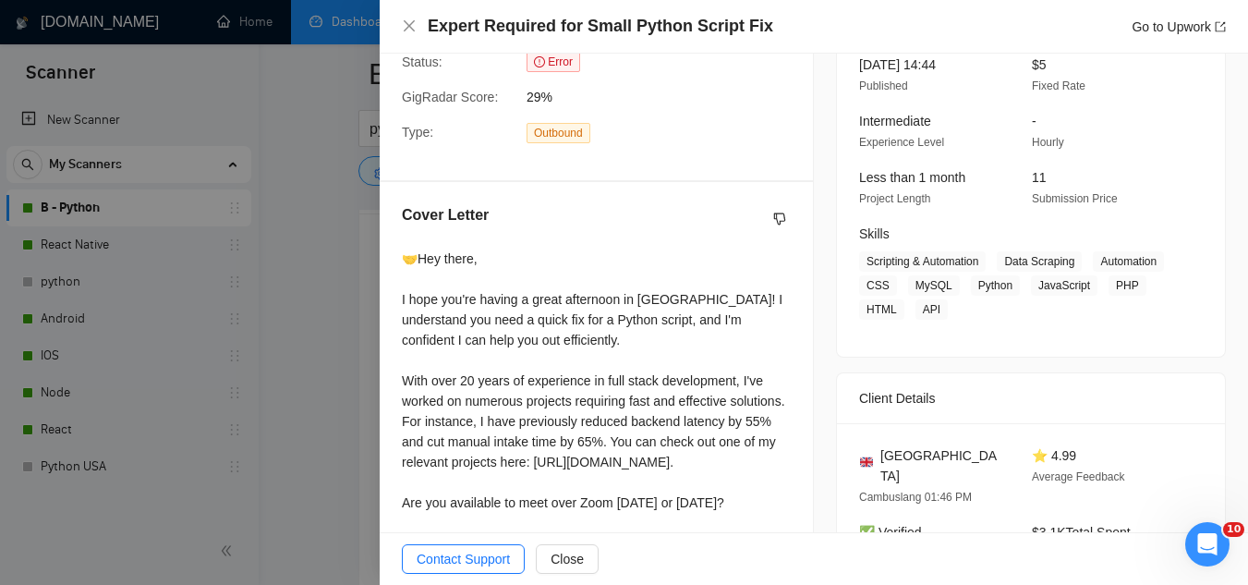
scroll to position [249, 0]
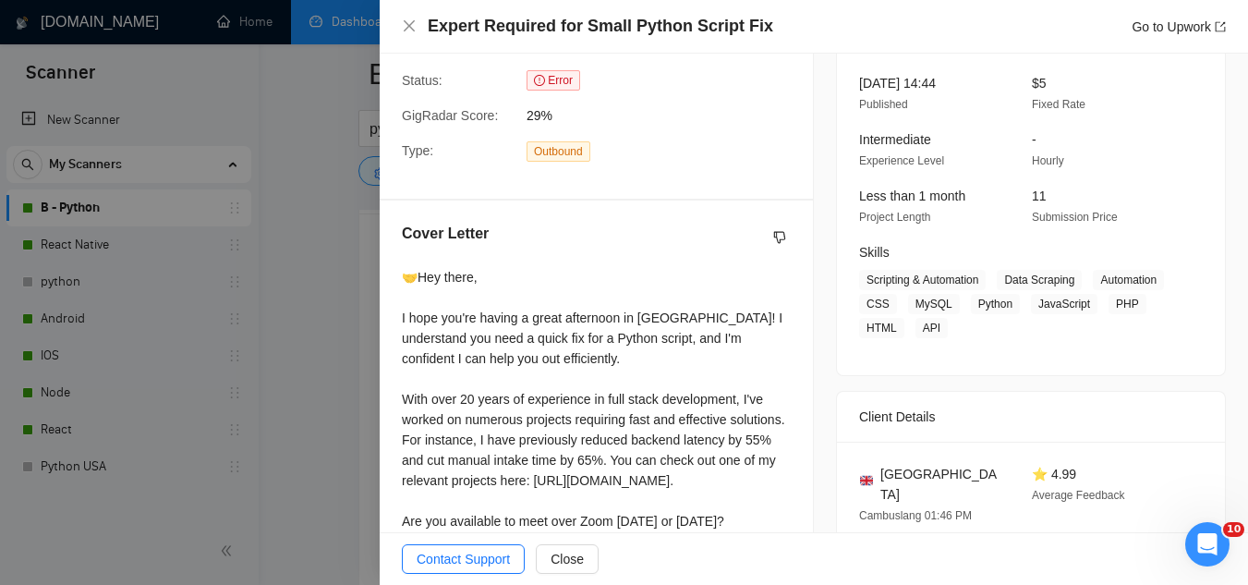
click at [354, 331] on div at bounding box center [624, 292] width 1248 height 585
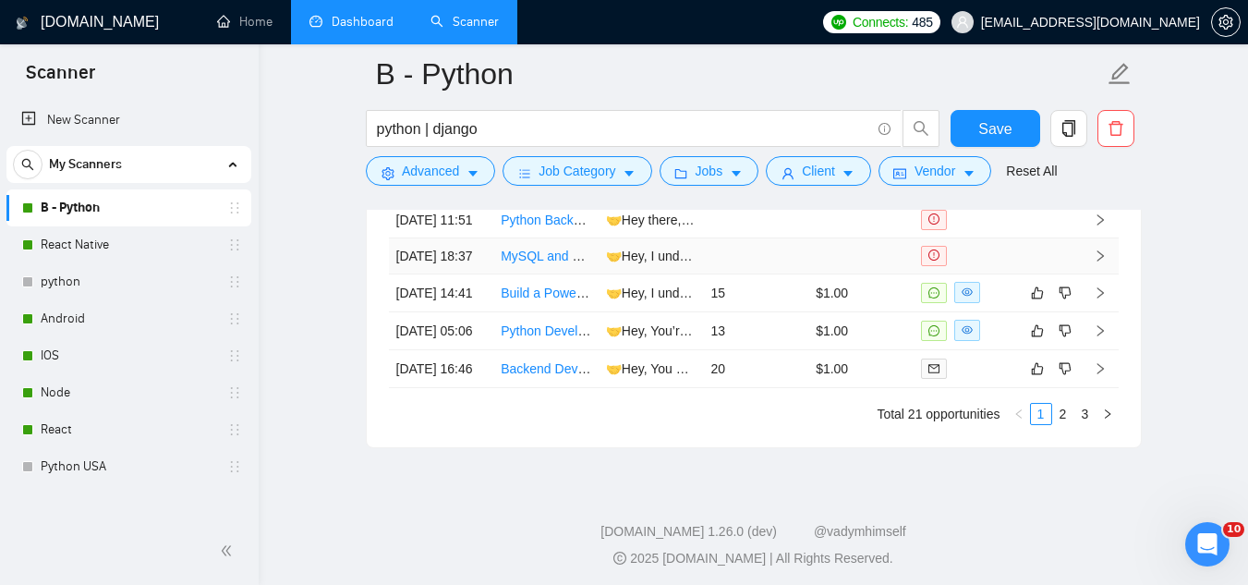
scroll to position [4805, 0]
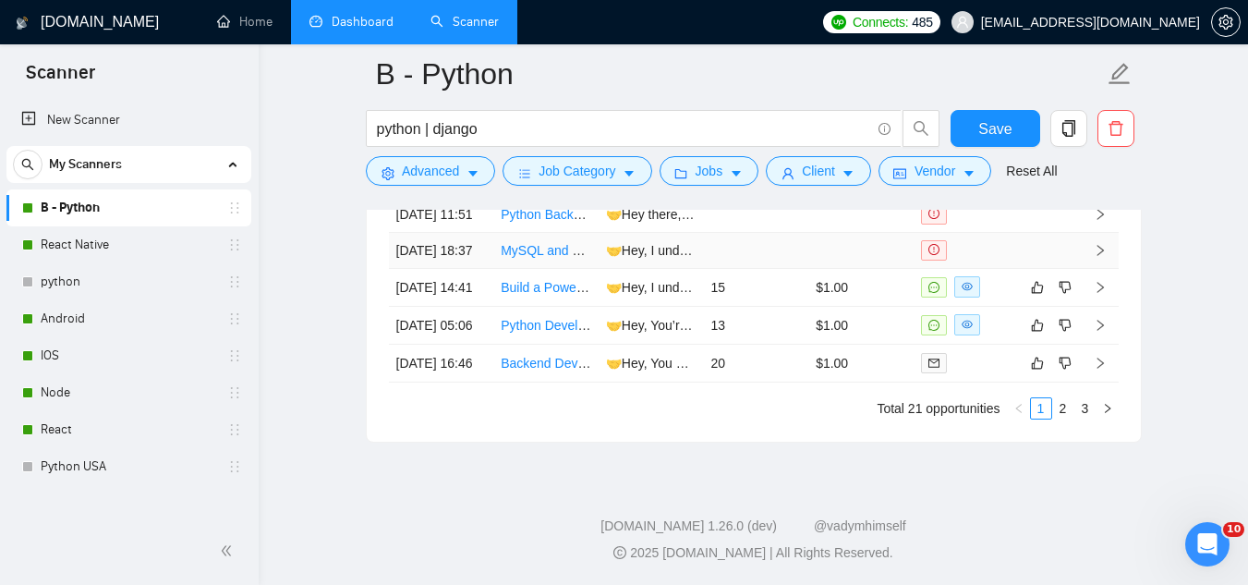
click at [611, 269] on td "🤝Hey, I understand you're looking for assistance in configuring MySQL to work s…" at bounding box center [651, 251] width 105 height 36
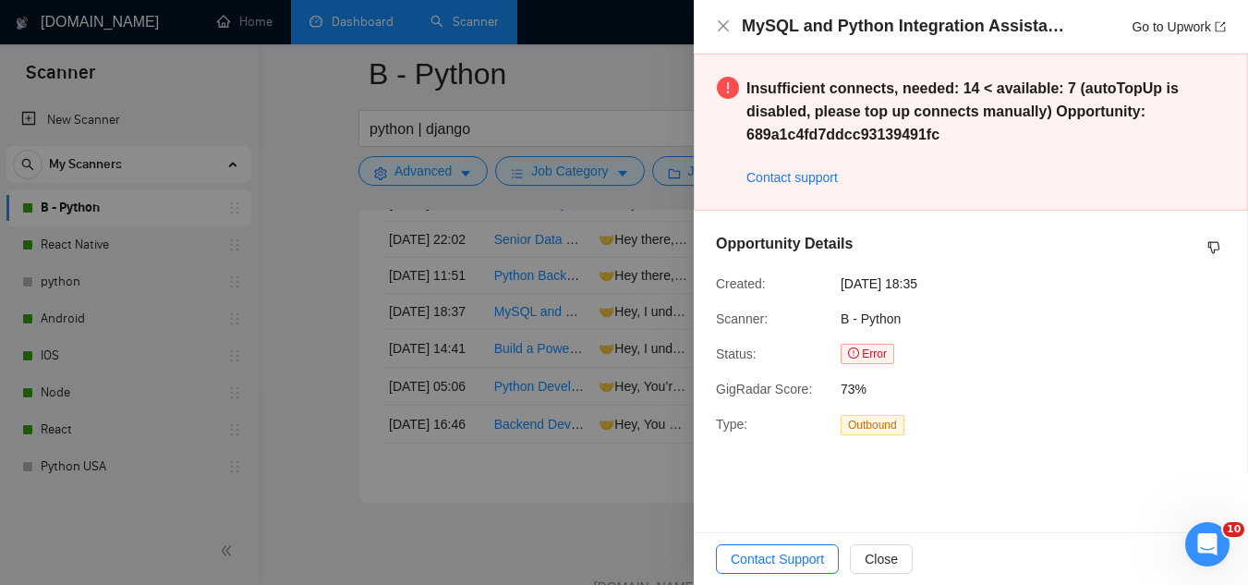
scroll to position [4722, 0]
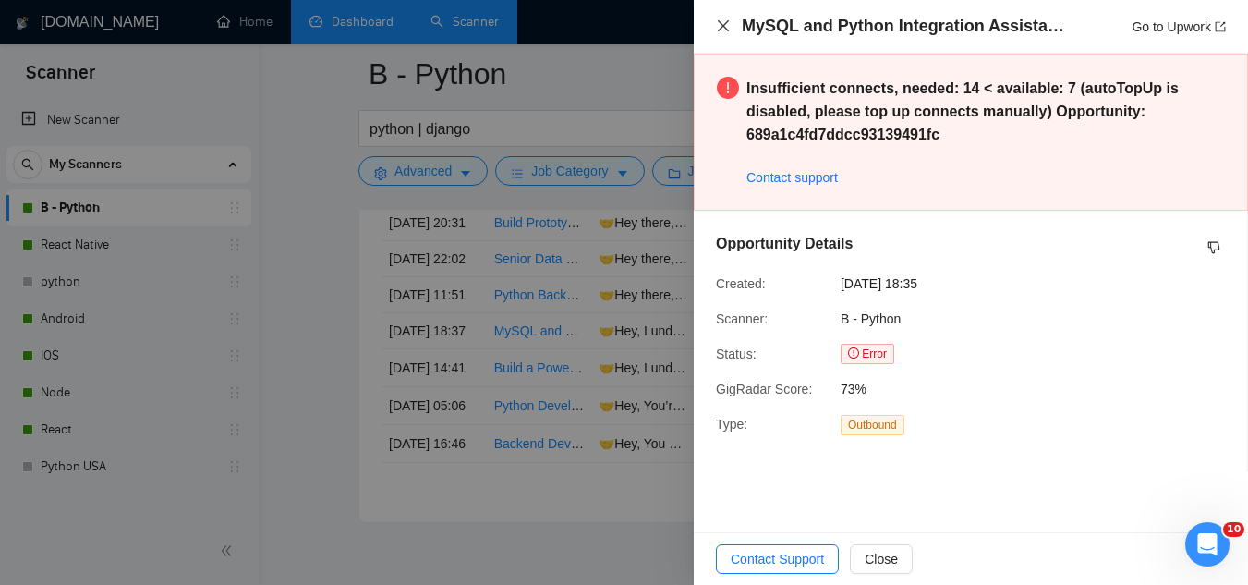
click at [725, 30] on icon "close" at bounding box center [723, 25] width 15 height 15
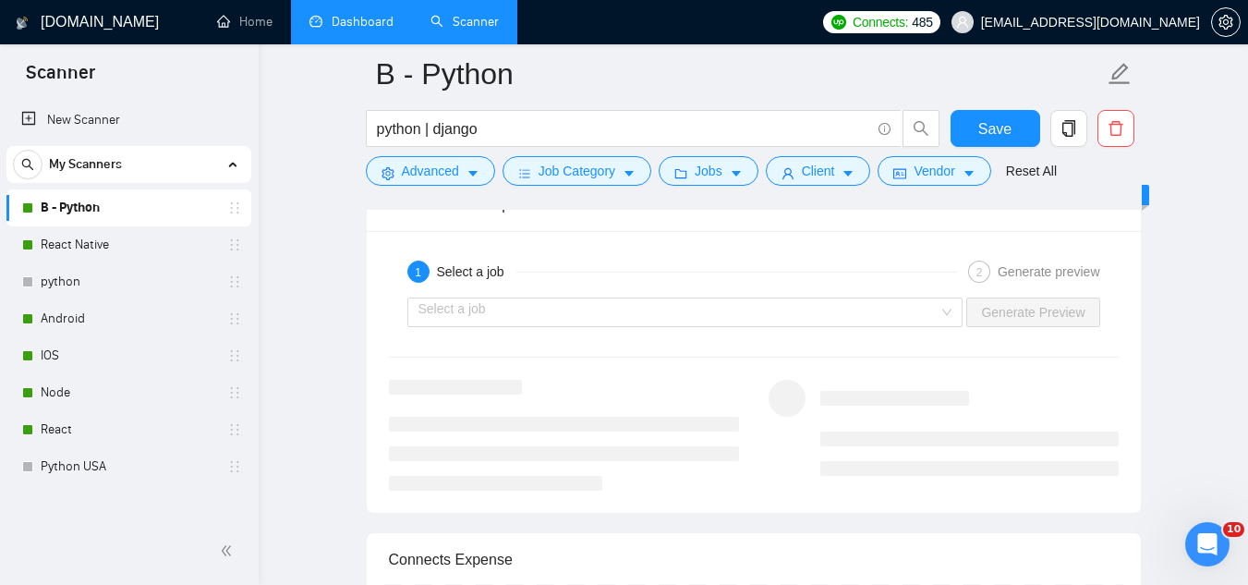
scroll to position [3419, 0]
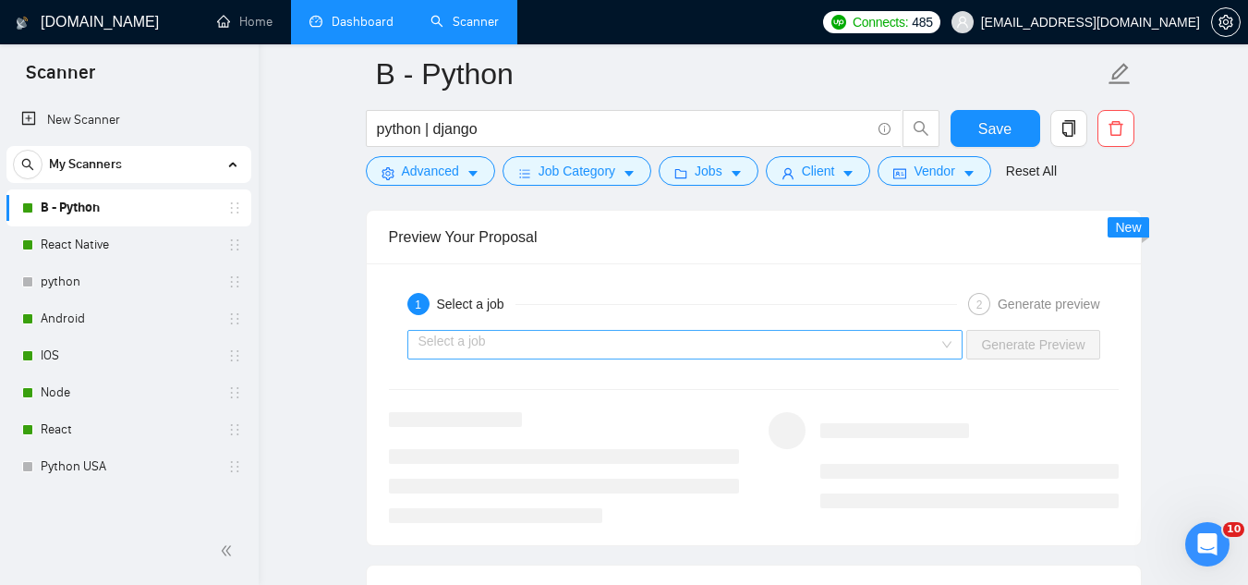
click at [816, 348] on input "search" at bounding box center [679, 345] width 521 height 28
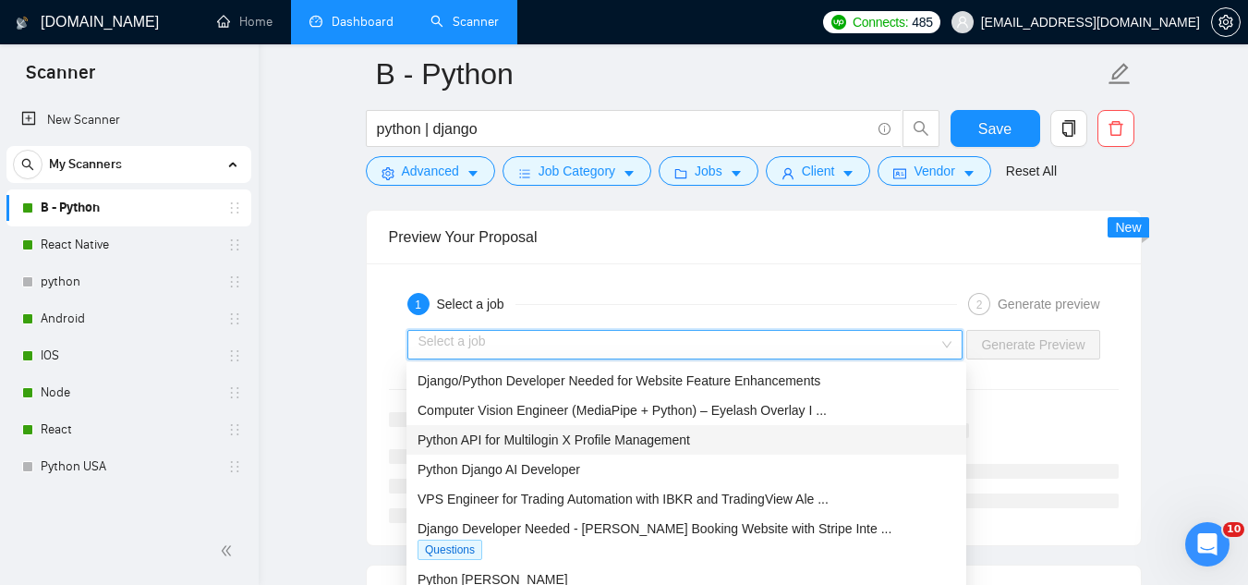
click at [786, 435] on div "Python API for Multilogin X Profile Management" at bounding box center [687, 440] width 538 height 20
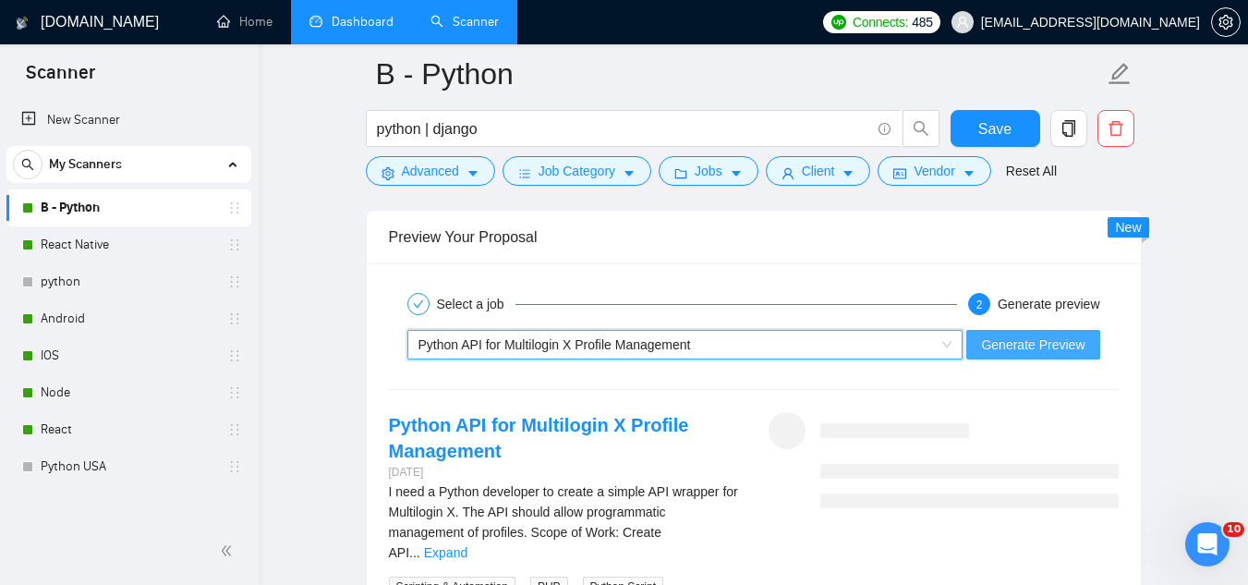
click at [1000, 347] on span "Generate Preview" at bounding box center [1032, 344] width 103 height 20
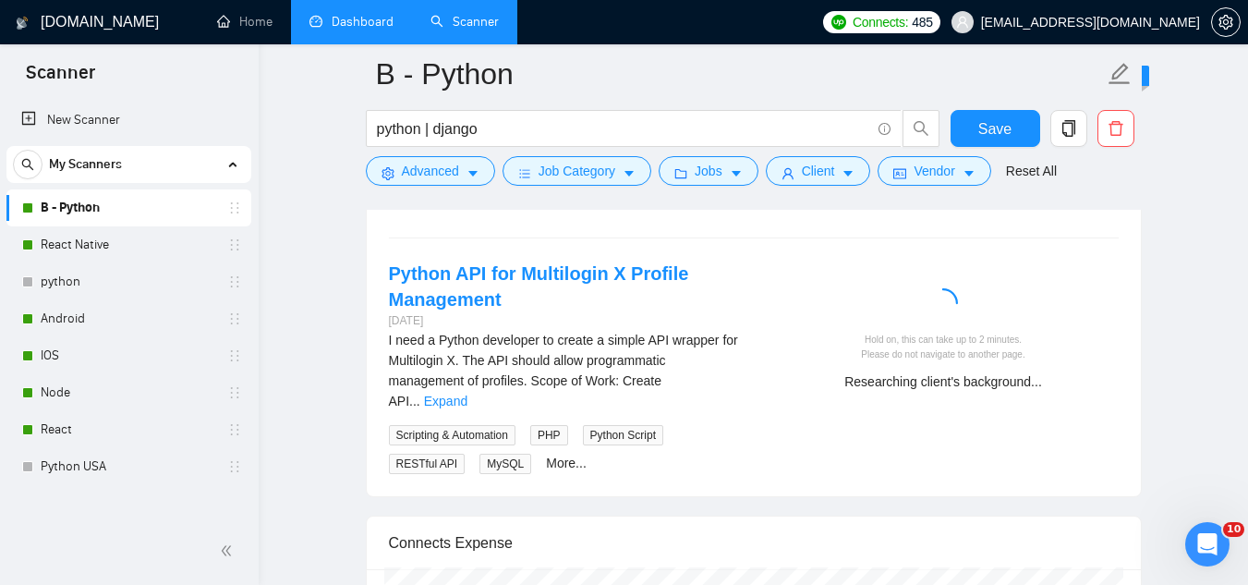
scroll to position [3603, 0]
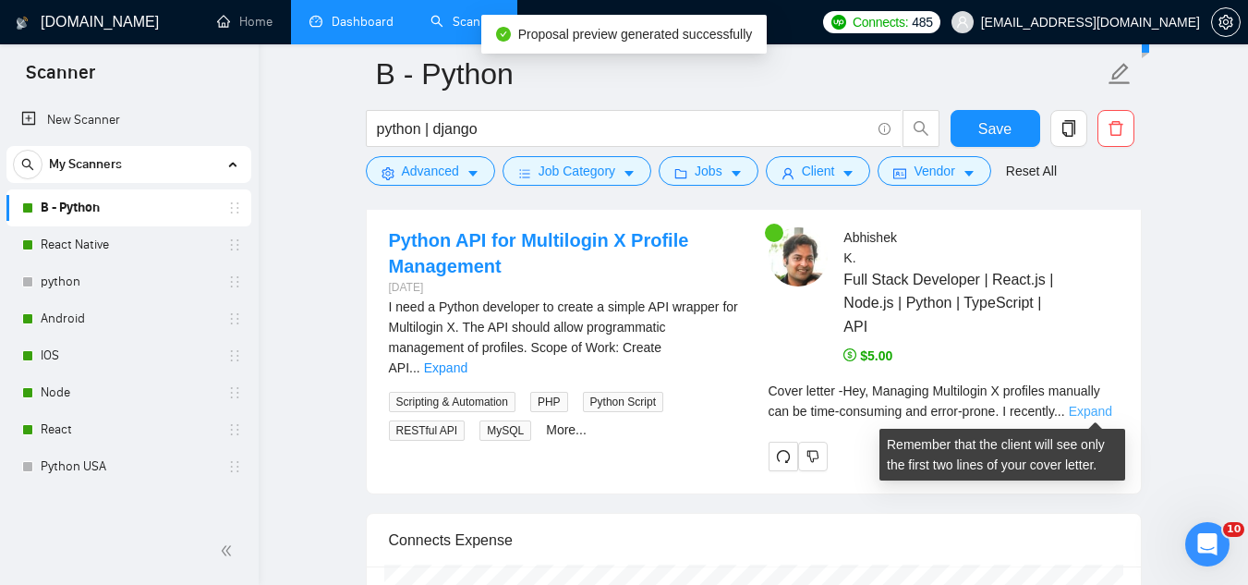
click at [1079, 410] on link "Expand" at bounding box center [1090, 411] width 43 height 15
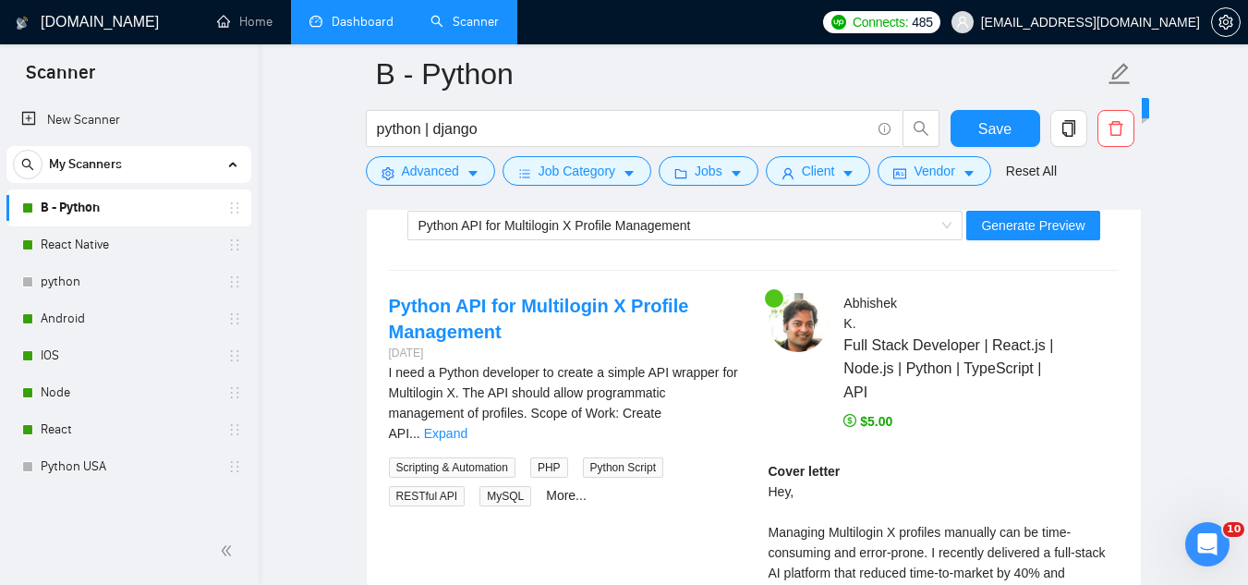
scroll to position [3511, 0]
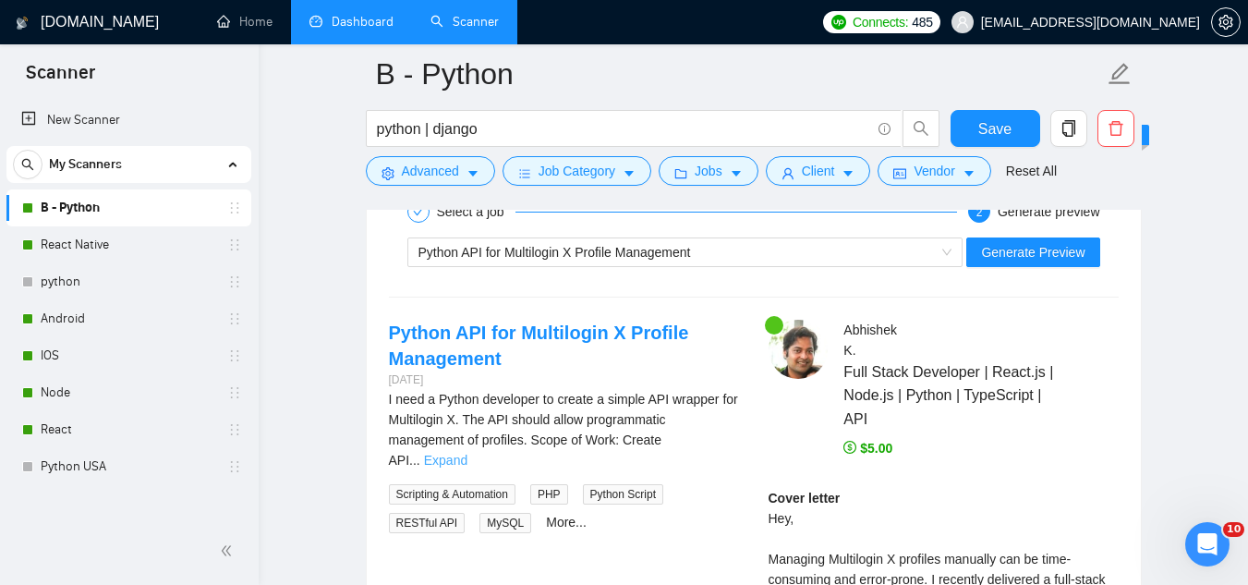
click at [468, 453] on link "Expand" at bounding box center [445, 460] width 43 height 15
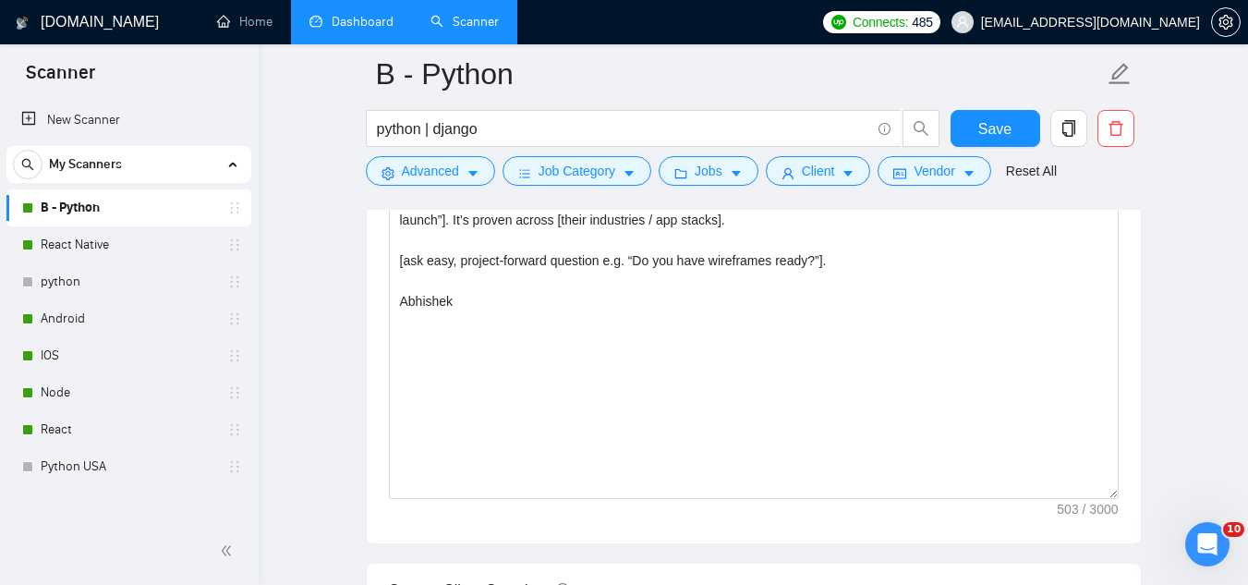
scroll to position [1940, 0]
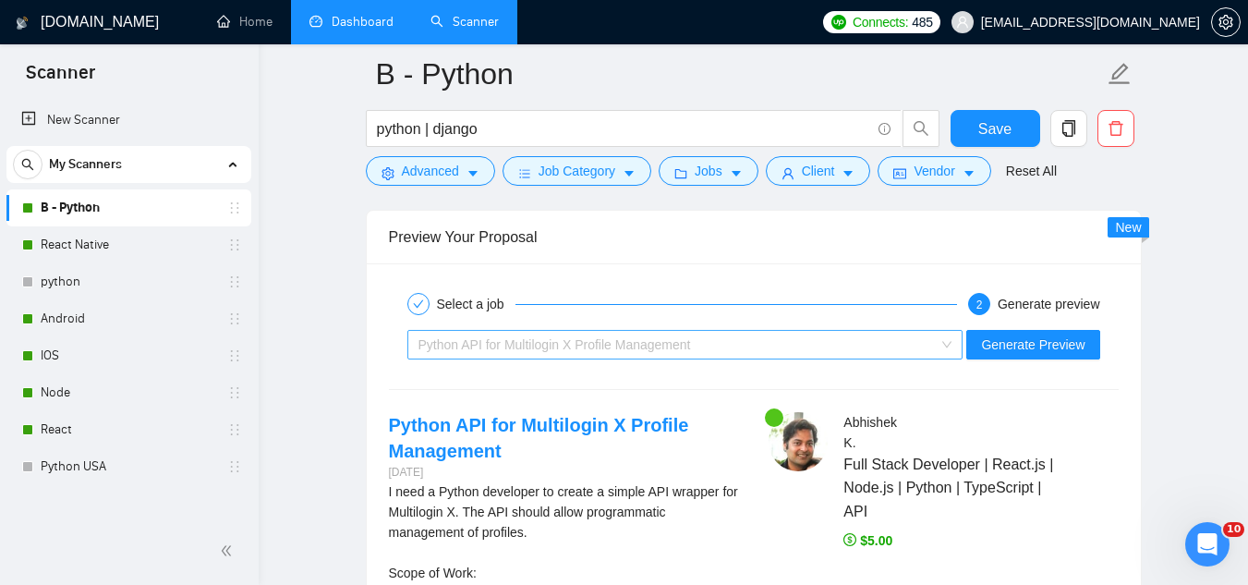
click at [654, 346] on span "Python API for Multilogin X Profile Management" at bounding box center [555, 344] width 273 height 15
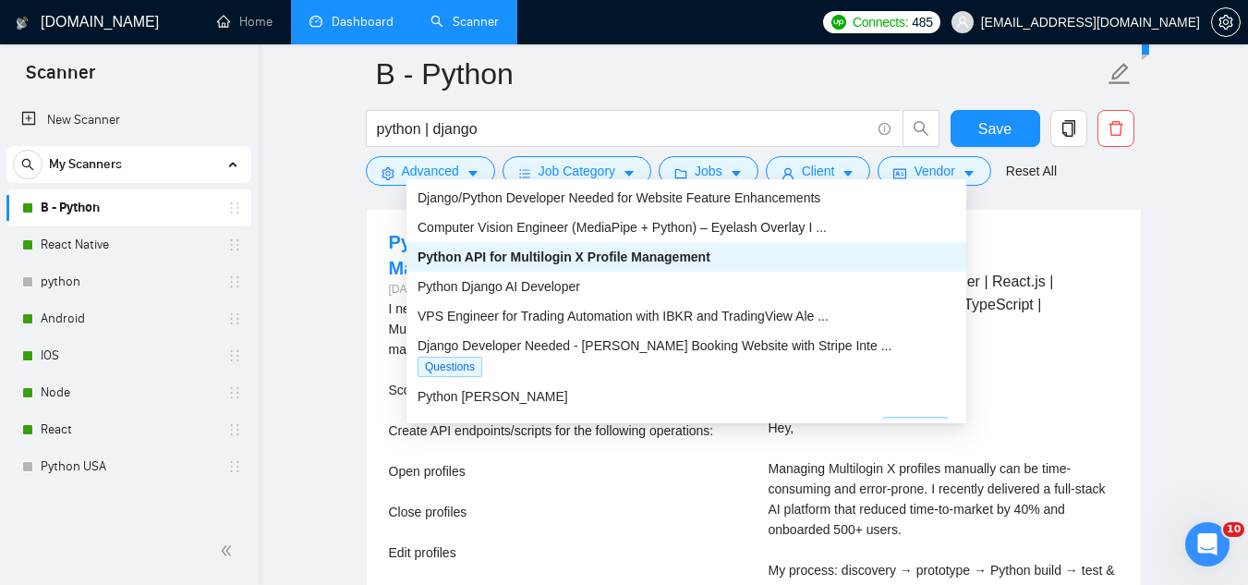
scroll to position [3603, 0]
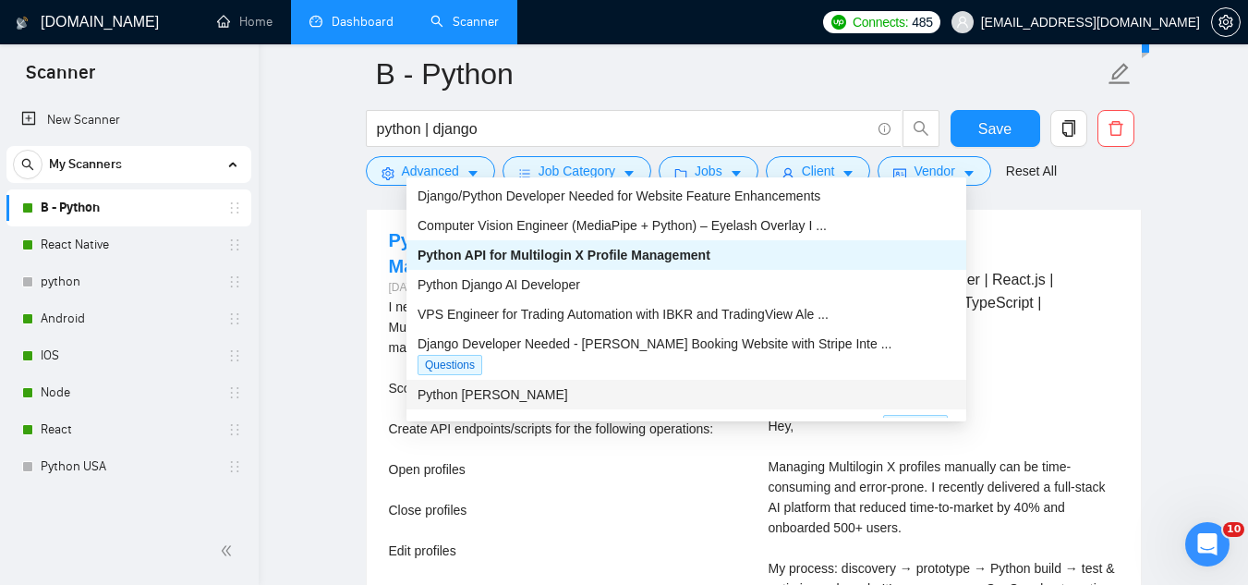
click at [629, 384] on div "Python [PERSON_NAME]" at bounding box center [687, 394] width 538 height 20
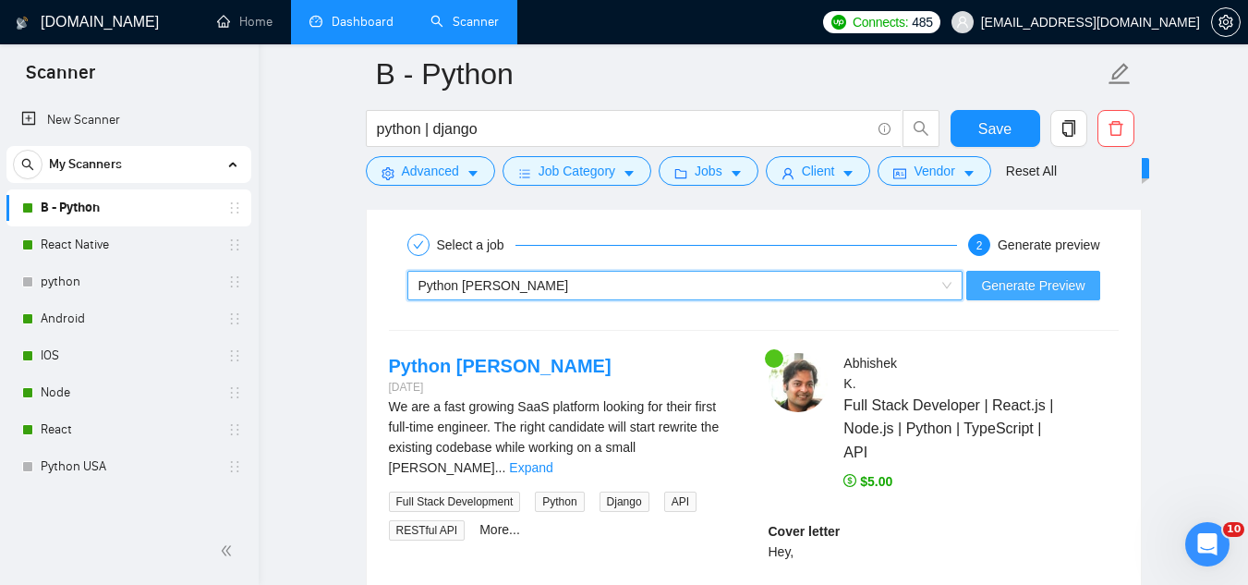
scroll to position [3419, 0]
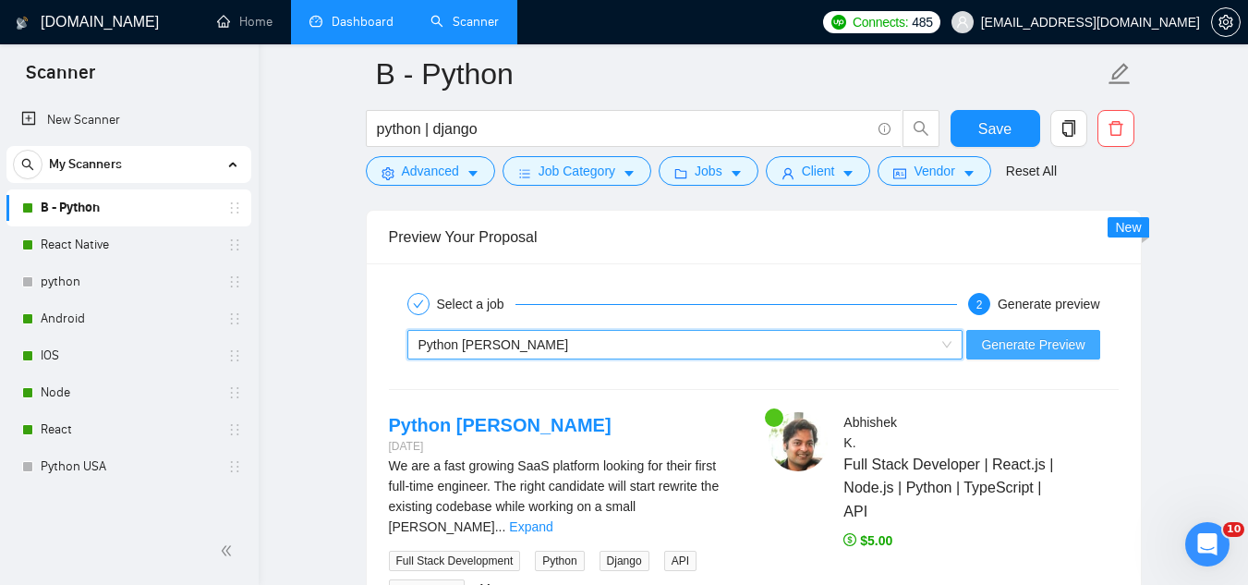
click at [1008, 354] on span "Generate Preview" at bounding box center [1032, 344] width 103 height 20
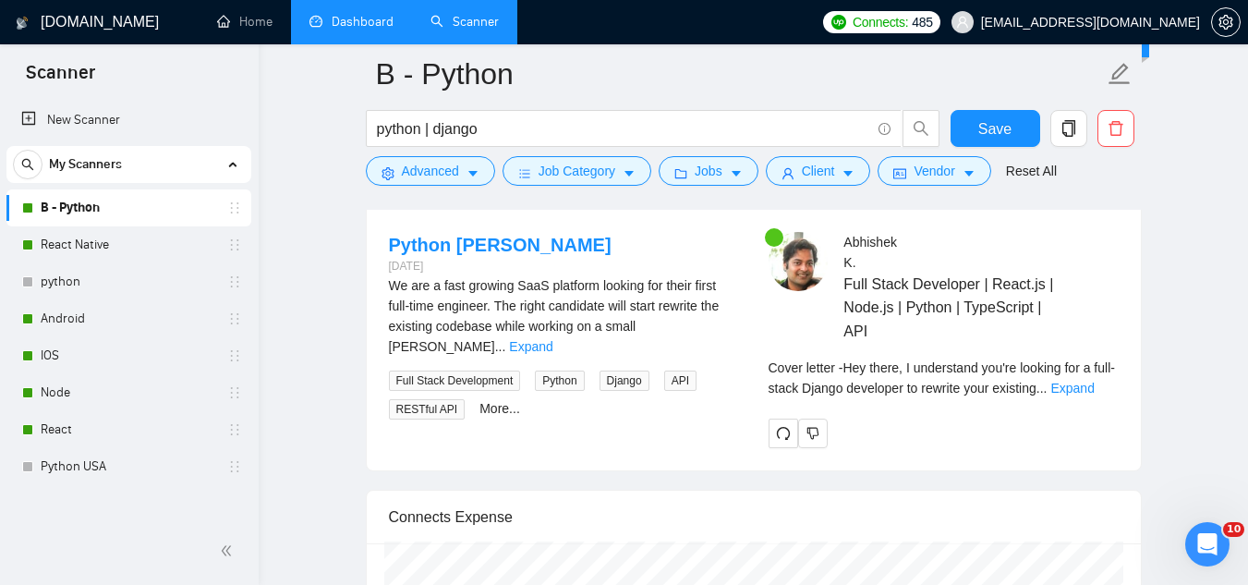
scroll to position [3603, 0]
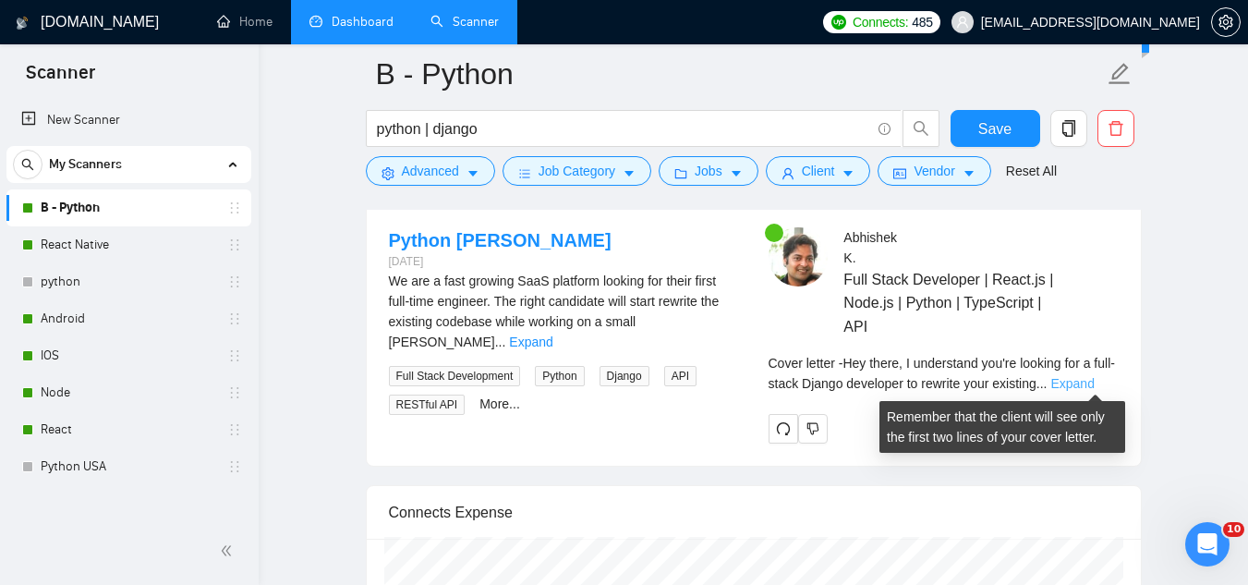
click at [1094, 380] on link "Expand" at bounding box center [1072, 383] width 43 height 15
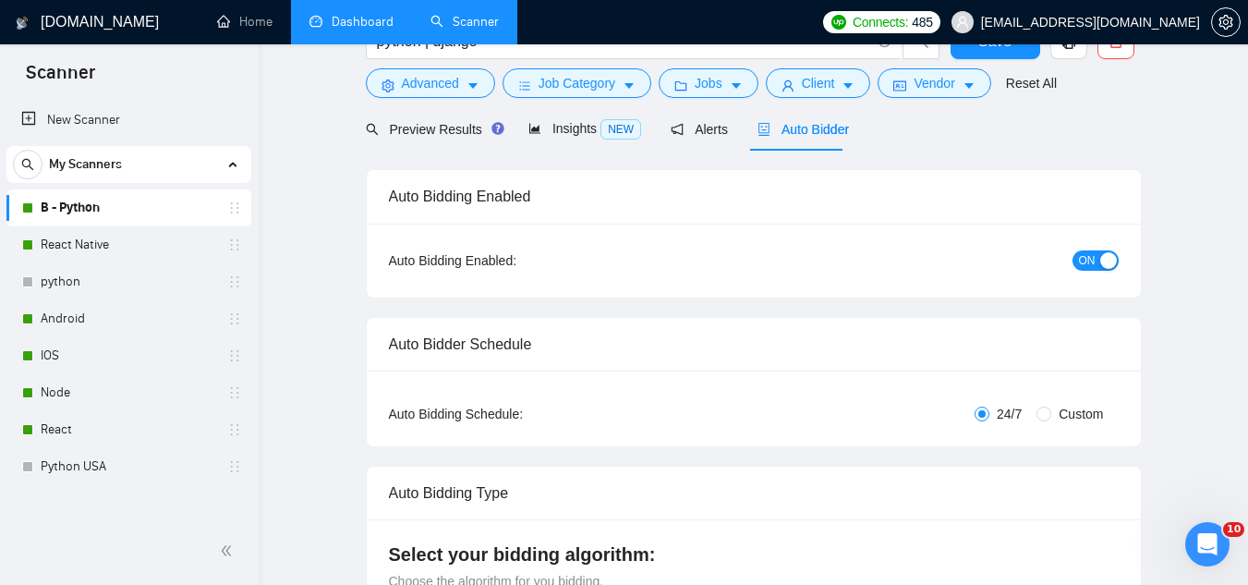
scroll to position [0, 0]
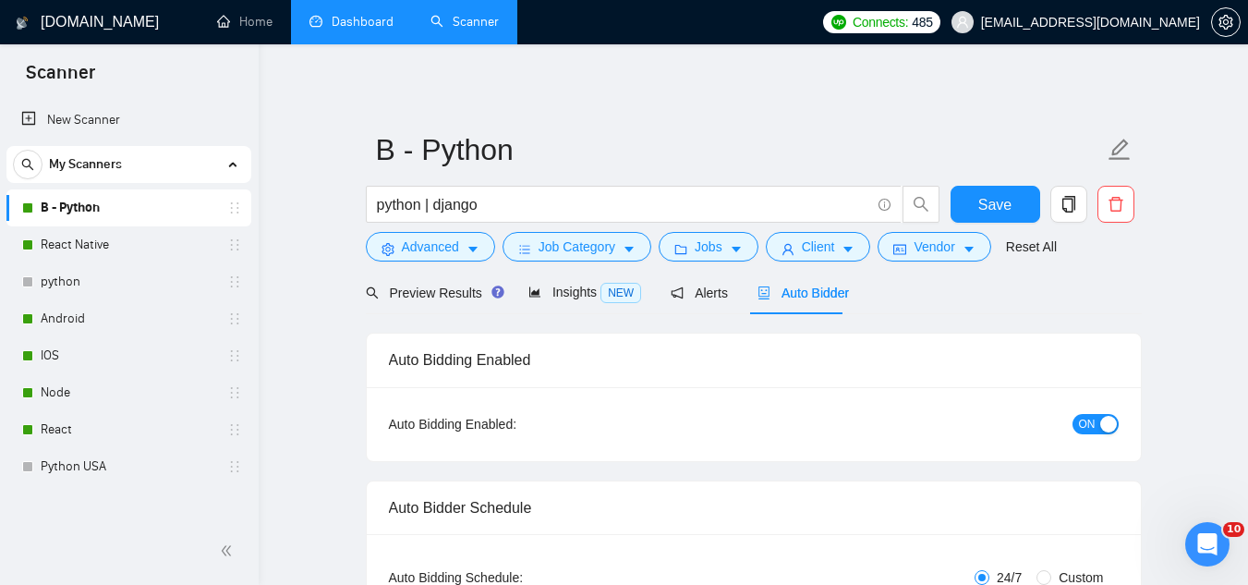
click at [1086, 431] on span "ON" at bounding box center [1087, 424] width 17 height 20
click at [997, 207] on span "Save" at bounding box center [994, 204] width 33 height 23
